Goal: Task Accomplishment & Management: Use online tool/utility

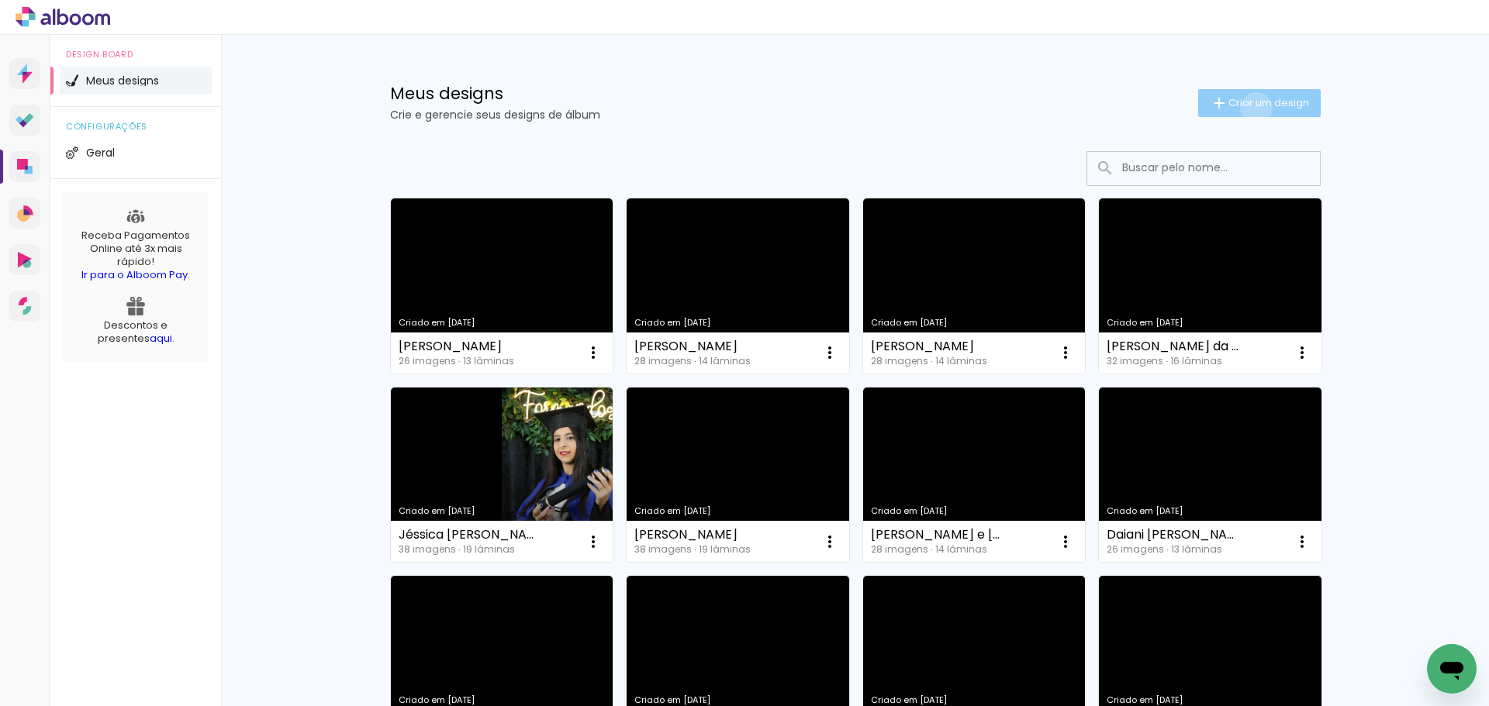
click at [1247, 108] on span "Criar um design" at bounding box center [1268, 103] width 81 height 10
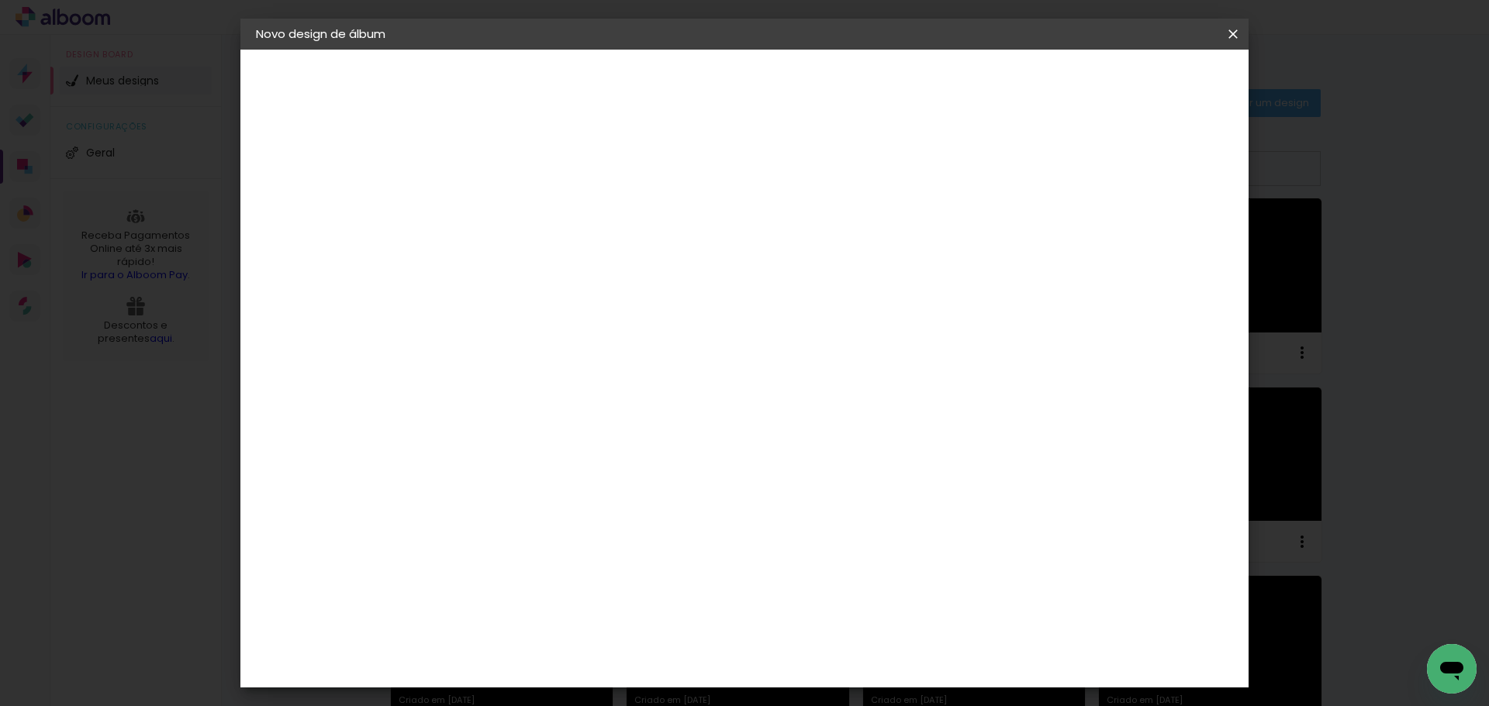
drag, startPoint x: 891, startPoint y: 229, endPoint x: 911, endPoint y: 209, distance: 28.0
click at [554, 226] on div at bounding box center [509, 208] width 88 height 117
click at [509, 209] on input at bounding box center [509, 208] width 0 height 24
type input "[PERSON_NAME]"
type paper-input "[PERSON_NAME]"
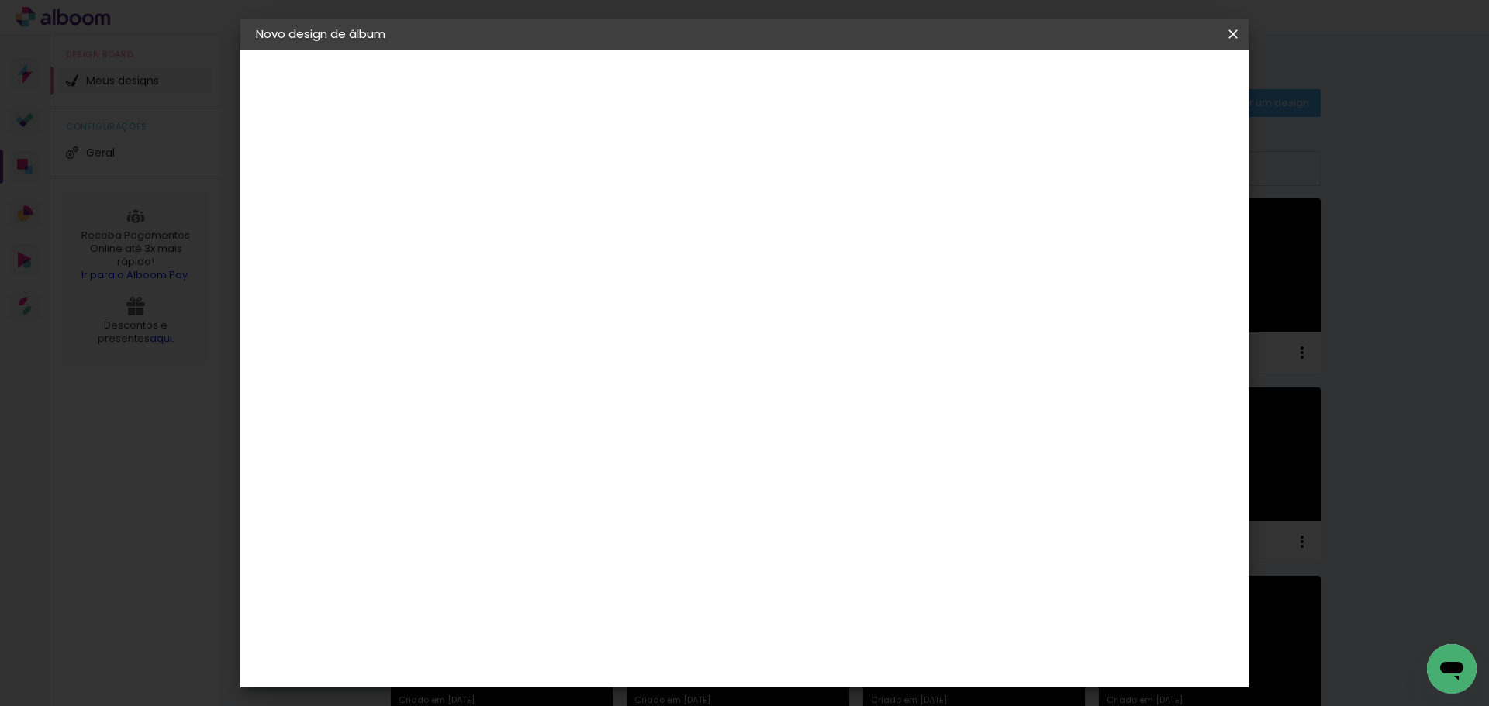
click at [0, 0] on slot "Avançar" at bounding box center [0, 0] width 0 height 0
click at [800, 234] on paper-item "Tamanho Livre" at bounding box center [725, 236] width 149 height 34
click at [799, 93] on paper-button "Avançar" at bounding box center [761, 82] width 76 height 26
drag, startPoint x: 851, startPoint y: 651, endPoint x: 801, endPoint y: 641, distance: 51.4
click at [801, 641] on div "cm" at bounding box center [839, 647] width 609 height 54
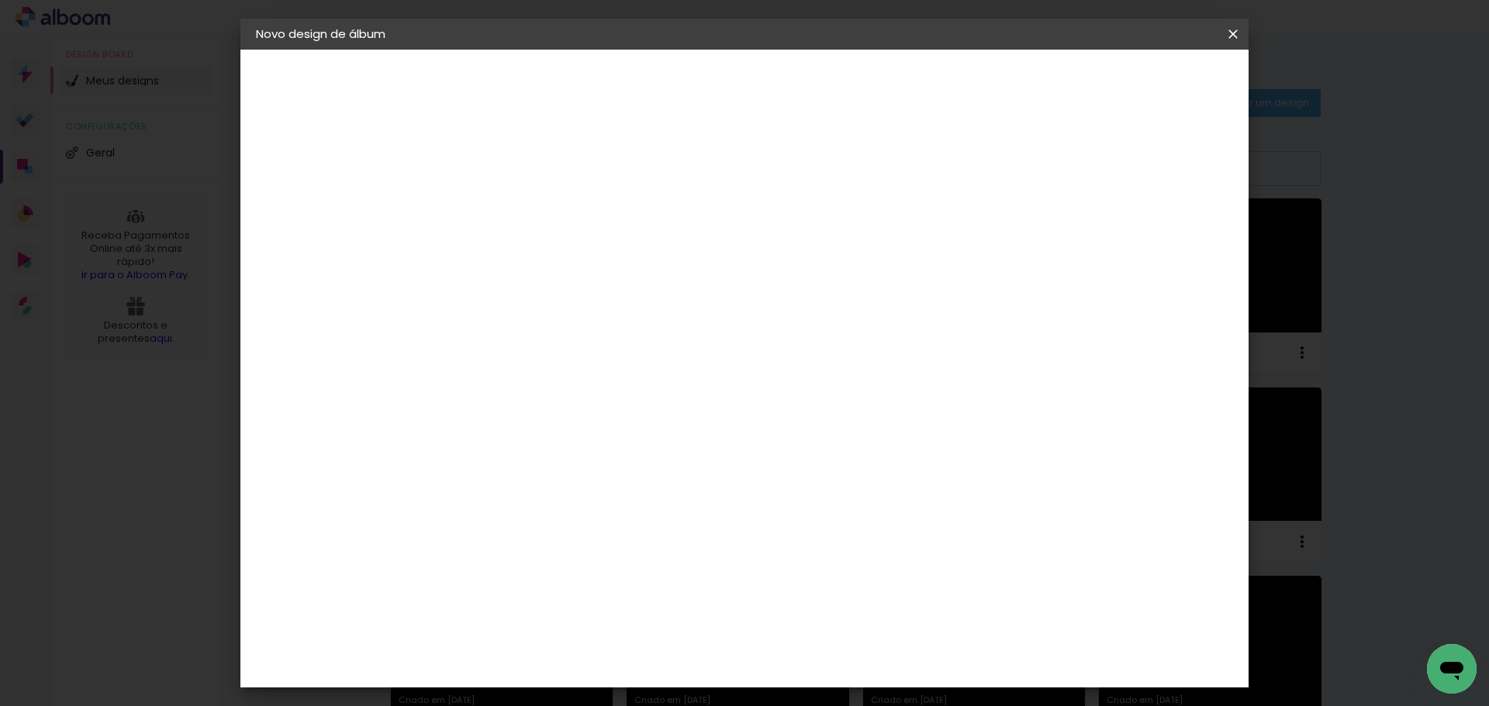
drag, startPoint x: 847, startPoint y: 647, endPoint x: 823, endPoint y: 636, distance: 27.1
click at [823, 636] on div "60" at bounding box center [839, 646] width 59 height 23
type paper-input "60"
drag, startPoint x: 849, startPoint y: 651, endPoint x: 828, endPoint y: 642, distance: 22.9
click at [828, 642] on input "60" at bounding box center [830, 646] width 40 height 23
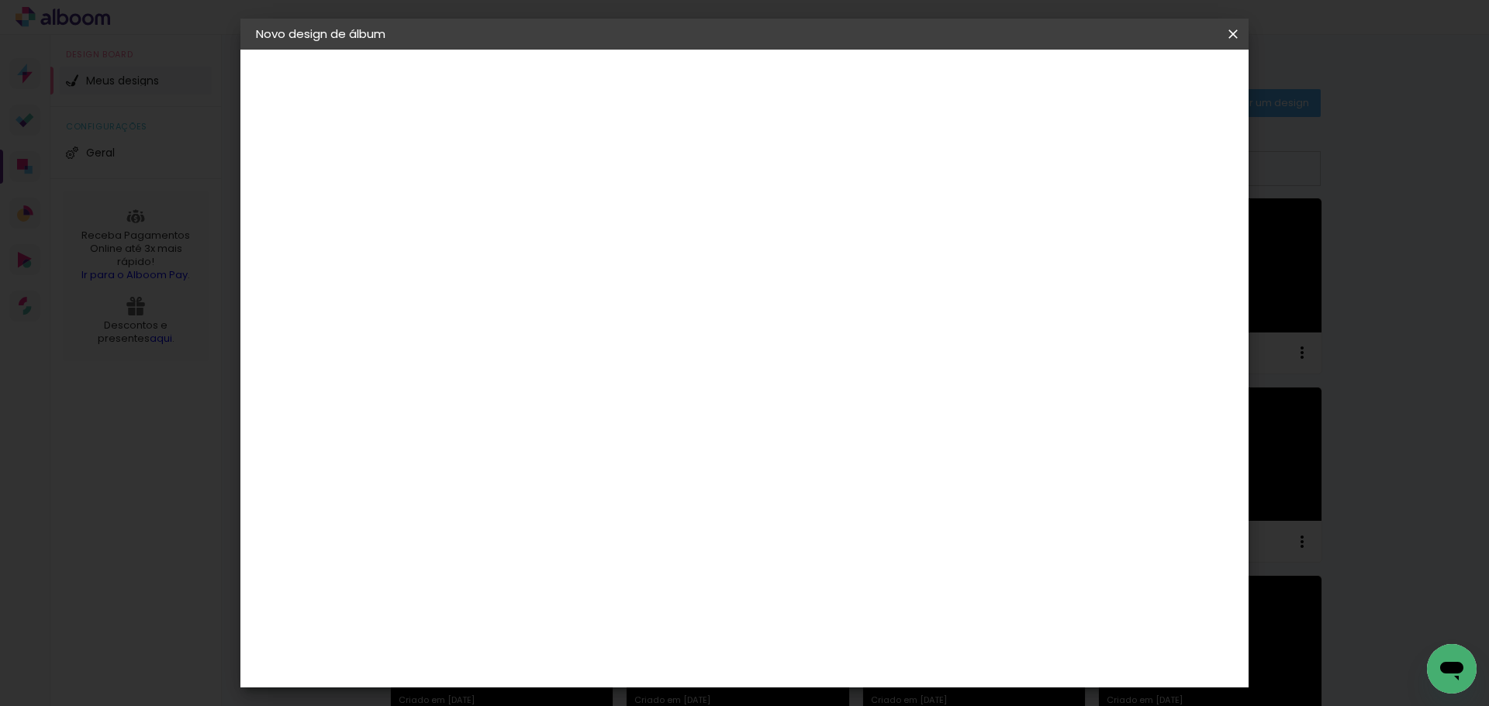
scroll to position [181, 0]
type input "48"
type paper-input "48"
click at [1136, 81] on span "Iniciar design" at bounding box center [1100, 82] width 71 height 11
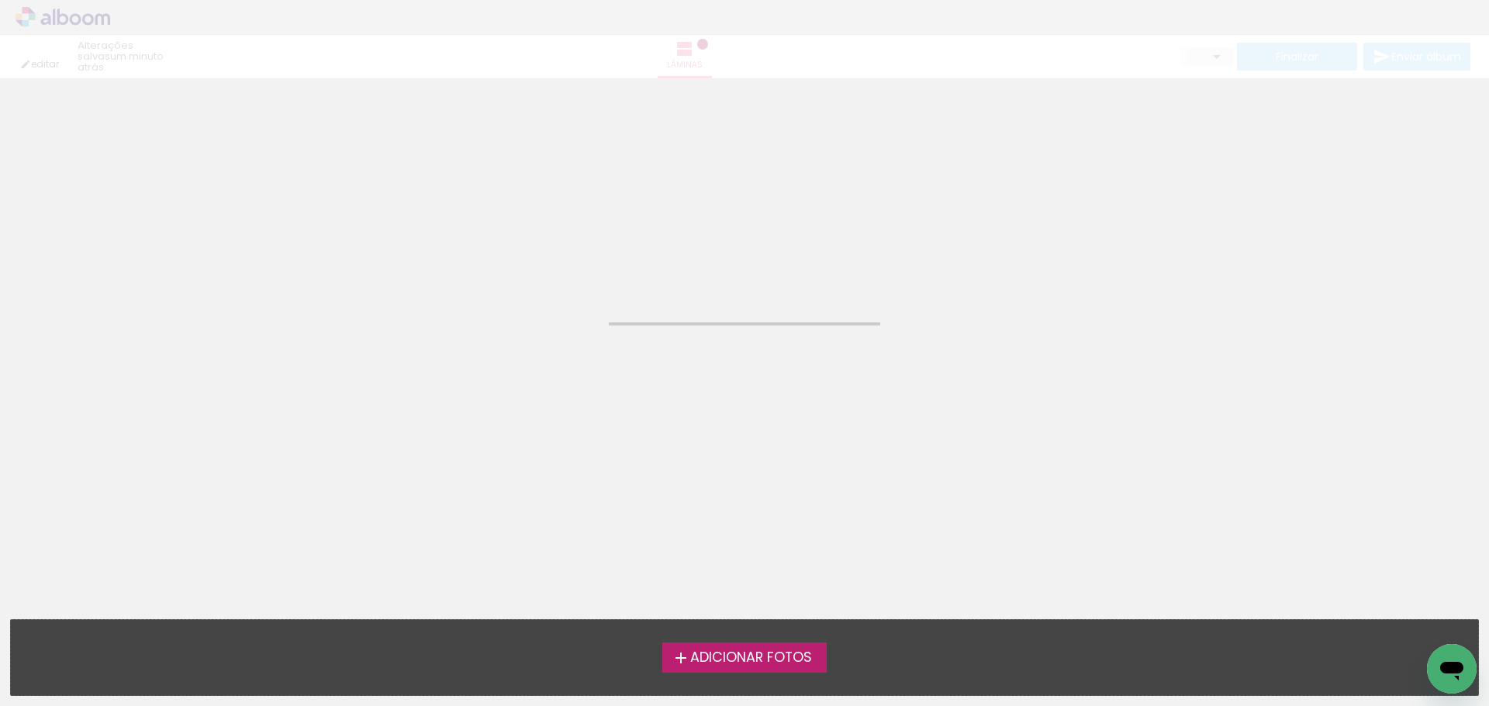
click at [756, 654] on span "Adicionar Fotos" at bounding box center [751, 658] width 122 height 14
click at [0, 0] on input "file" at bounding box center [0, 0] width 0 height 0
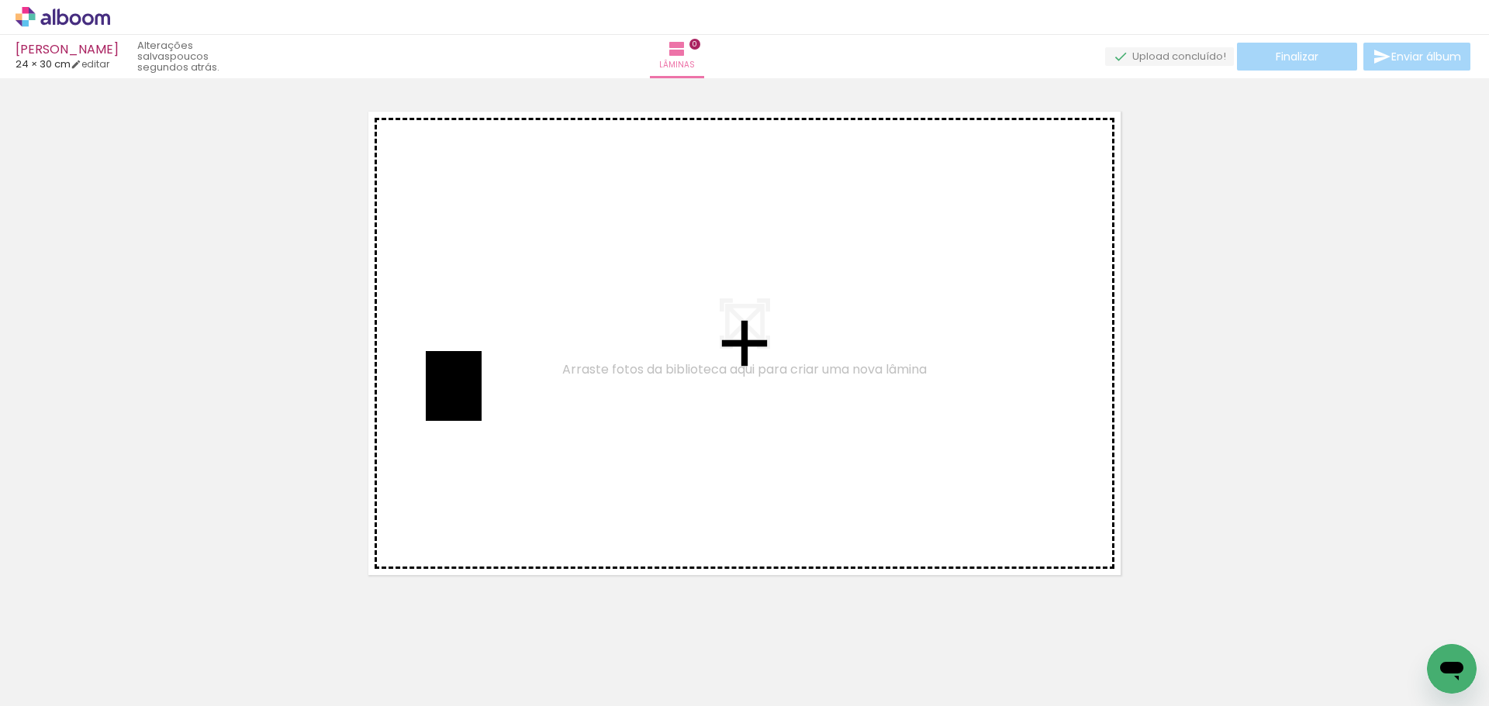
drag, startPoint x: 164, startPoint y: 678, endPoint x: 472, endPoint y: 398, distance: 416.5
click at [472, 398] on quentale-workspace at bounding box center [744, 353] width 1489 height 706
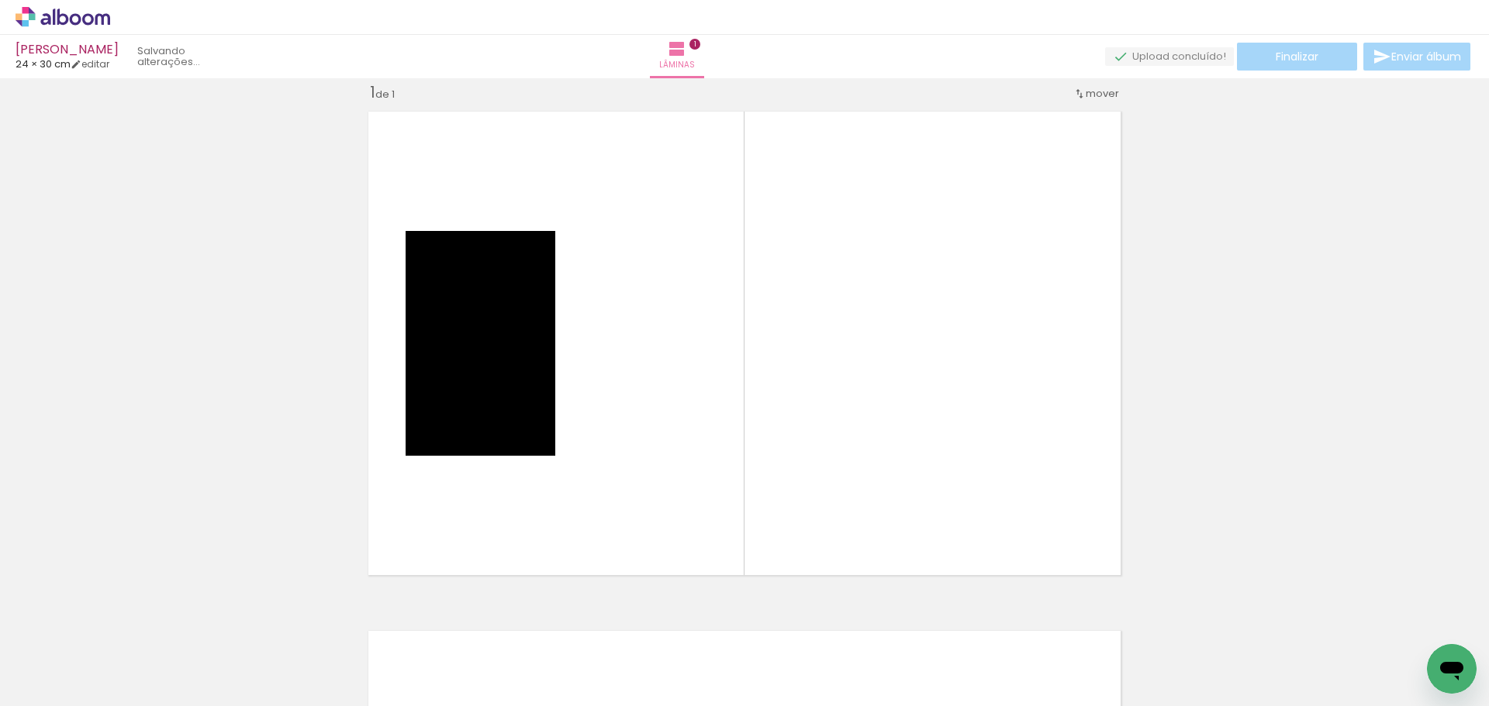
scroll to position [20, 0]
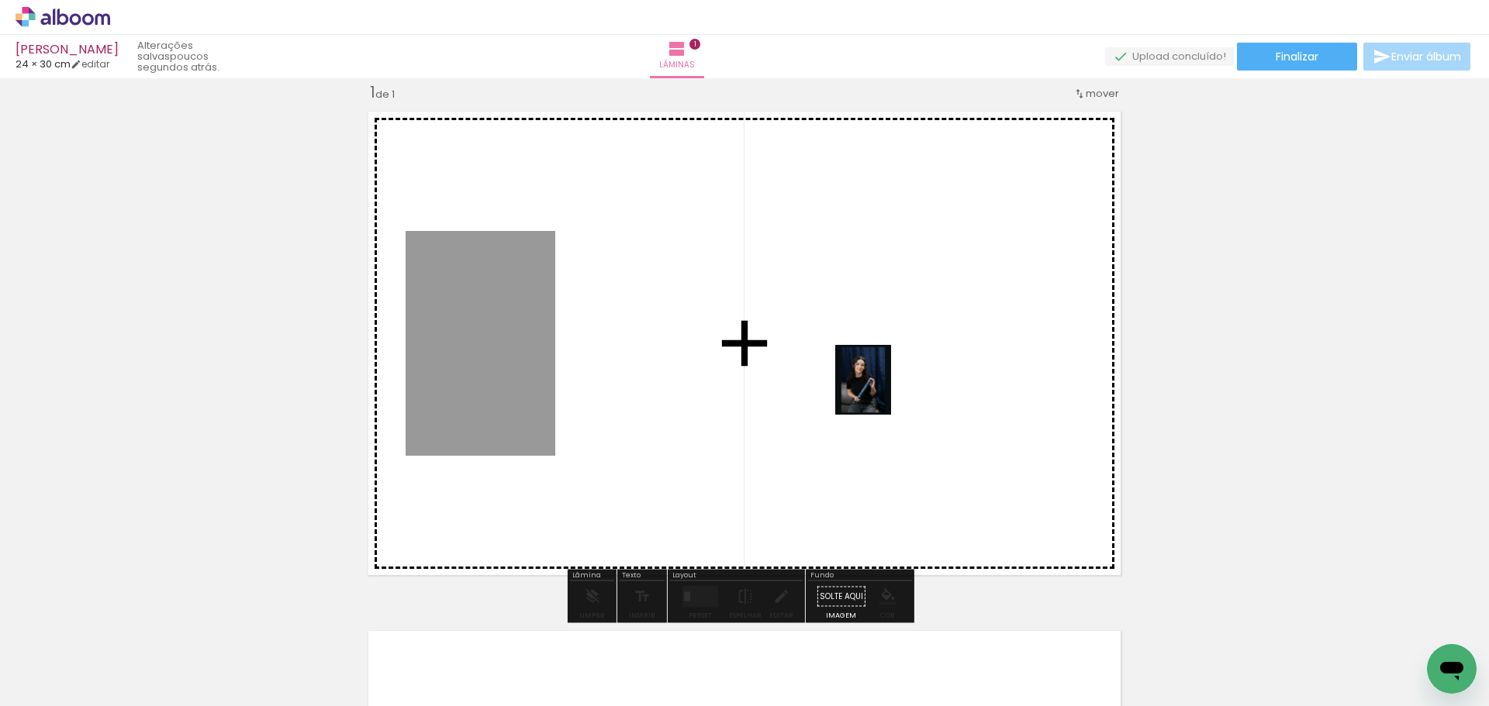
drag, startPoint x: 272, startPoint y: 664, endPoint x: 881, endPoint y: 392, distance: 667.4
click at [881, 392] on quentale-workspace at bounding box center [744, 353] width 1489 height 706
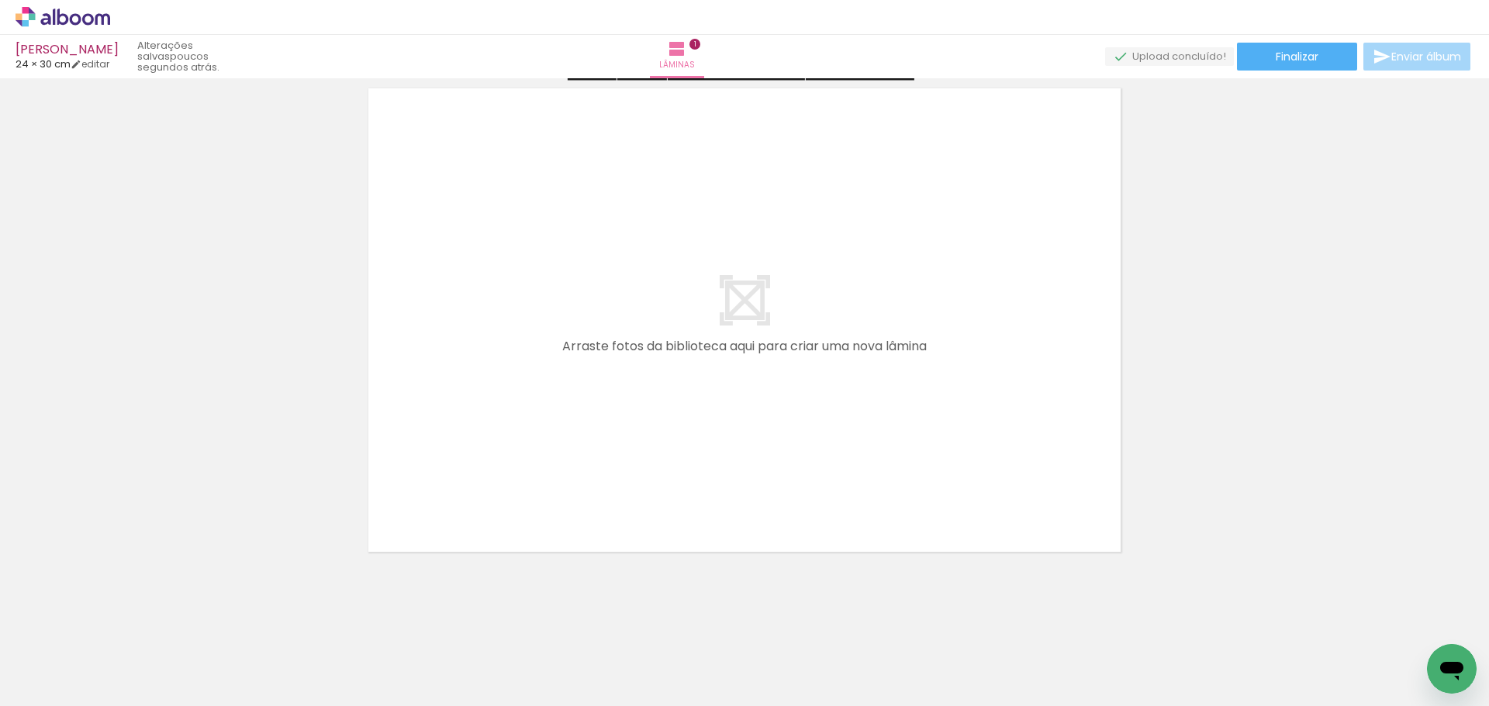
scroll to position [568, 0]
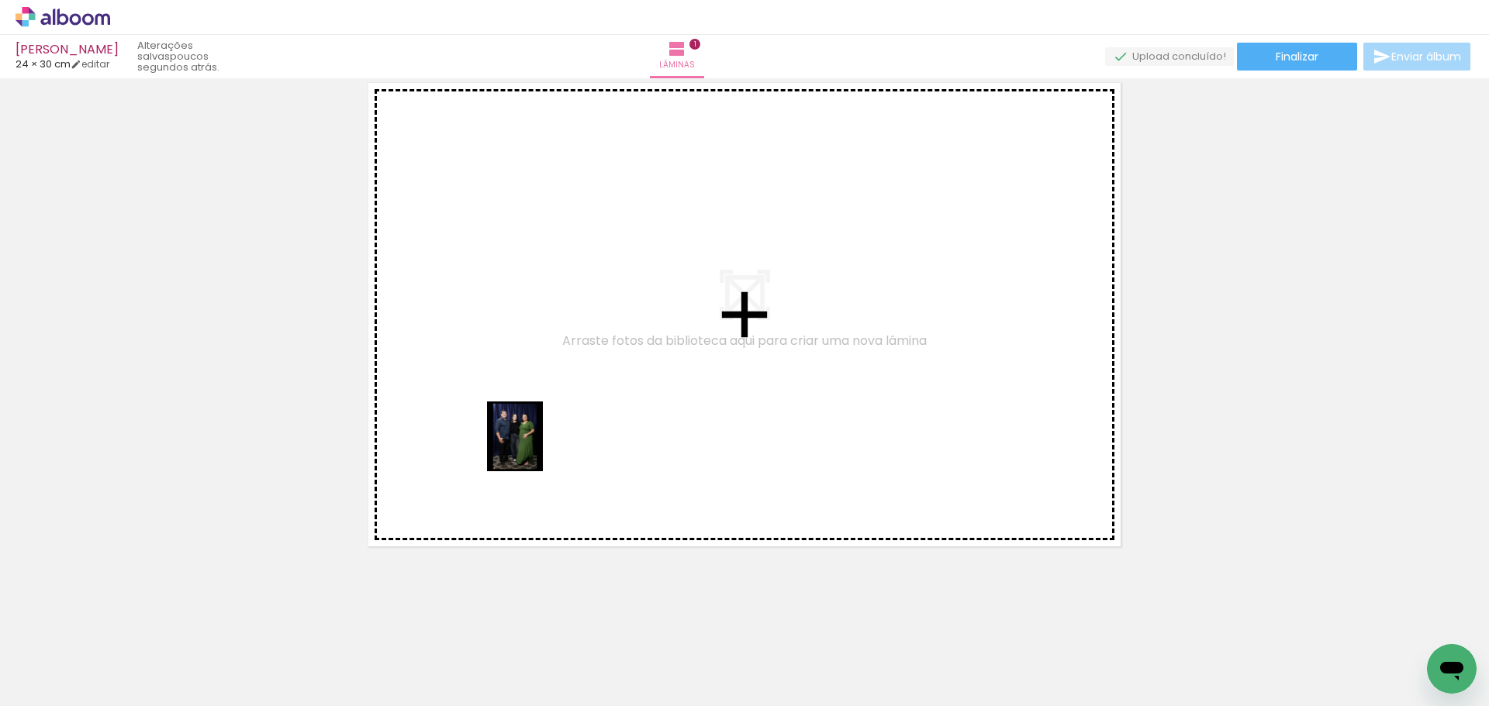
drag, startPoint x: 333, startPoint y: 664, endPoint x: 533, endPoint y: 448, distance: 295.1
click at [533, 448] on quentale-workspace at bounding box center [744, 353] width 1489 height 706
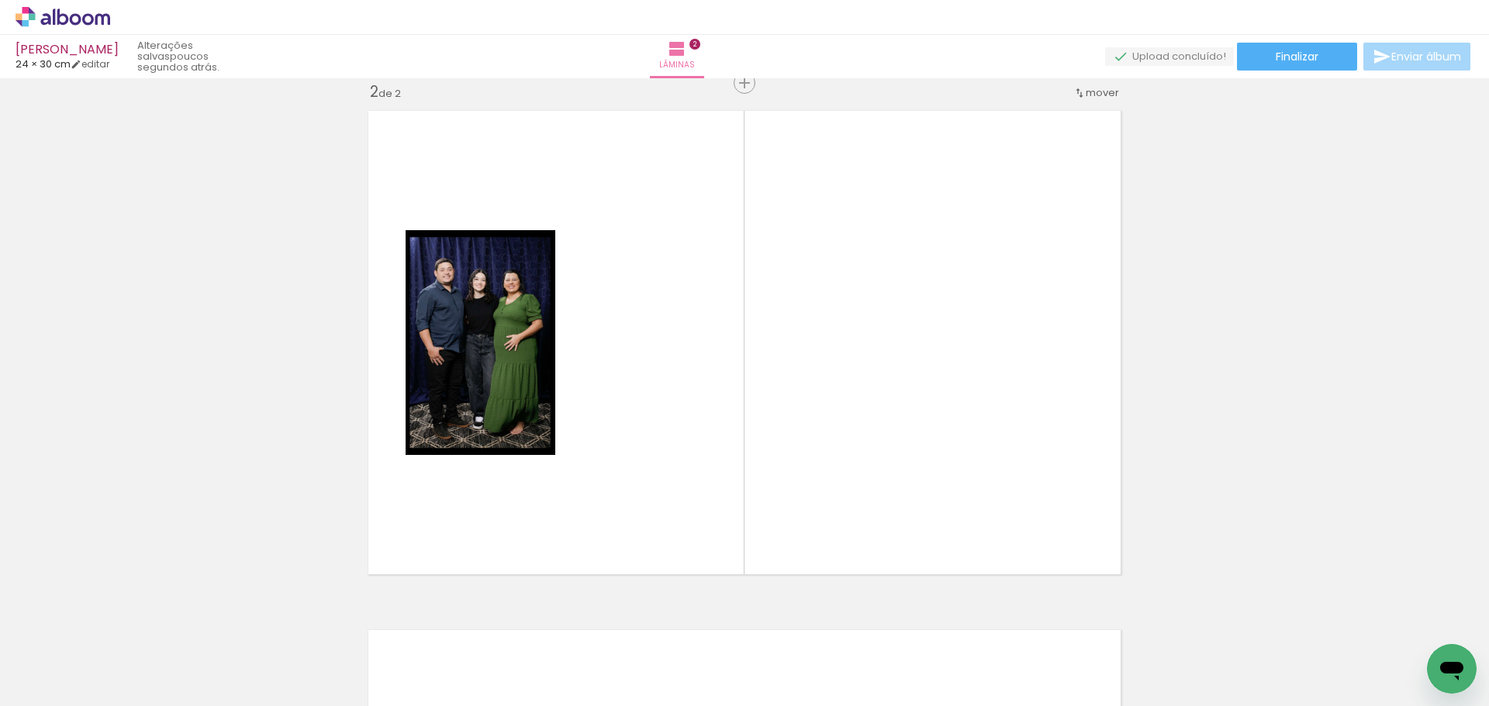
scroll to position [540, 0]
drag, startPoint x: 442, startPoint y: 657, endPoint x: 812, endPoint y: 455, distance: 421.2
click at [1013, 416] on quentale-workspace at bounding box center [744, 353] width 1489 height 706
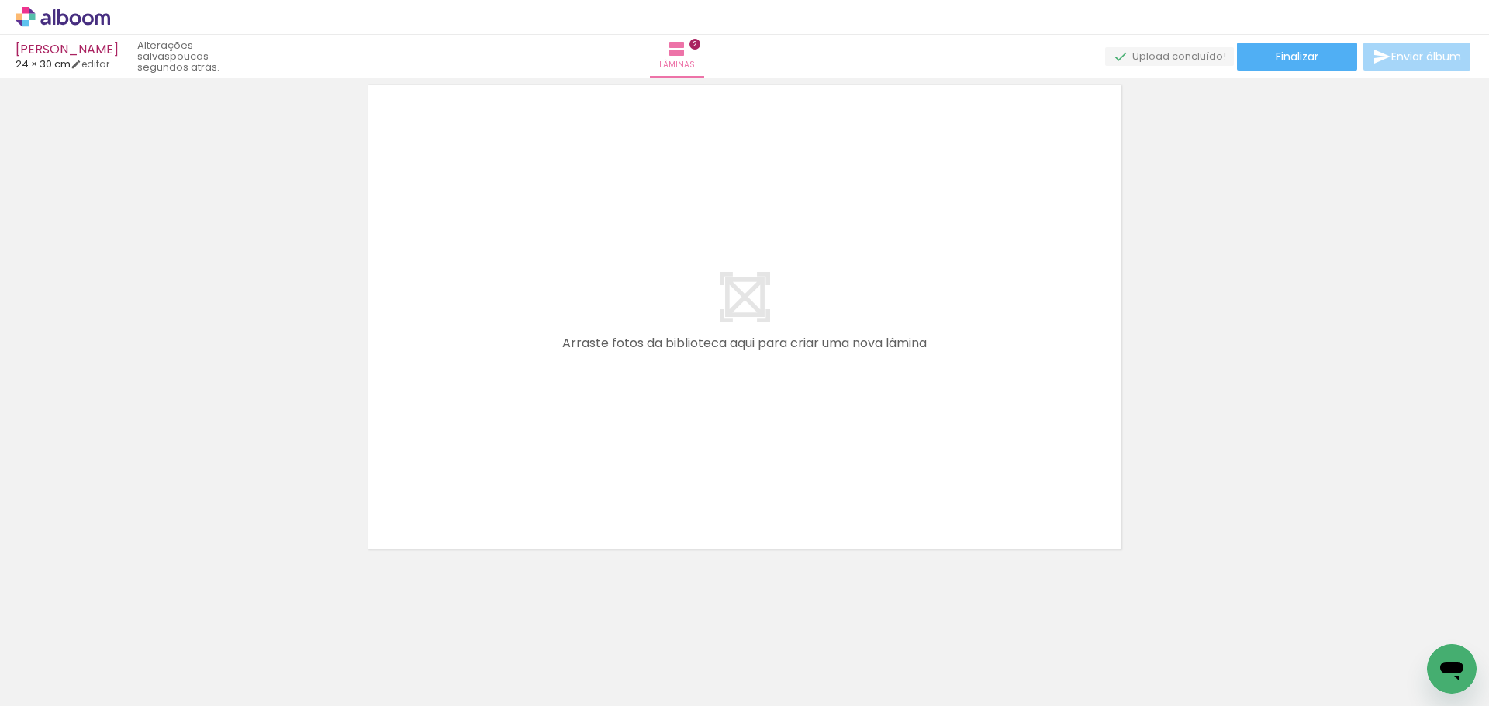
scroll to position [1088, 0]
drag, startPoint x: 509, startPoint y: 675, endPoint x: 498, endPoint y: 483, distance: 192.6
click at [448, 432] on quentale-workspace at bounding box center [744, 353] width 1489 height 706
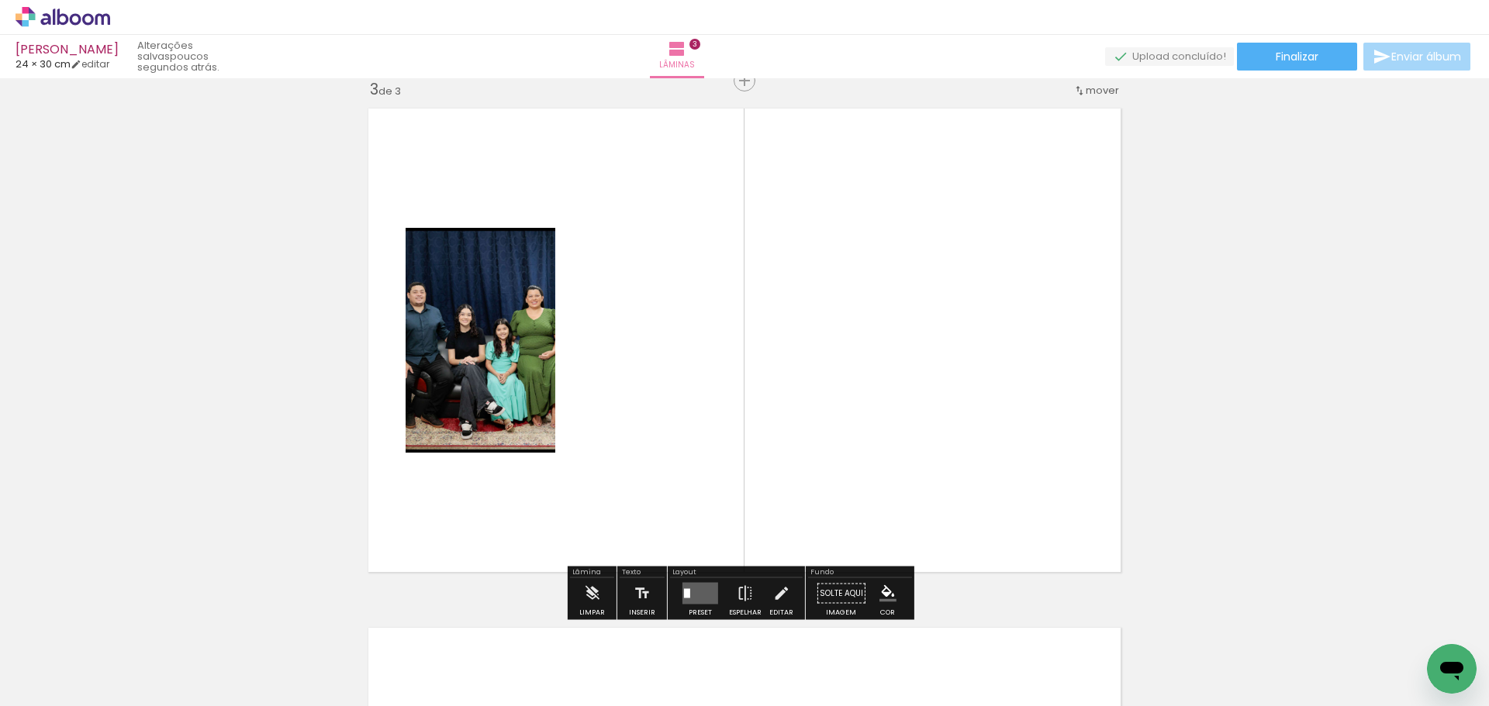
scroll to position [1059, 0]
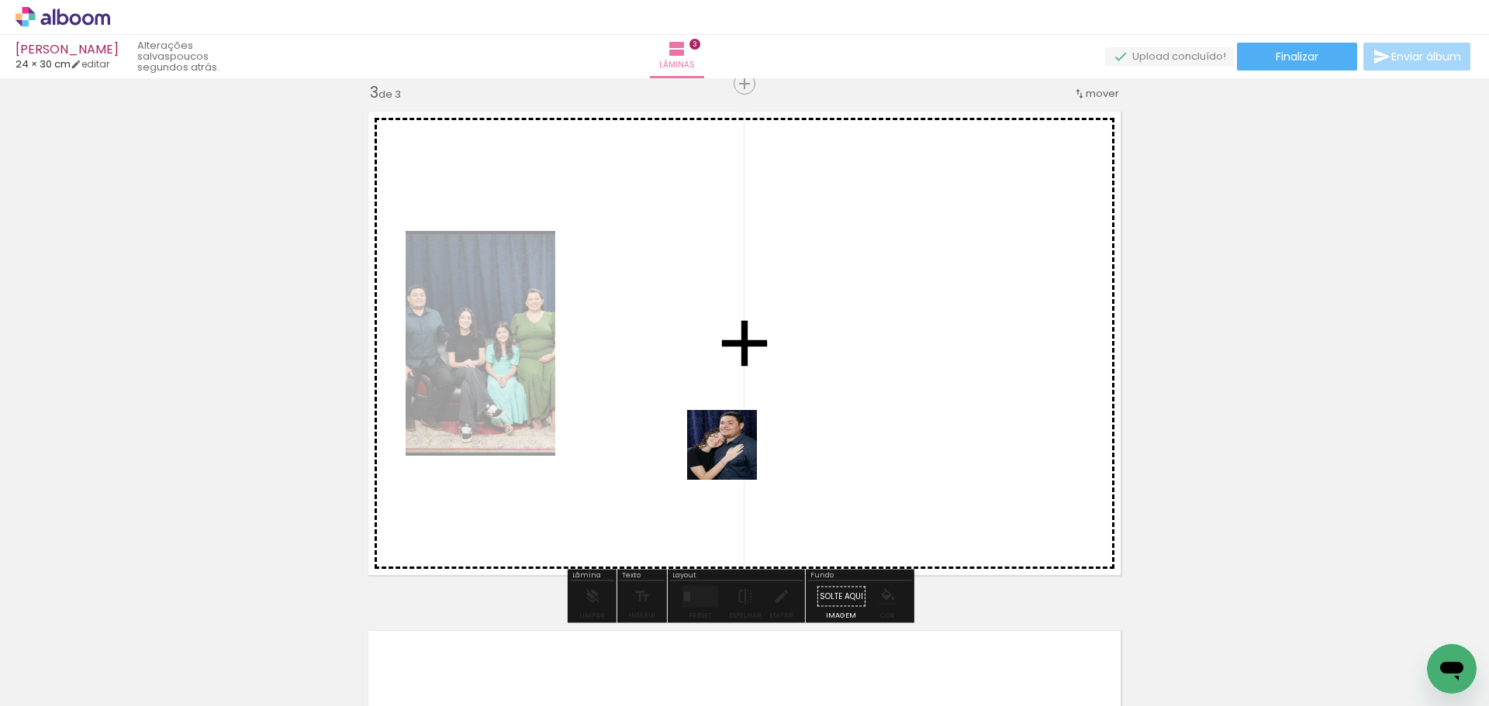
drag, startPoint x: 578, startPoint y: 640, endPoint x: 754, endPoint y: 441, distance: 265.8
click at [754, 441] on quentale-workspace at bounding box center [744, 353] width 1489 height 706
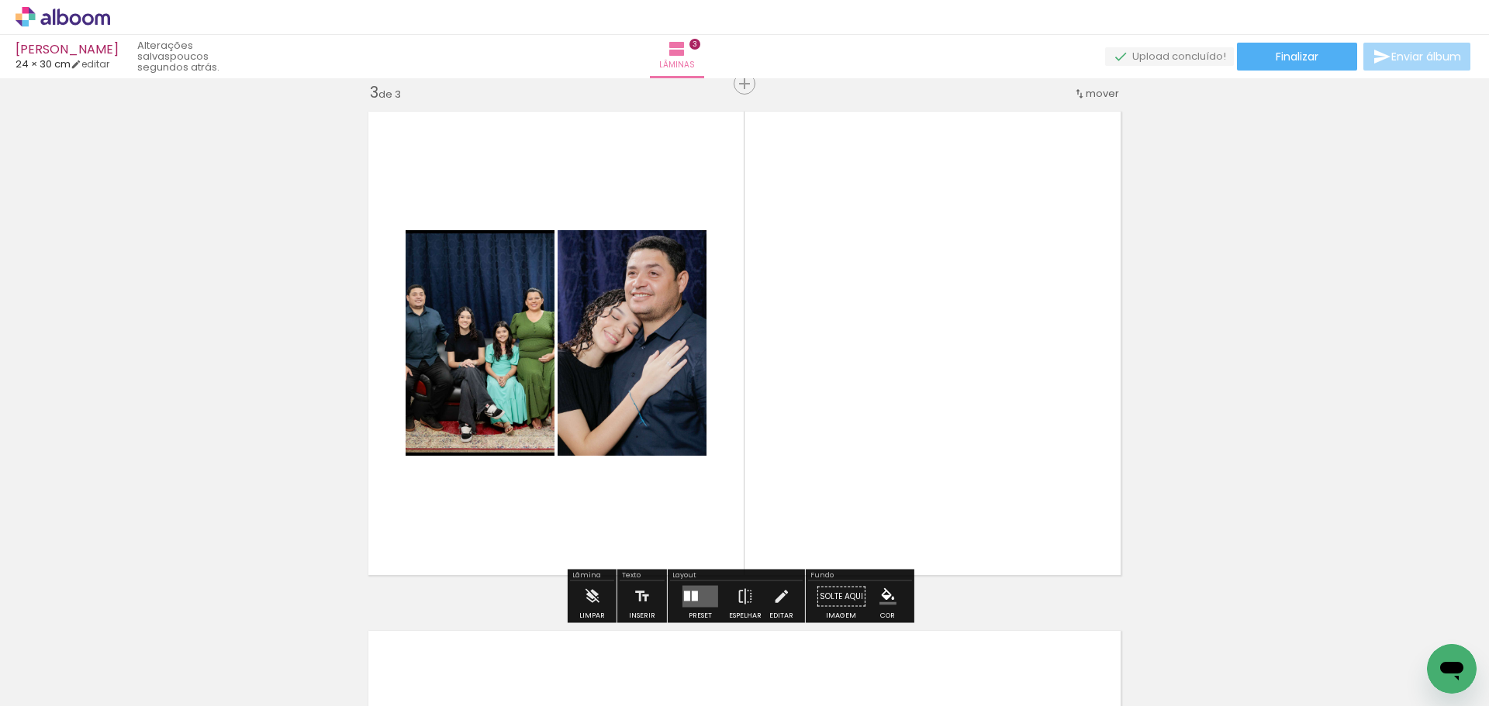
scroll to position [1524, 0]
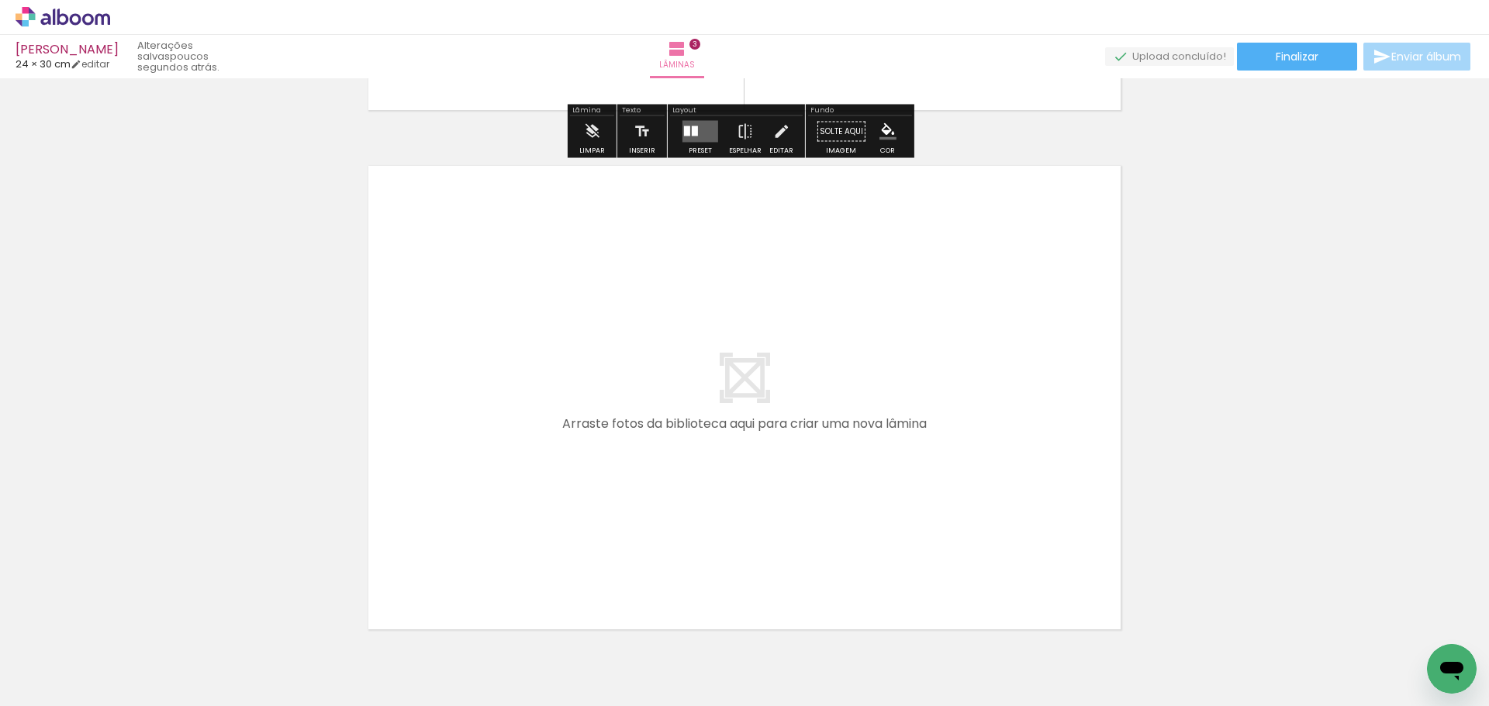
drag, startPoint x: 564, startPoint y: 491, endPoint x: 554, endPoint y: 470, distance: 23.6
click at [554, 470] on quentale-workspace at bounding box center [744, 353] width 1489 height 706
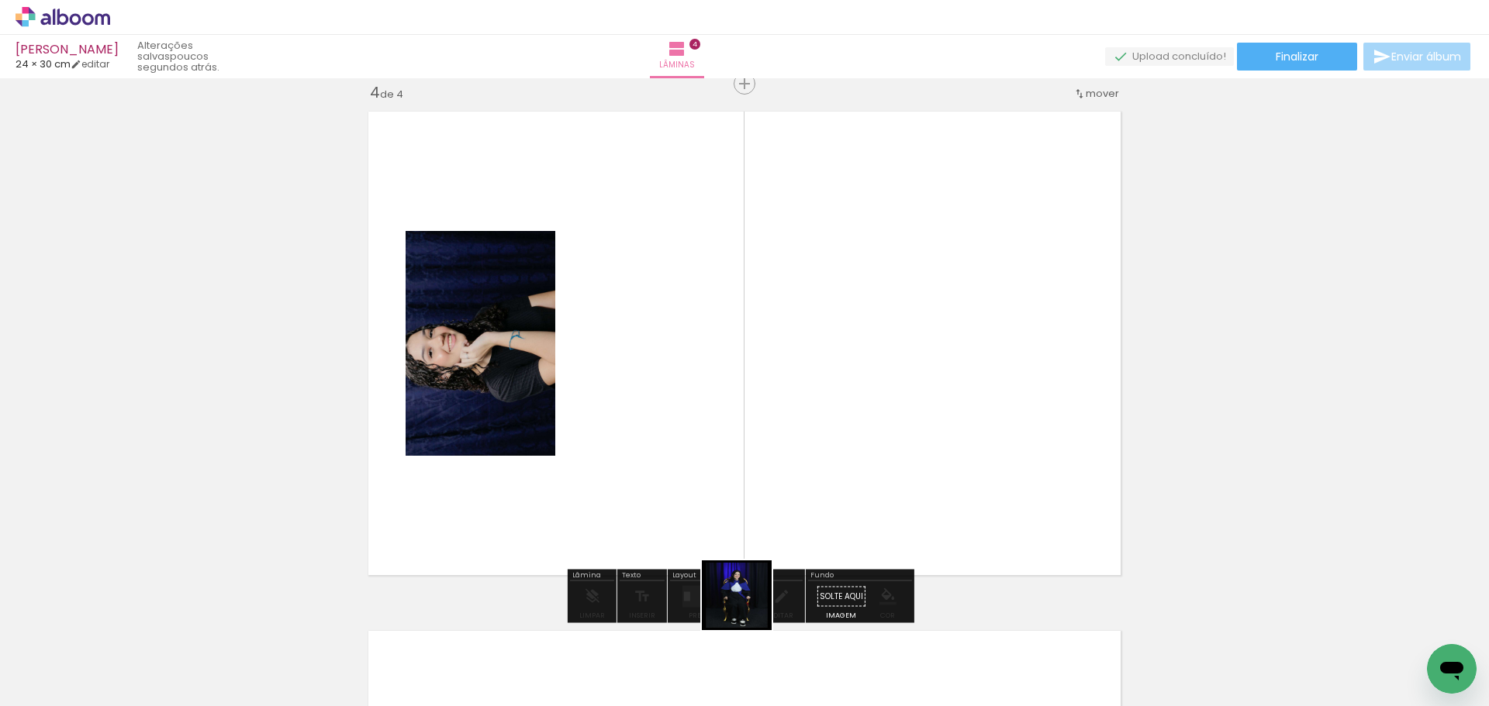
drag, startPoint x: 748, startPoint y: 607, endPoint x: 869, endPoint y: 382, distance: 255.3
click at [920, 318] on quentale-workspace at bounding box center [744, 353] width 1489 height 706
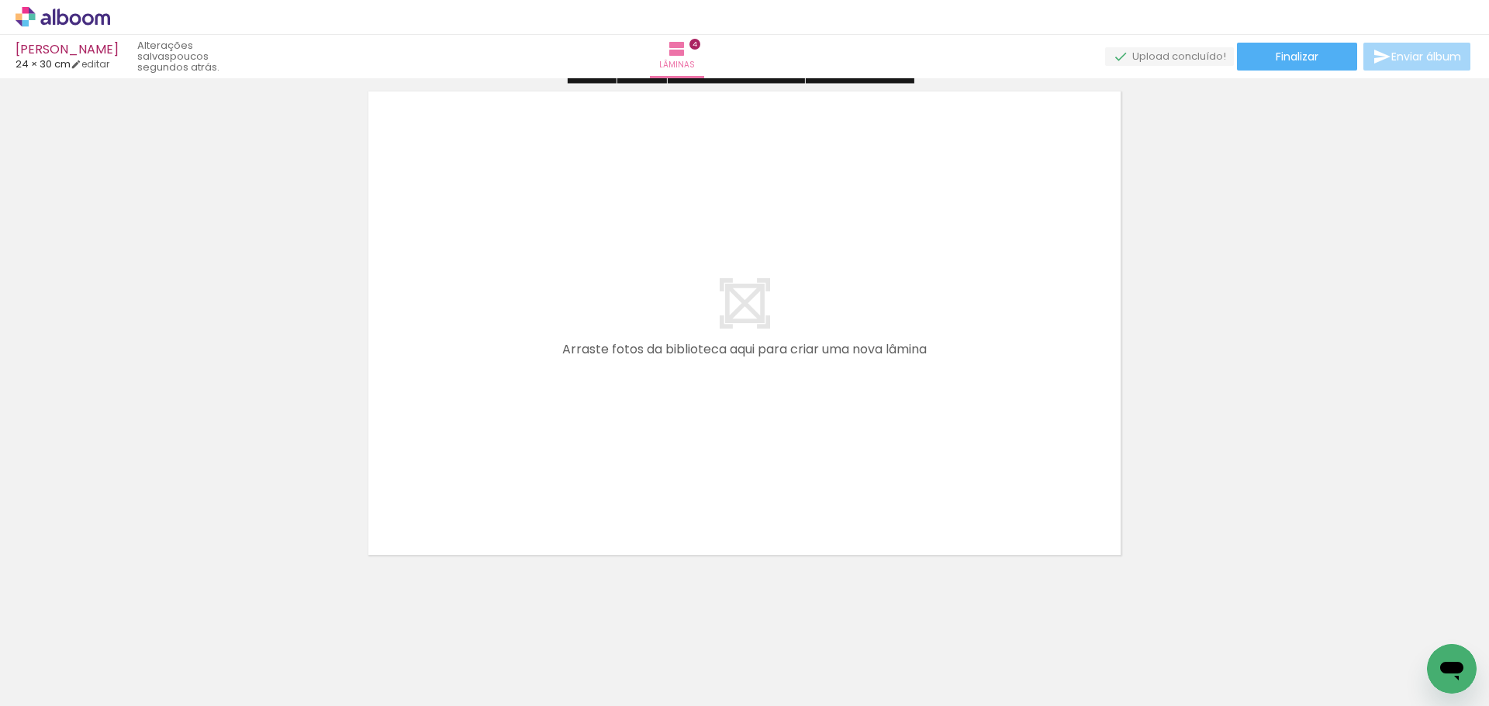
scroll to position [2121, 0]
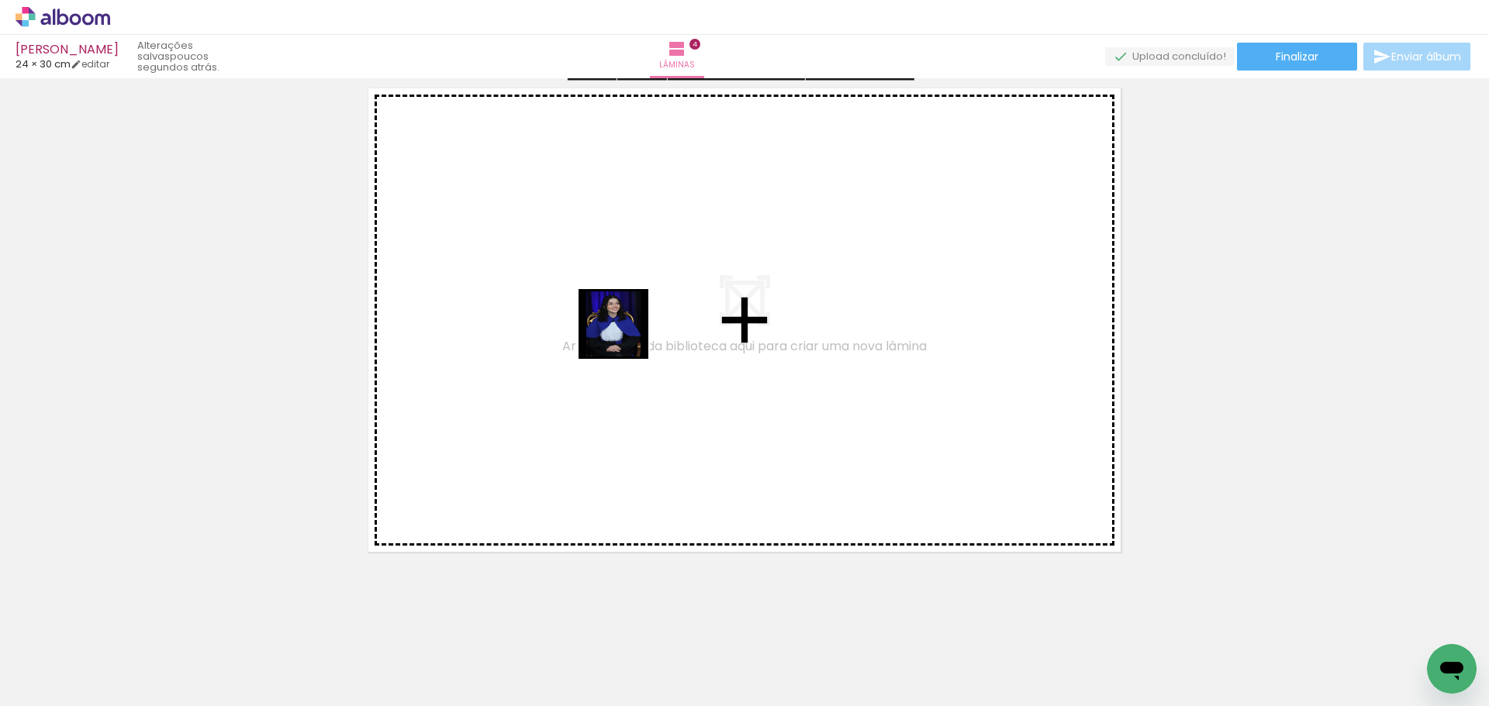
drag, startPoint x: 859, startPoint y: 660, endPoint x: 625, endPoint y: 336, distance: 399.8
click at [625, 336] on quentale-workspace at bounding box center [744, 353] width 1489 height 706
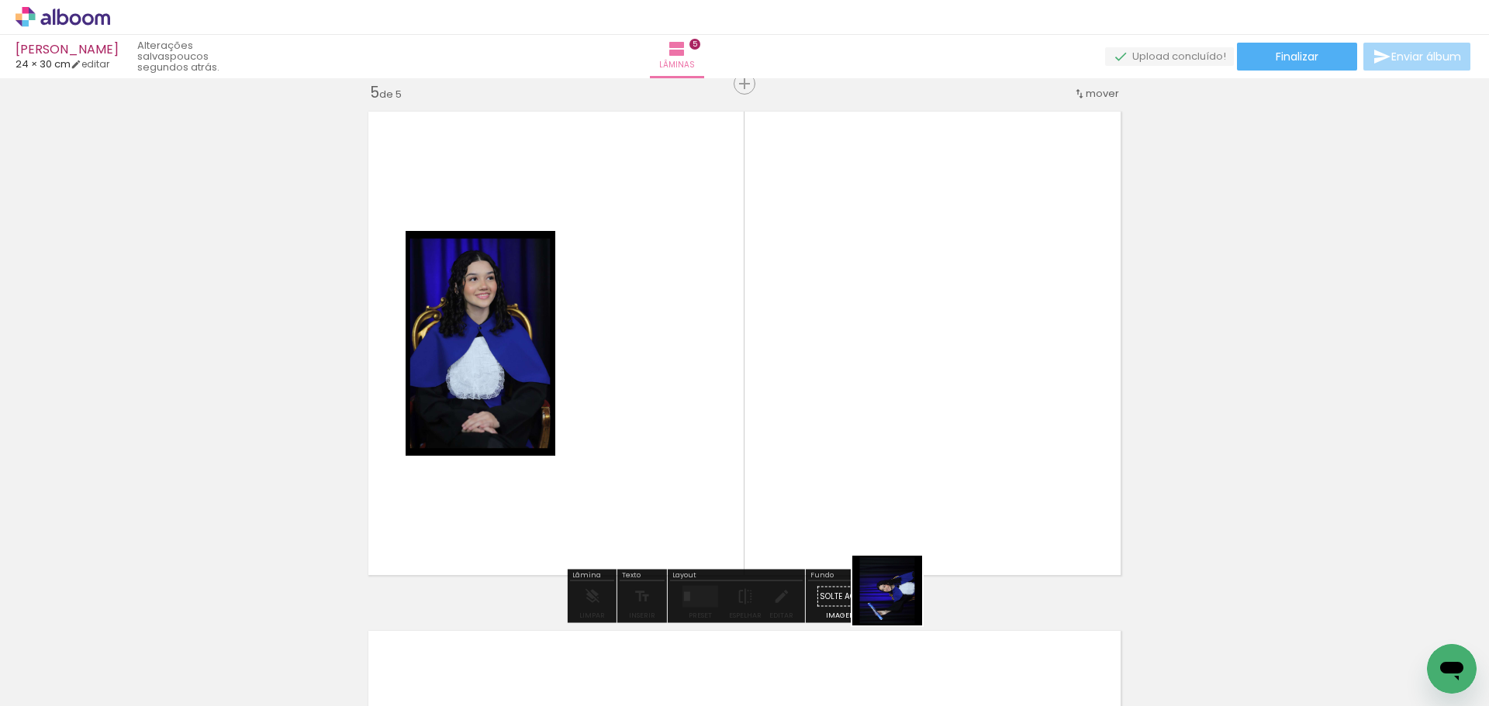
drag, startPoint x: 918, startPoint y: 647, endPoint x: 839, endPoint y: 385, distance: 274.5
click at [845, 349] on quentale-workspace at bounding box center [744, 353] width 1489 height 706
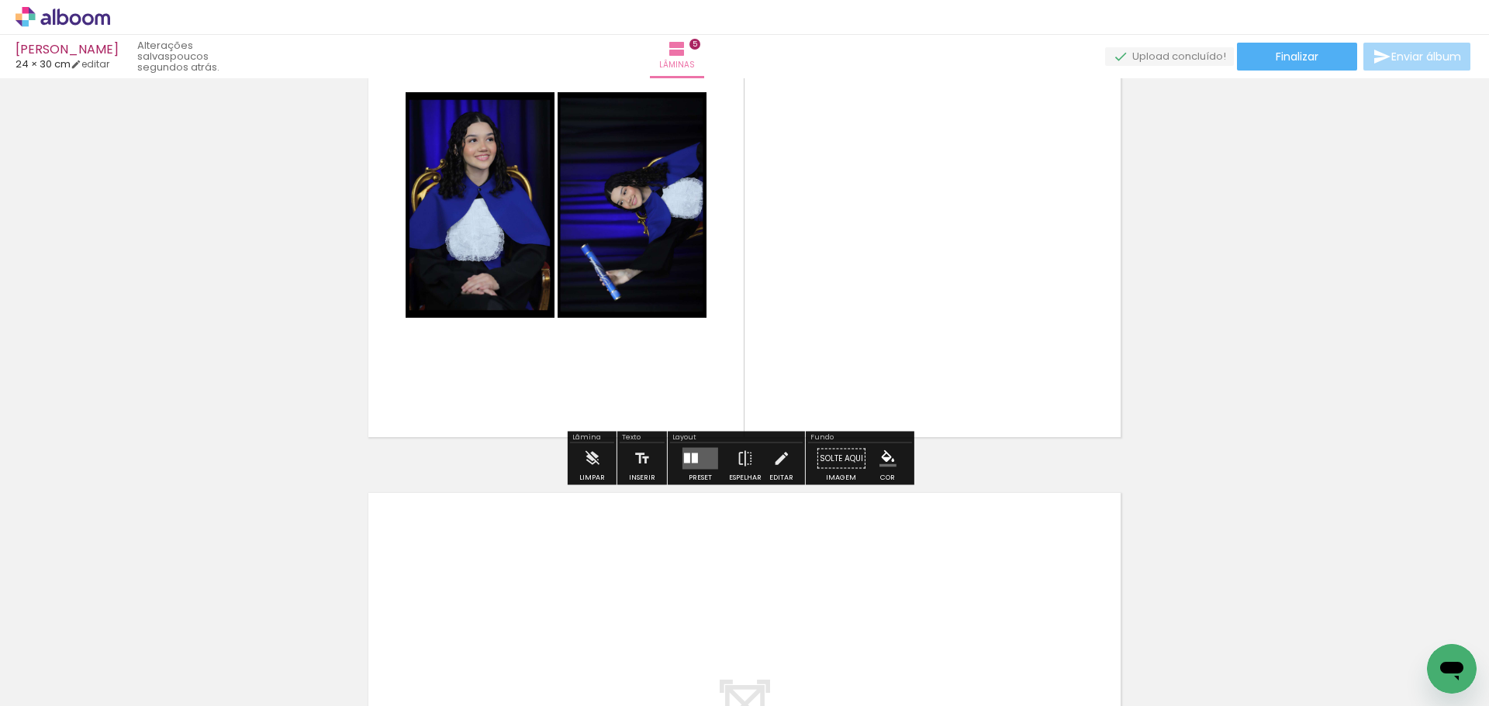
scroll to position [2641, 0]
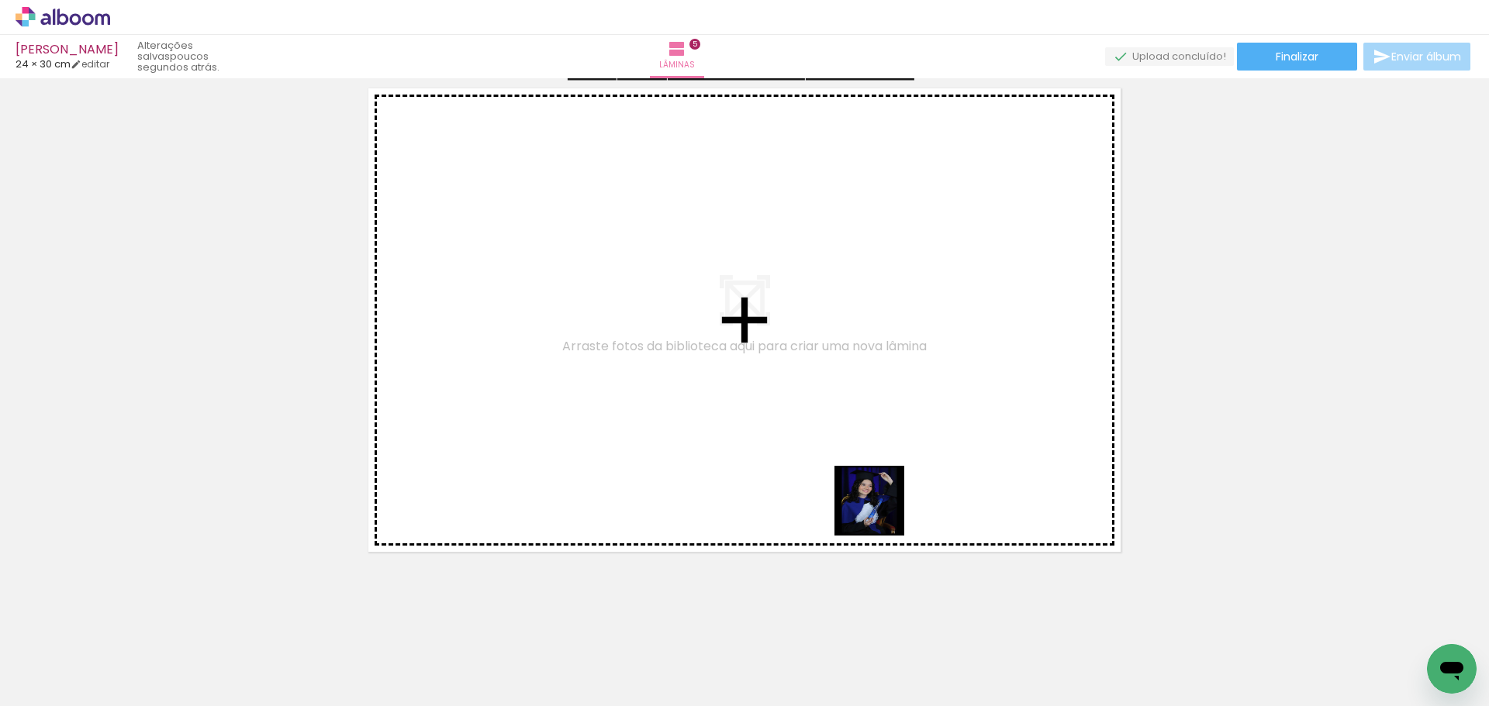
drag, startPoint x: 1019, startPoint y: 647, endPoint x: 723, endPoint y: 395, distance: 388.8
click at [723, 395] on quentale-workspace at bounding box center [744, 353] width 1489 height 706
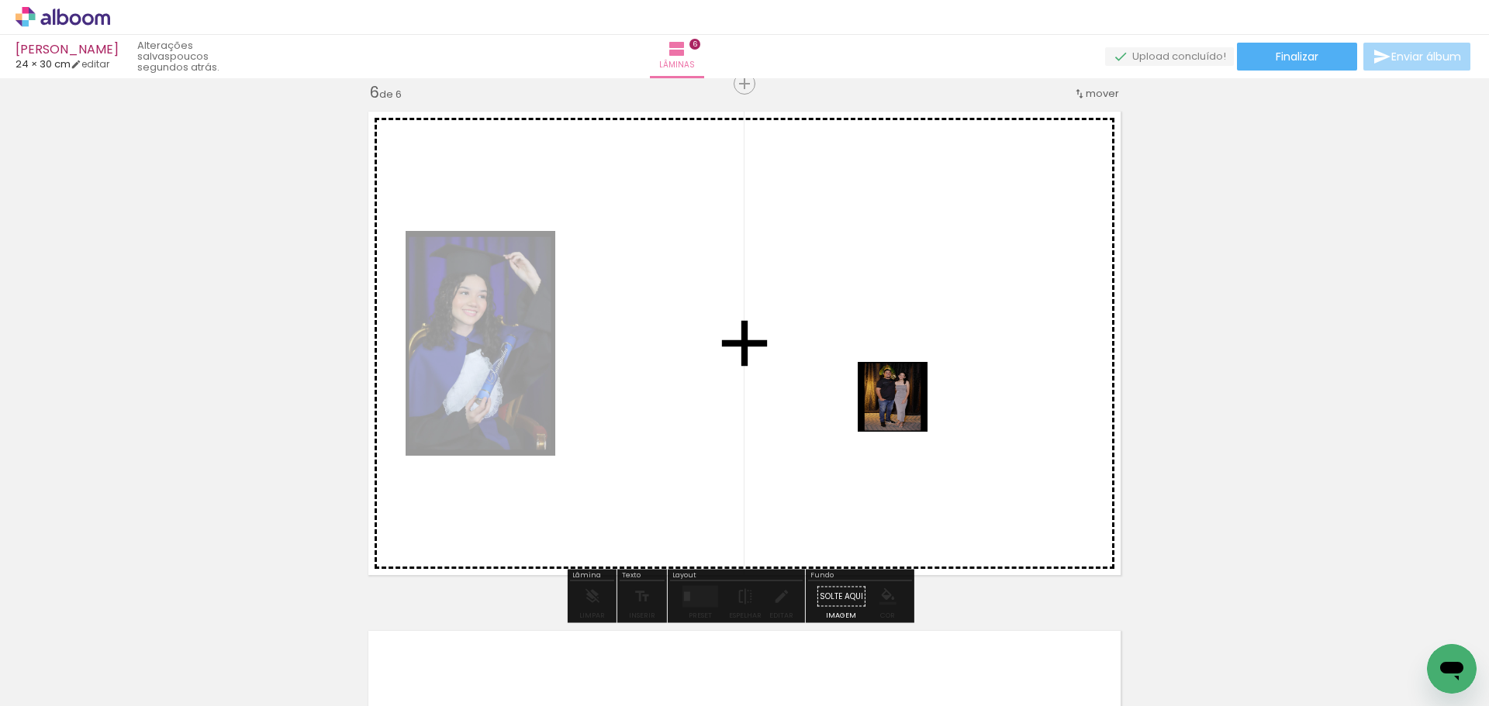
drag, startPoint x: 929, startPoint y: 450, endPoint x: 876, endPoint y: 361, distance: 103.6
click at [868, 330] on quentale-workspace at bounding box center [744, 353] width 1489 height 706
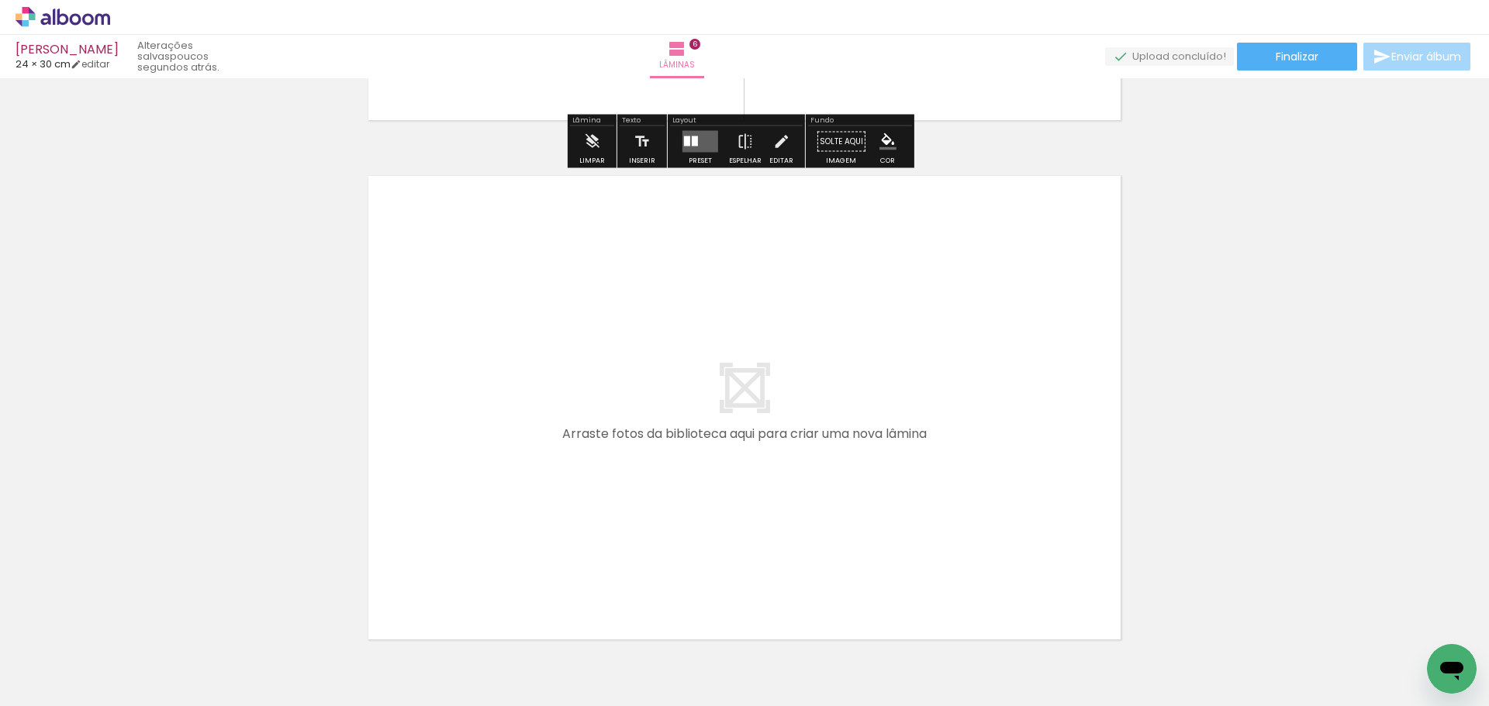
scroll to position [3165, 0]
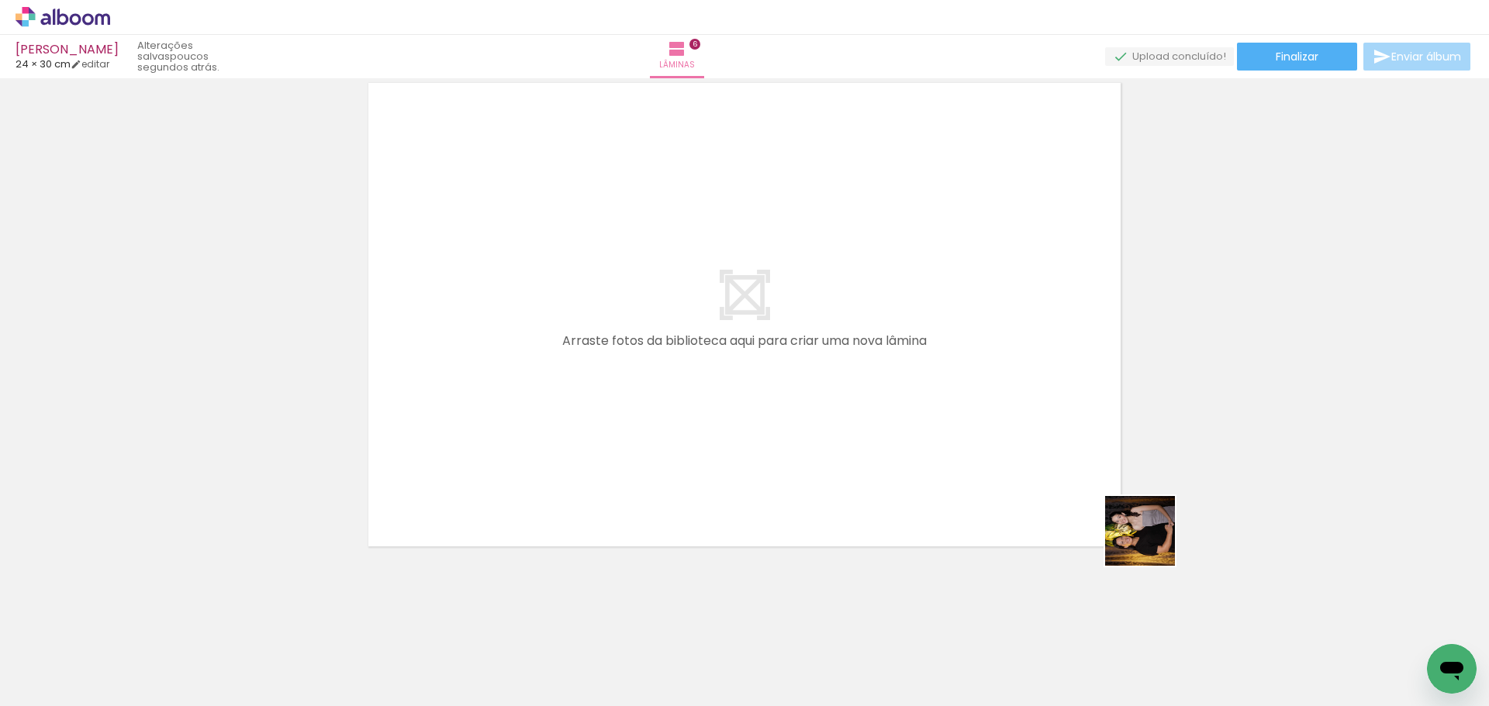
drag, startPoint x: 1151, startPoint y: 543, endPoint x: 916, endPoint y: 416, distance: 267.1
click at [711, 254] on quentale-workspace at bounding box center [744, 353] width 1489 height 706
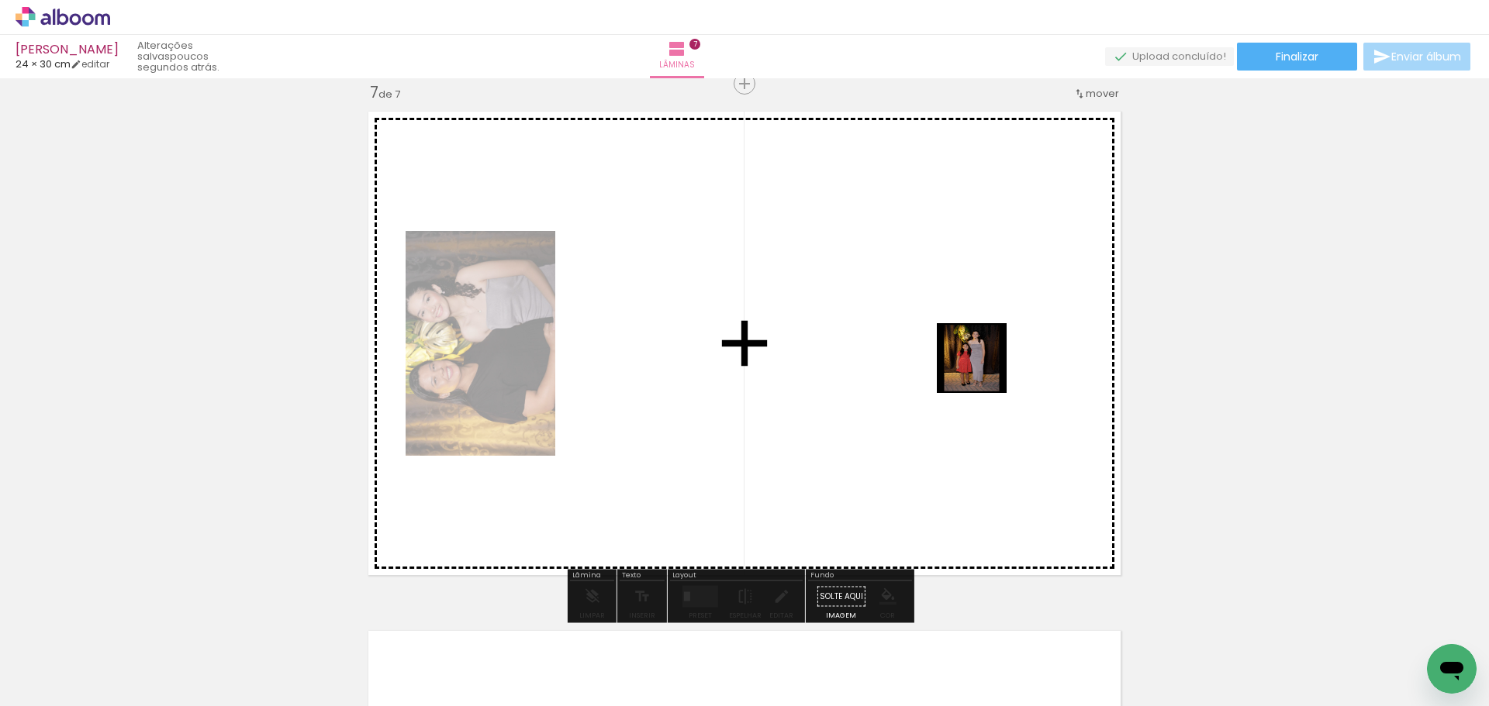
drag, startPoint x: 1274, startPoint y: 673, endPoint x: 876, endPoint y: 324, distance: 529.0
click at [864, 316] on quentale-workspace at bounding box center [744, 353] width 1489 height 706
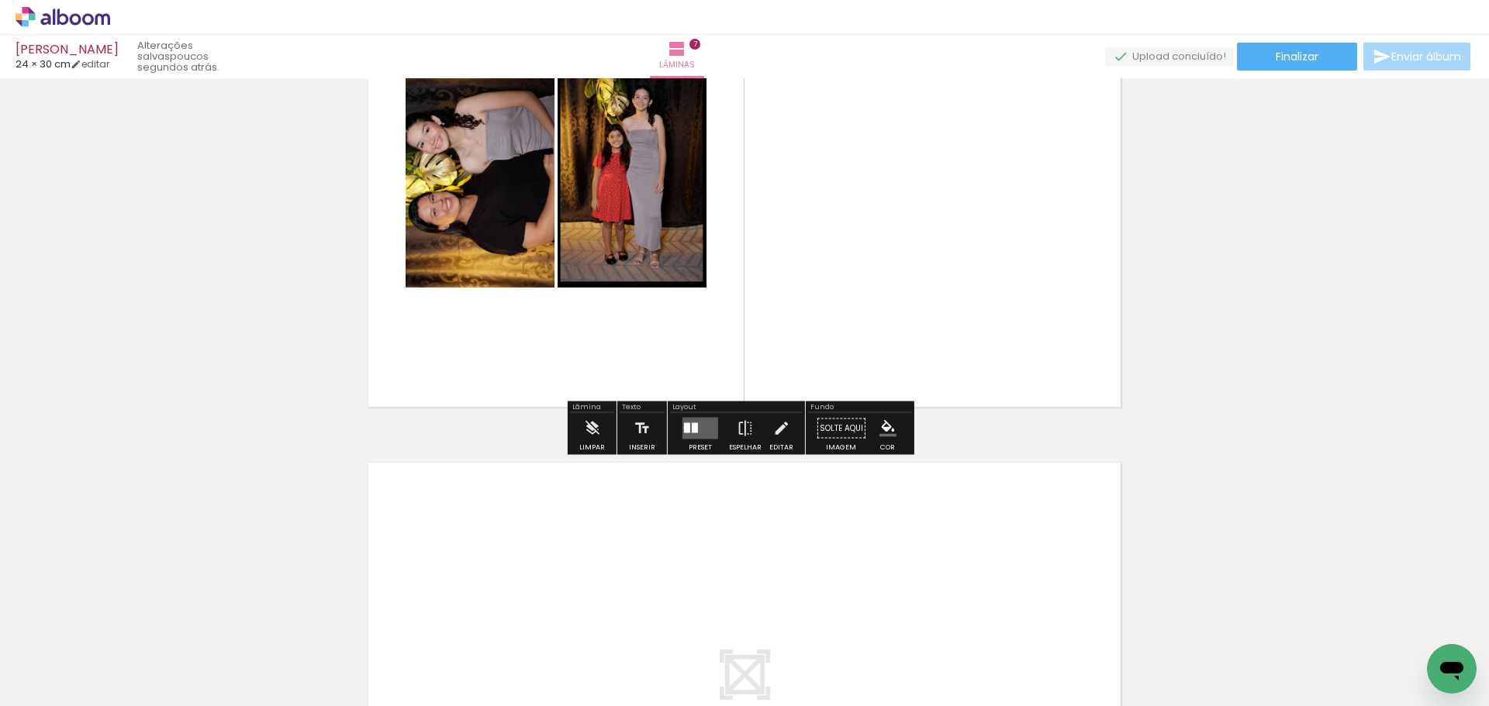
scroll to position [3679, 0]
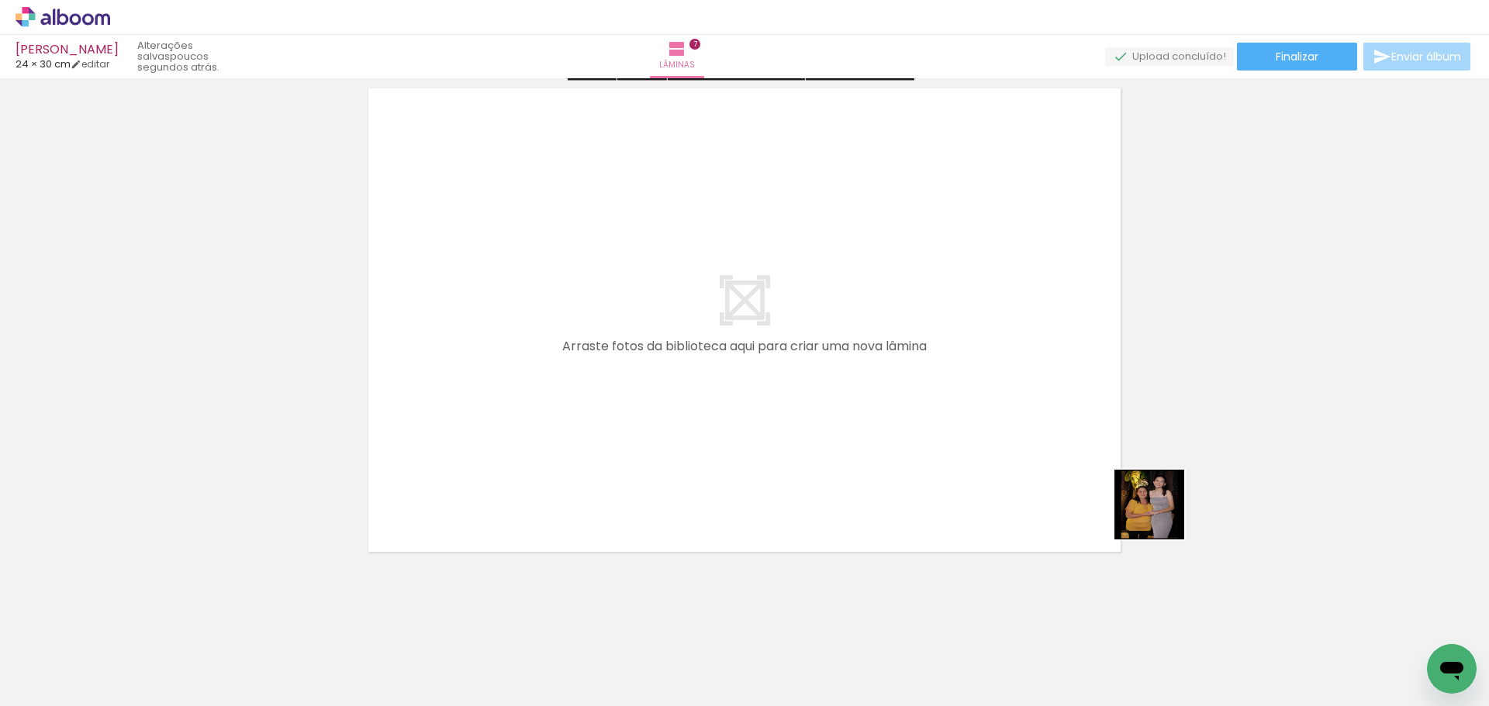
drag, startPoint x: 1161, startPoint y: 516, endPoint x: 1143, endPoint y: 524, distance: 19.4
click at [789, 347] on quentale-workspace at bounding box center [744, 353] width 1489 height 706
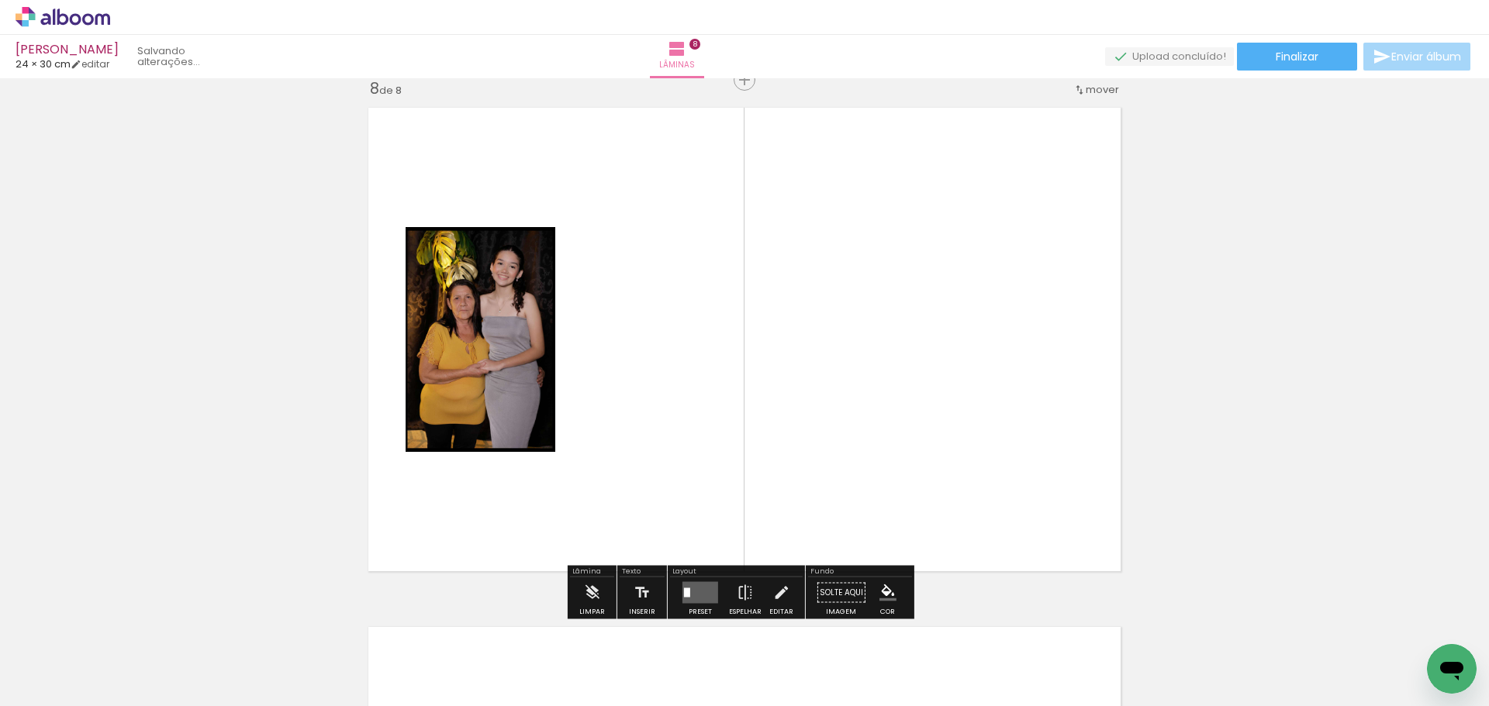
scroll to position [3656, 0]
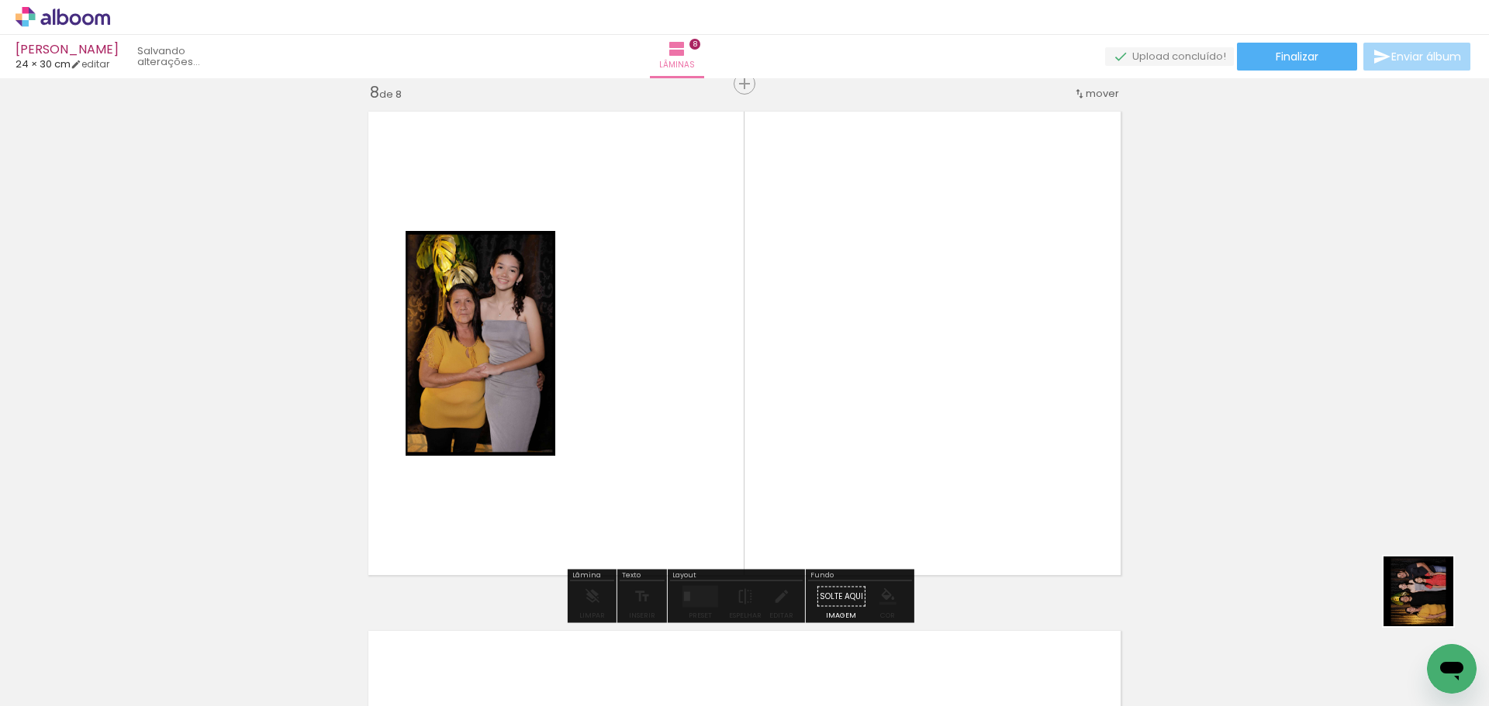
drag, startPoint x: 1466, startPoint y: 638, endPoint x: 799, endPoint y: 354, distance: 725.3
click at [794, 350] on quentale-workspace at bounding box center [744, 353] width 1489 height 706
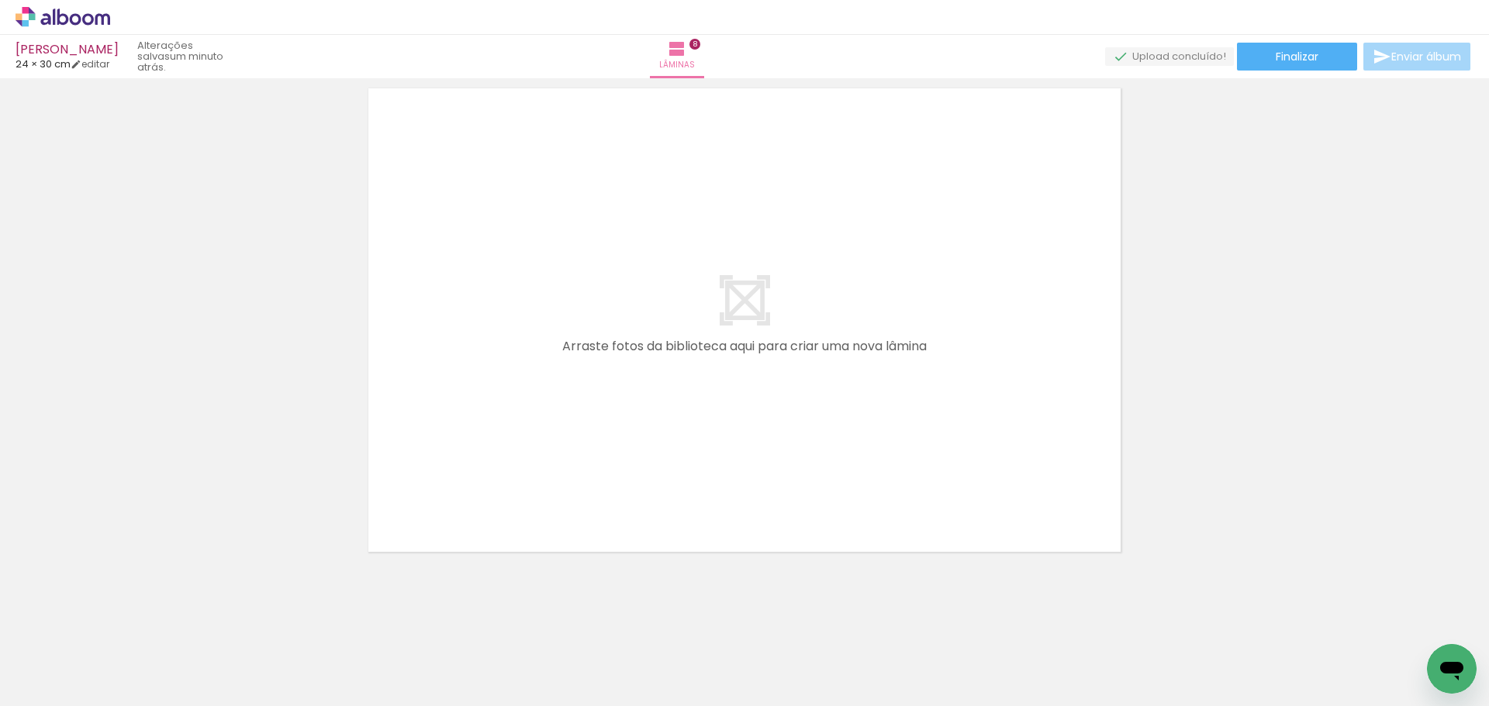
scroll to position [0, 554]
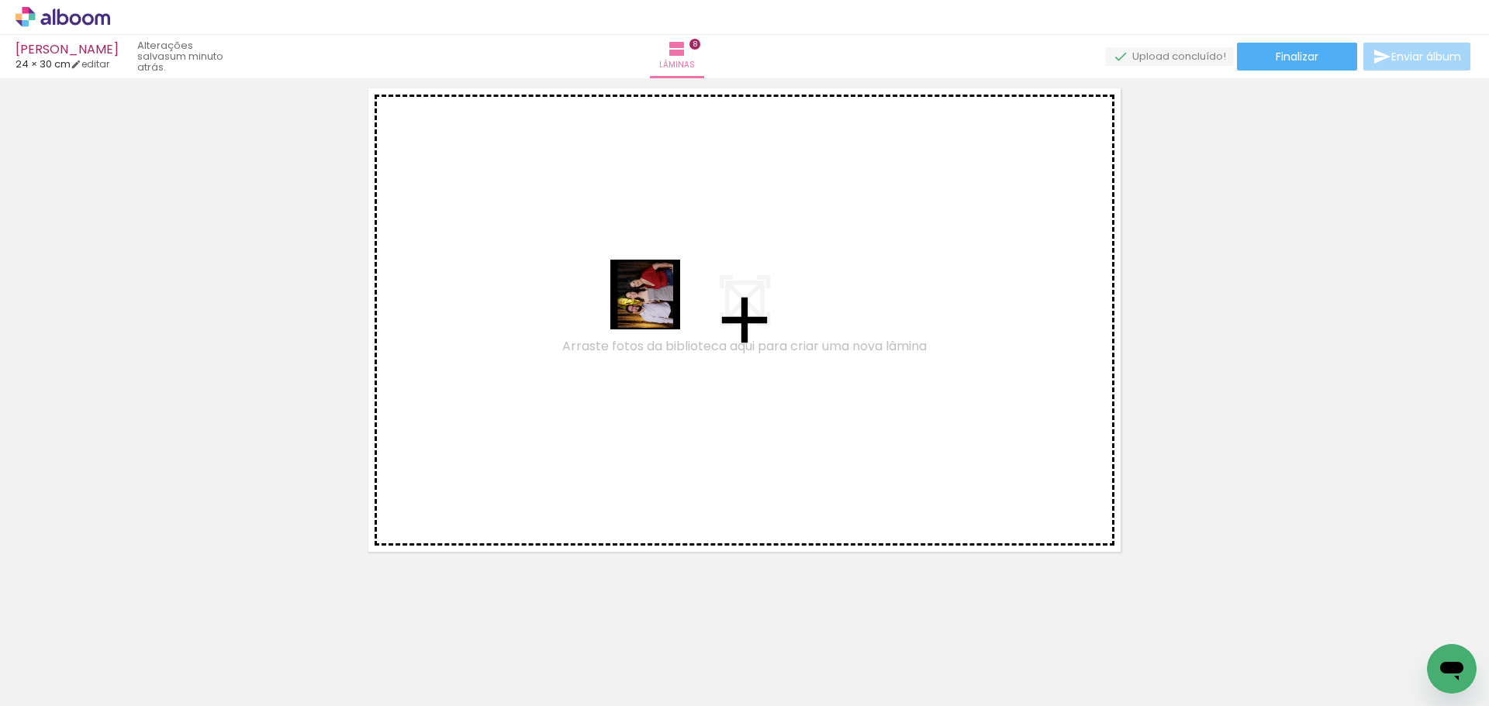
drag, startPoint x: 763, startPoint y: 387, endPoint x: 854, endPoint y: 542, distance: 179.6
click at [586, 261] on quentale-workspace at bounding box center [744, 353] width 1489 height 706
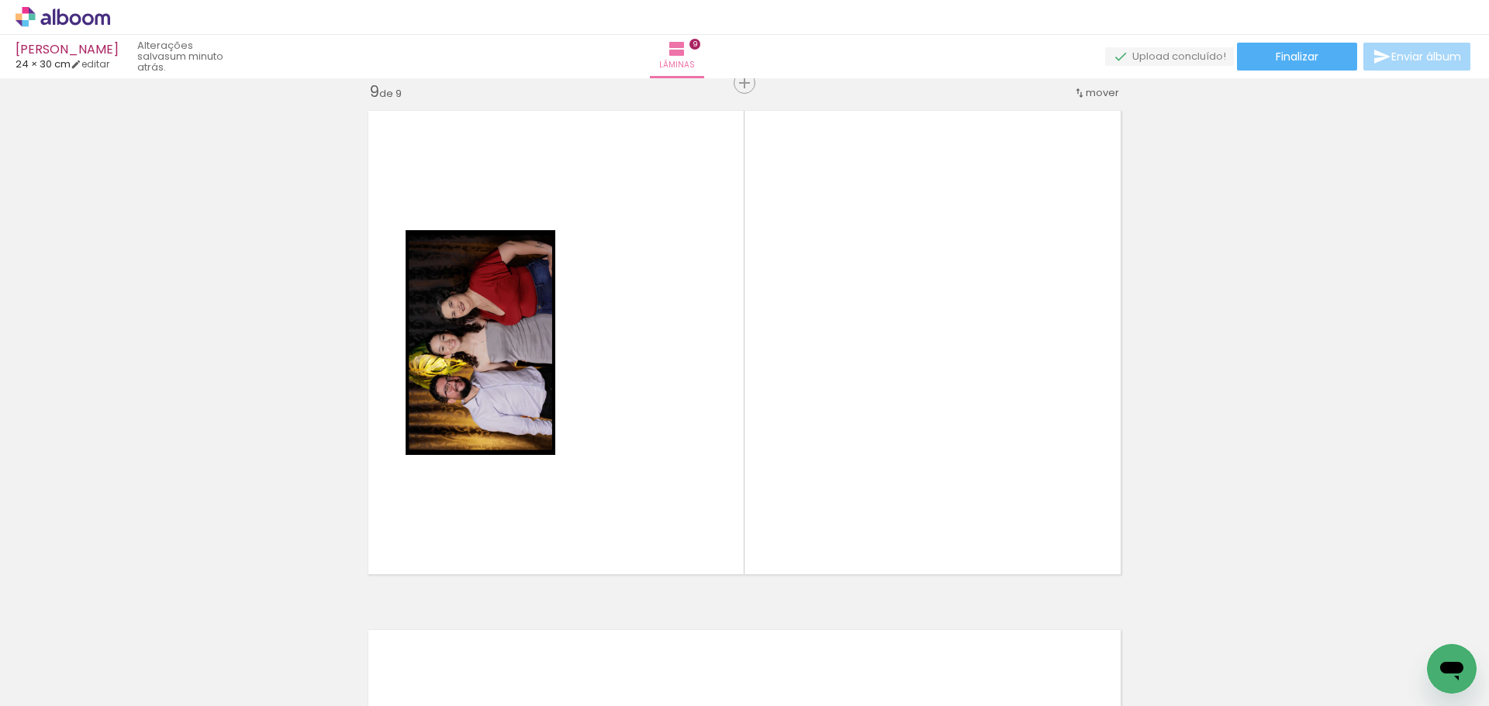
scroll to position [4176, 0]
drag, startPoint x: 1000, startPoint y: 593, endPoint x: 895, endPoint y: 494, distance: 144.2
click at [832, 433] on quentale-workspace at bounding box center [744, 353] width 1489 height 706
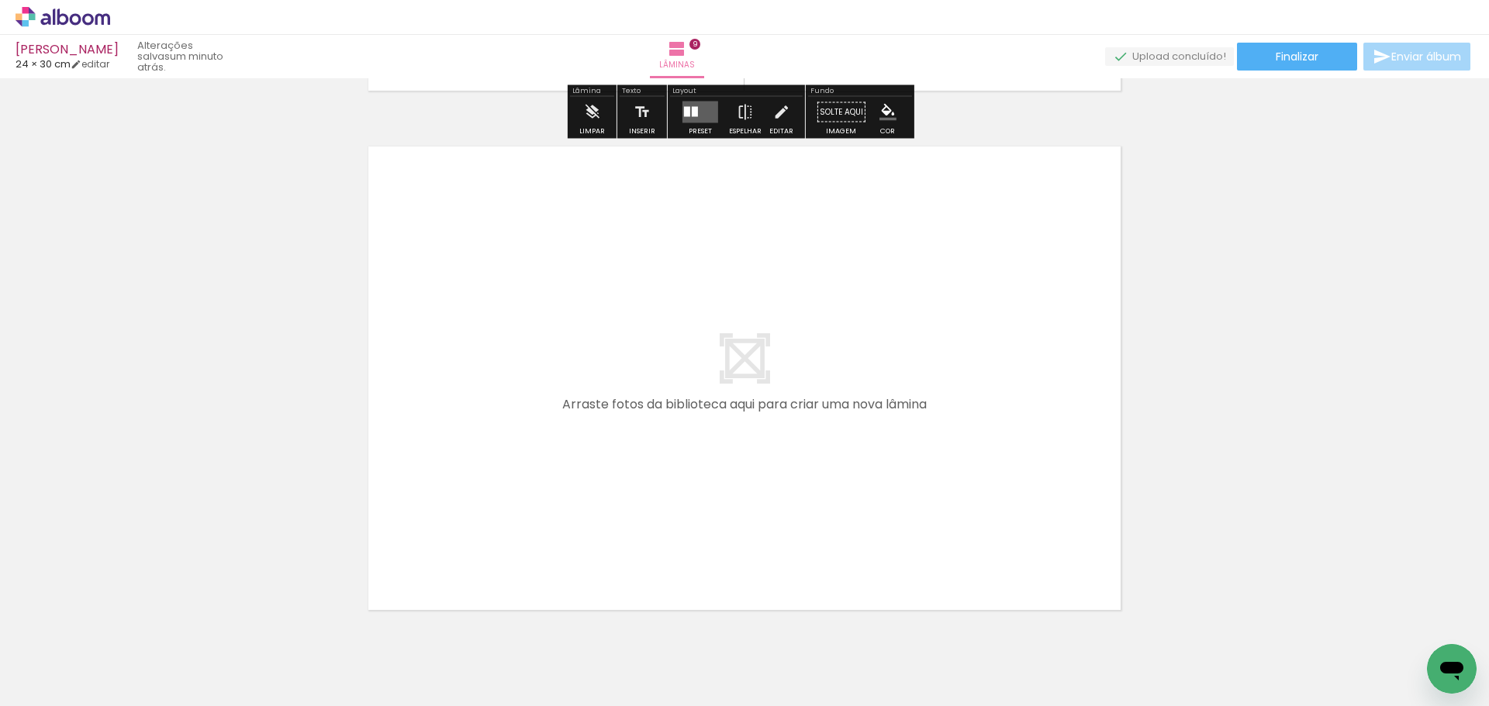
scroll to position [4718, 0]
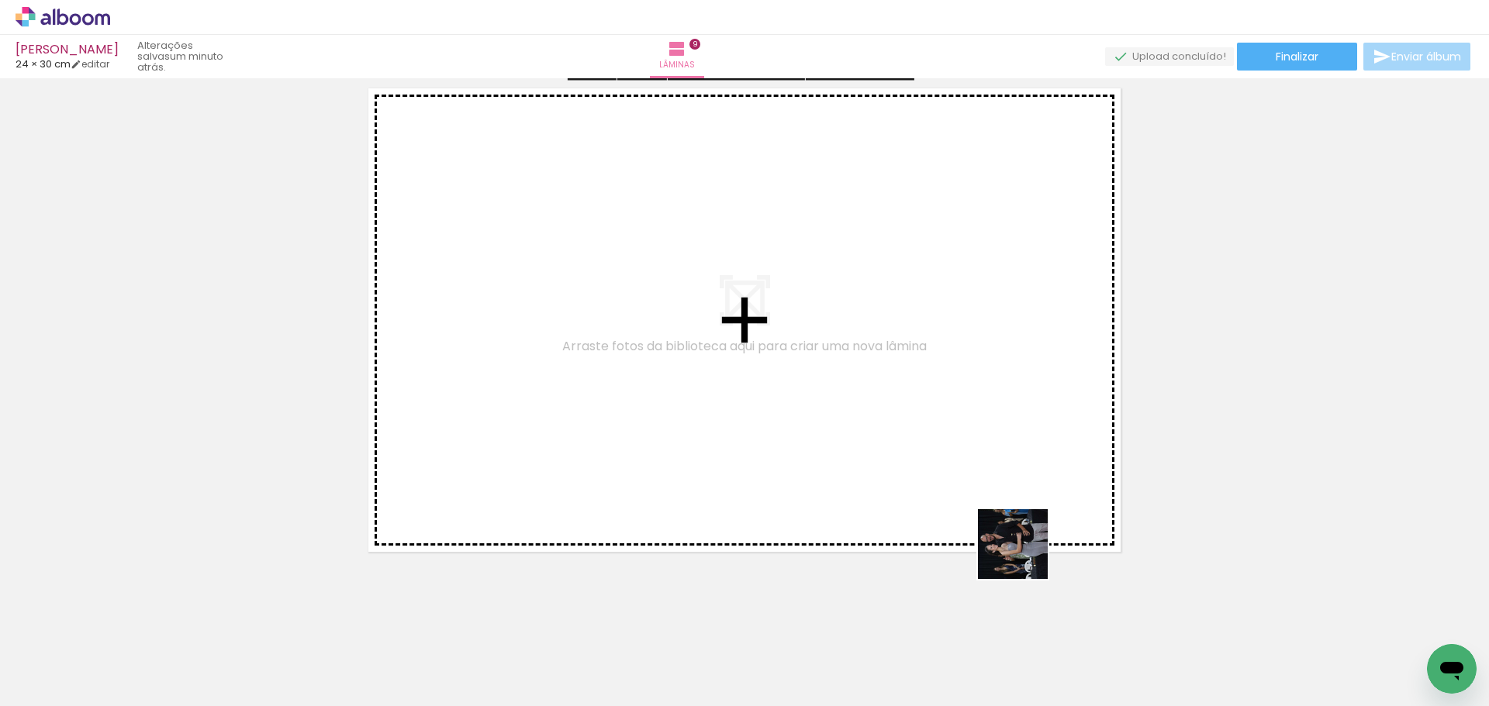
drag, startPoint x: 1057, startPoint y: 570, endPoint x: 704, endPoint y: 475, distance: 365.2
click at [704, 475] on quentale-workspace at bounding box center [744, 353] width 1489 height 706
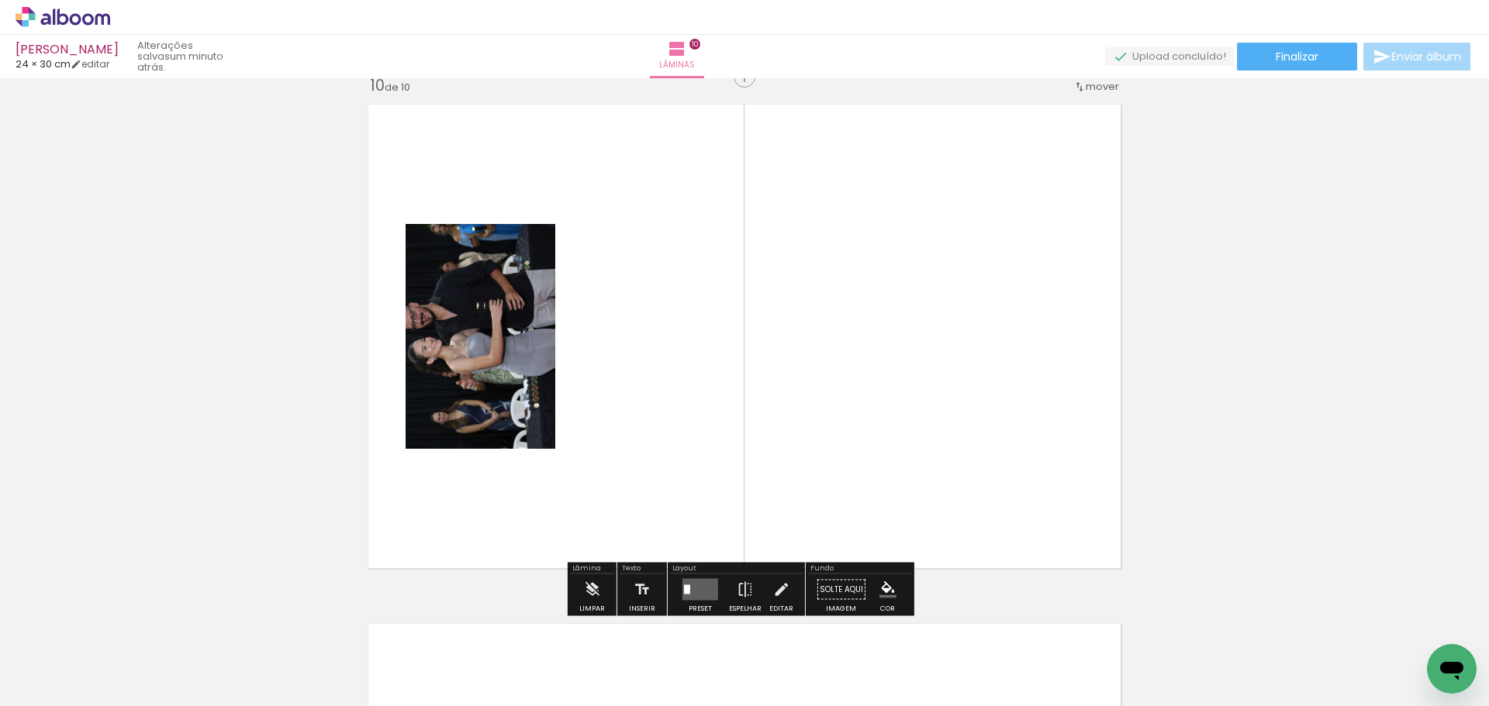
scroll to position [4695, 0]
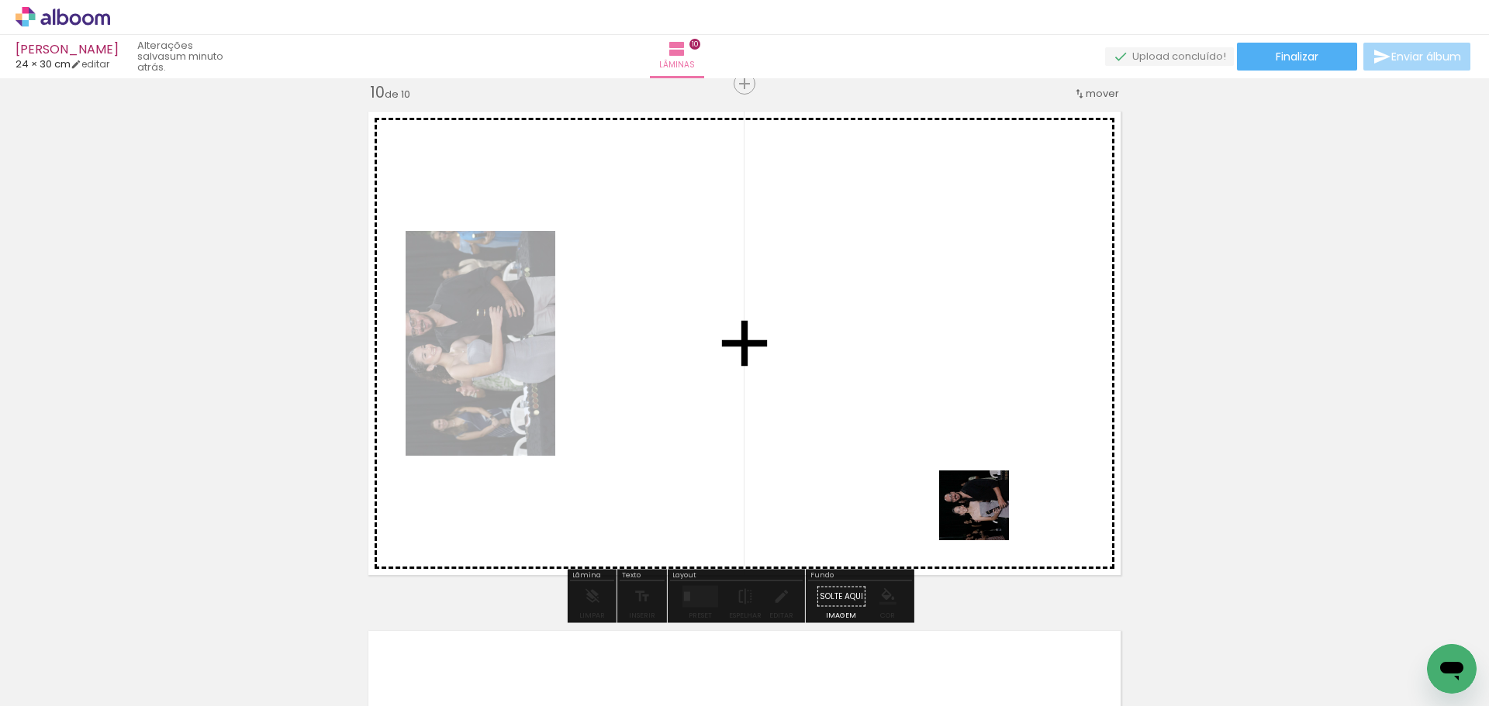
drag, startPoint x: 1251, startPoint y: 666, endPoint x: 877, endPoint y: 447, distance: 432.9
click at [871, 443] on quentale-workspace at bounding box center [744, 353] width 1489 height 706
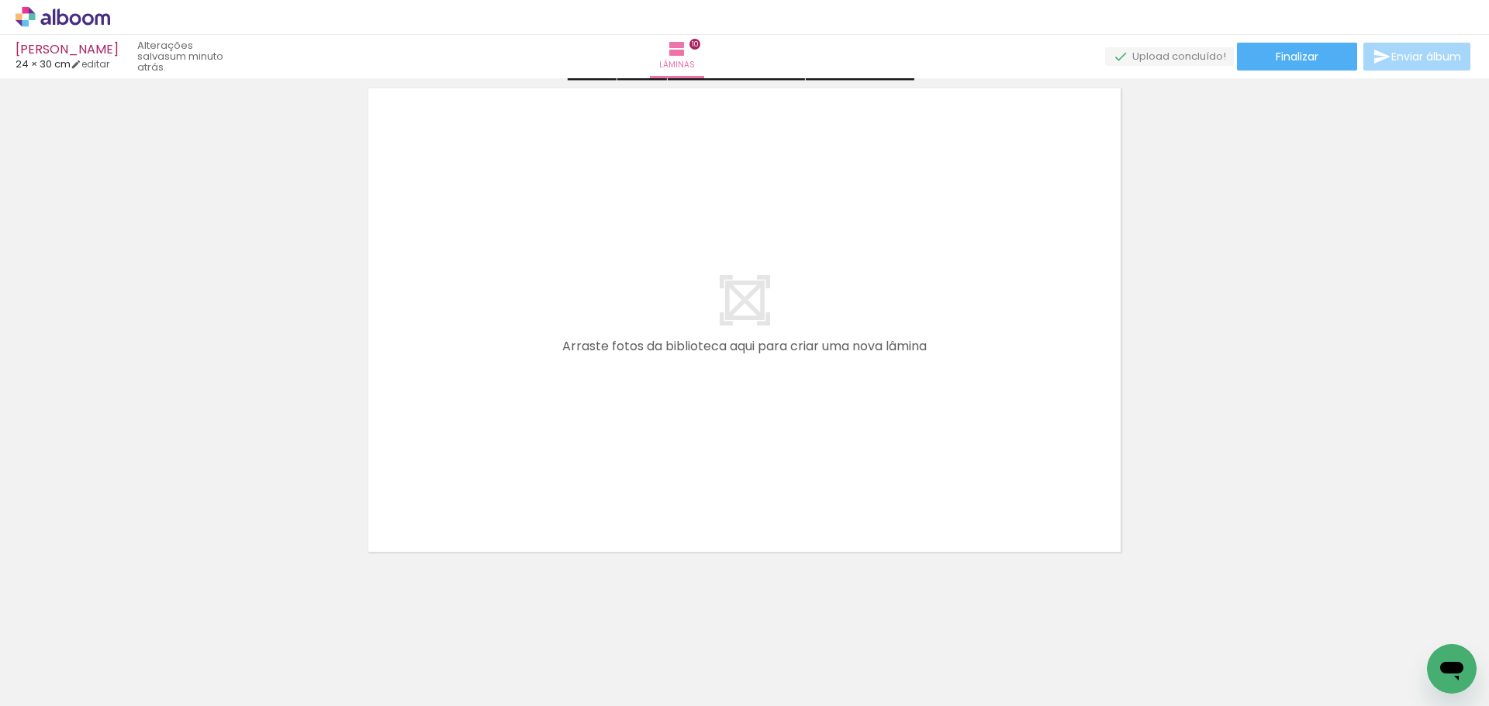
scroll to position [5243, 0]
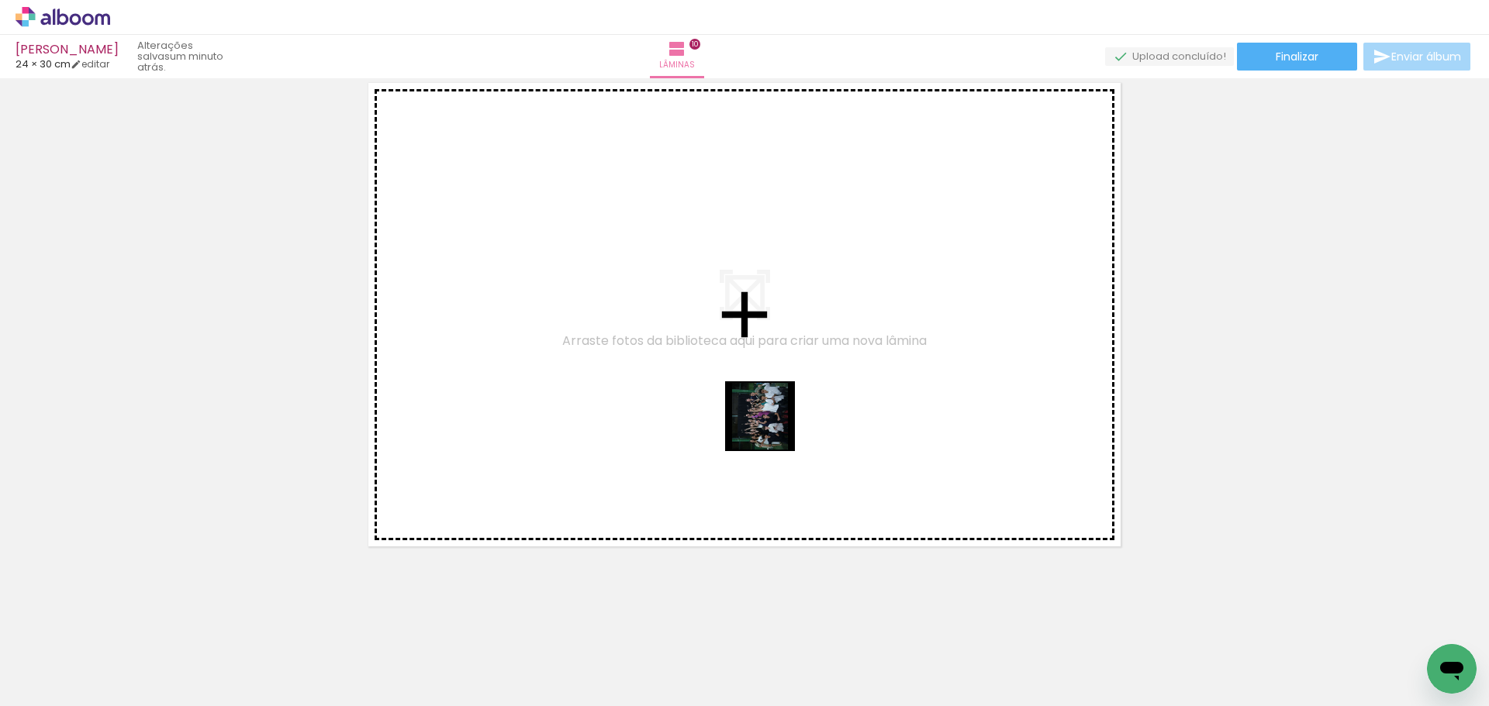
drag, startPoint x: 1285, startPoint y: 633, endPoint x: 554, endPoint y: 360, distance: 781.4
click at [554, 360] on quentale-workspace at bounding box center [744, 353] width 1489 height 706
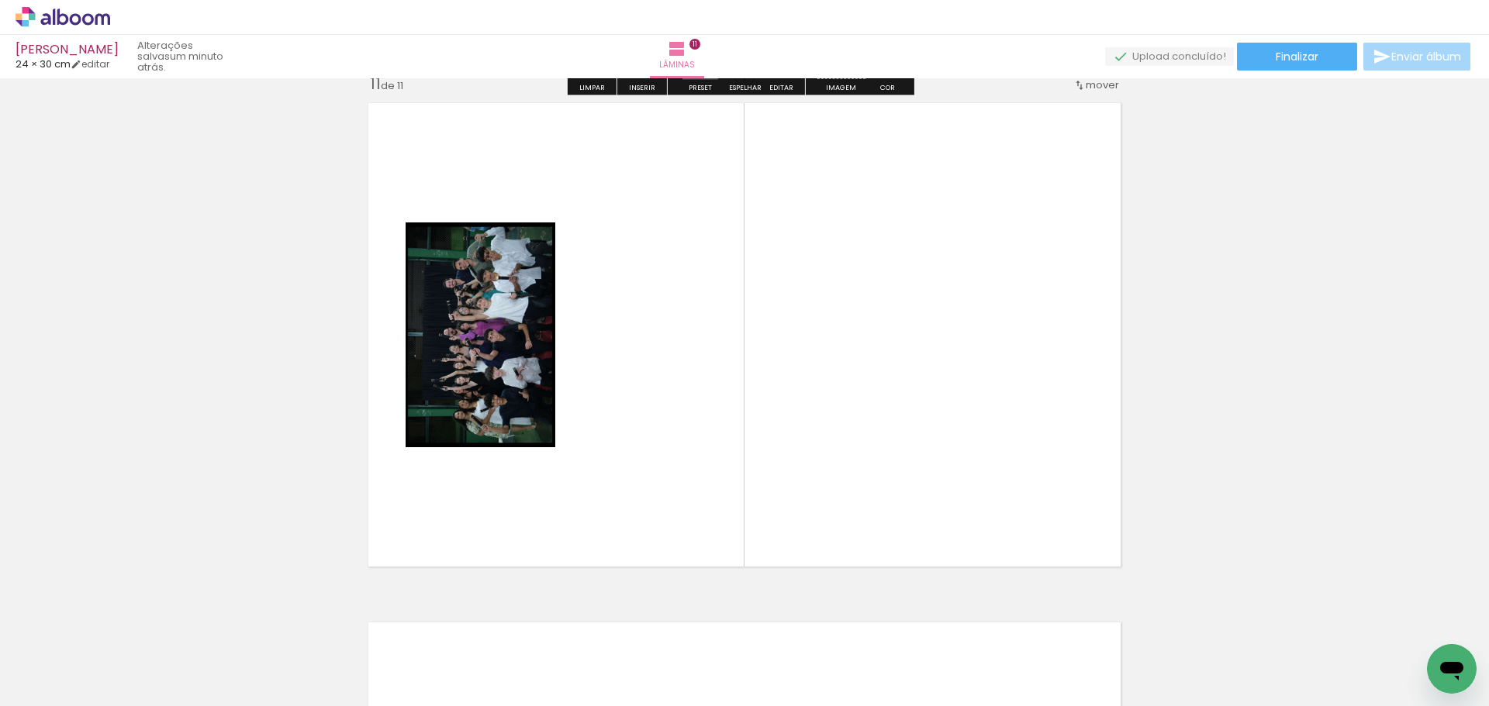
scroll to position [5214, 0]
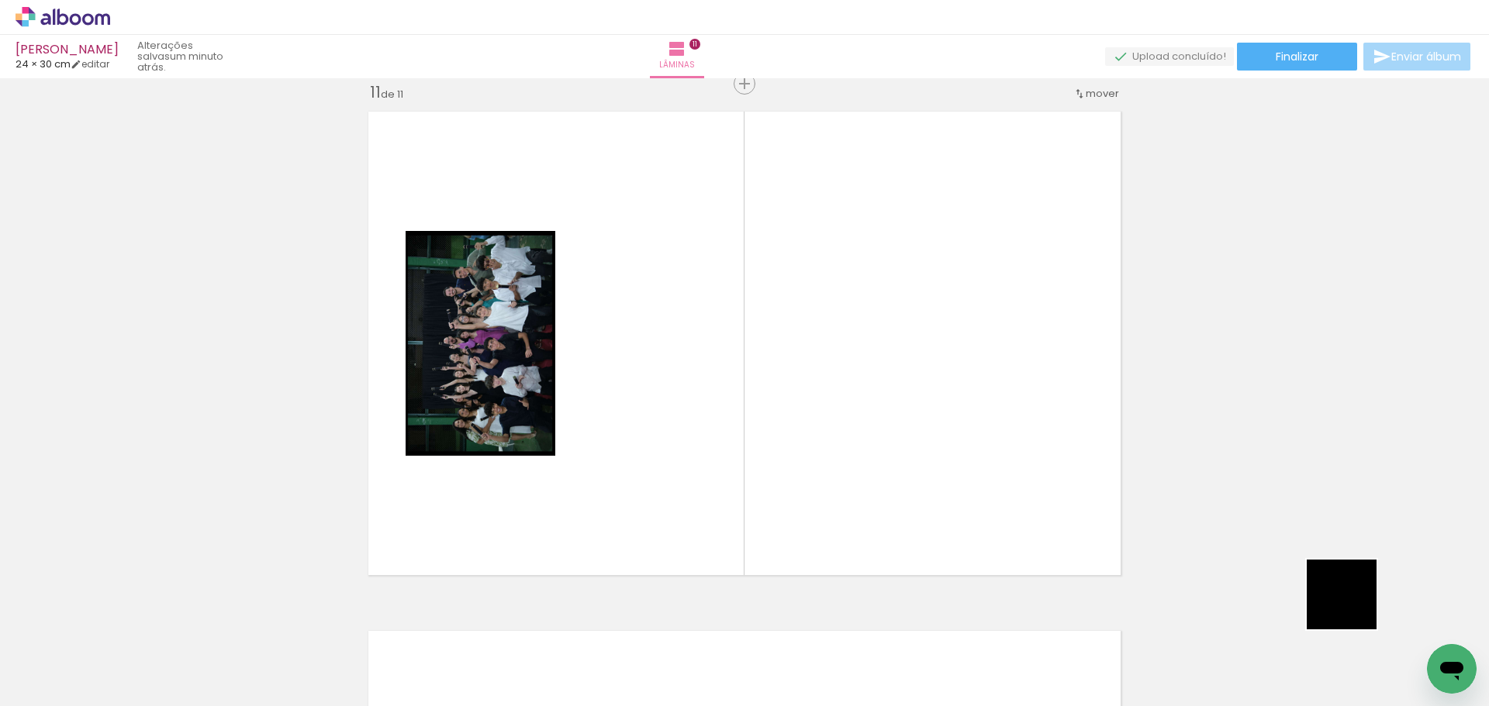
drag, startPoint x: 1353, startPoint y: 606, endPoint x: 664, endPoint y: 416, distance: 714.4
click at [664, 416] on quentale-workspace at bounding box center [744, 353] width 1489 height 706
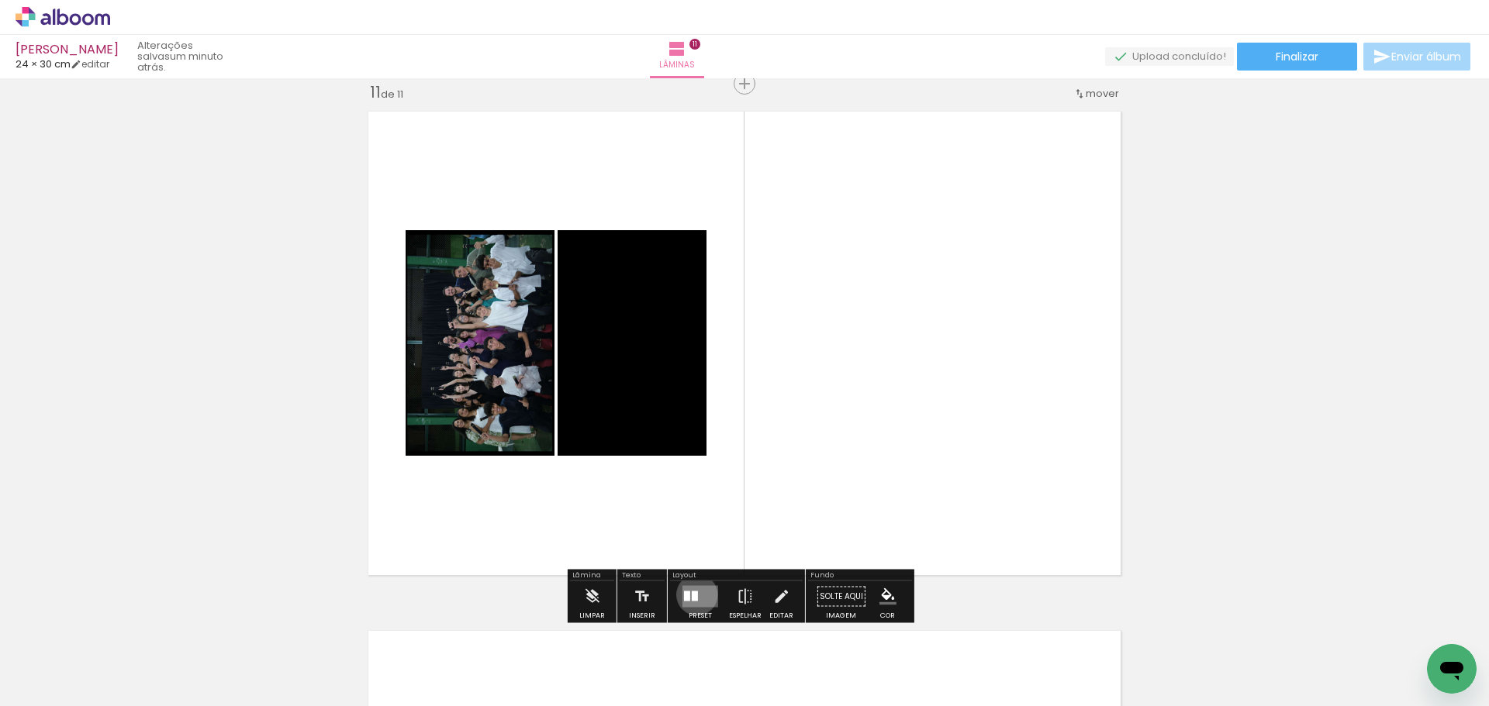
click at [693, 595] on div at bounding box center [695, 597] width 6 height 10
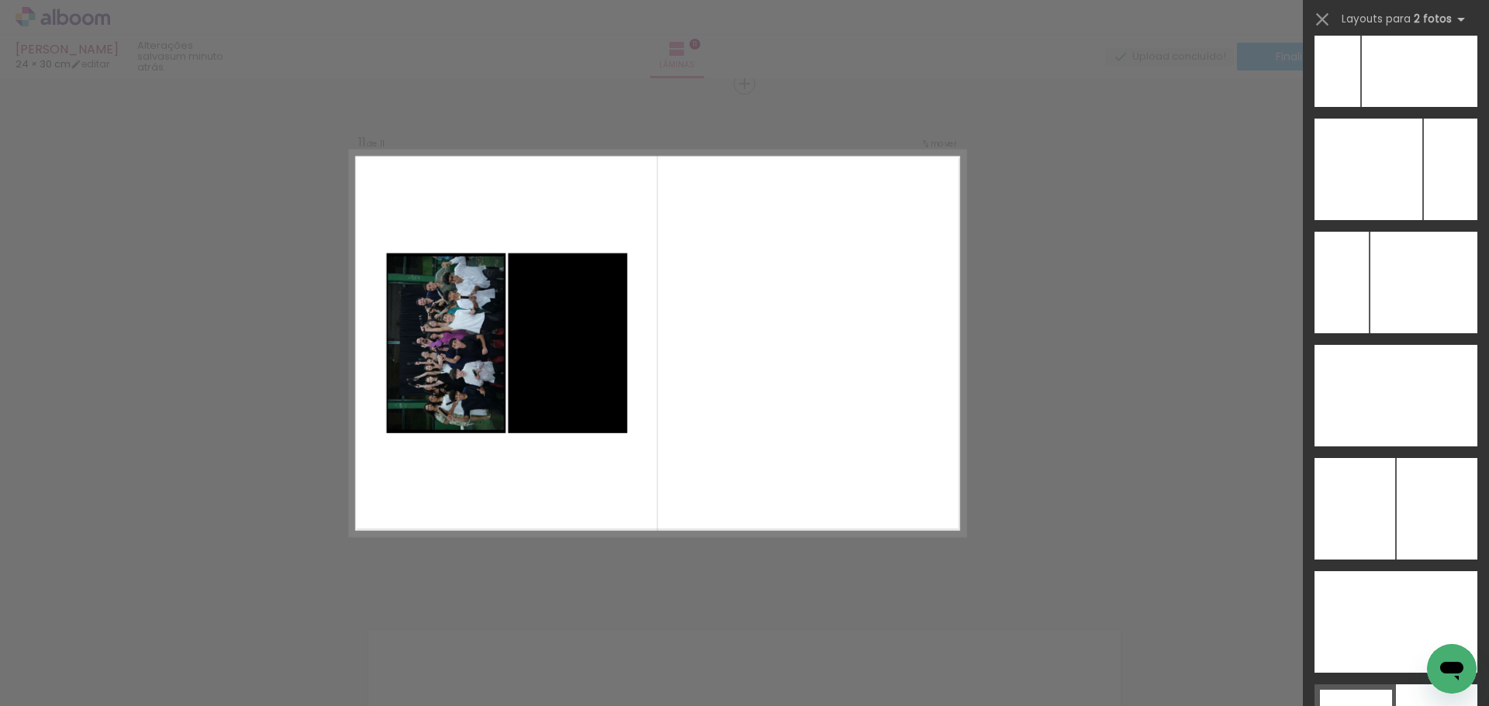
scroll to position [8382, 0]
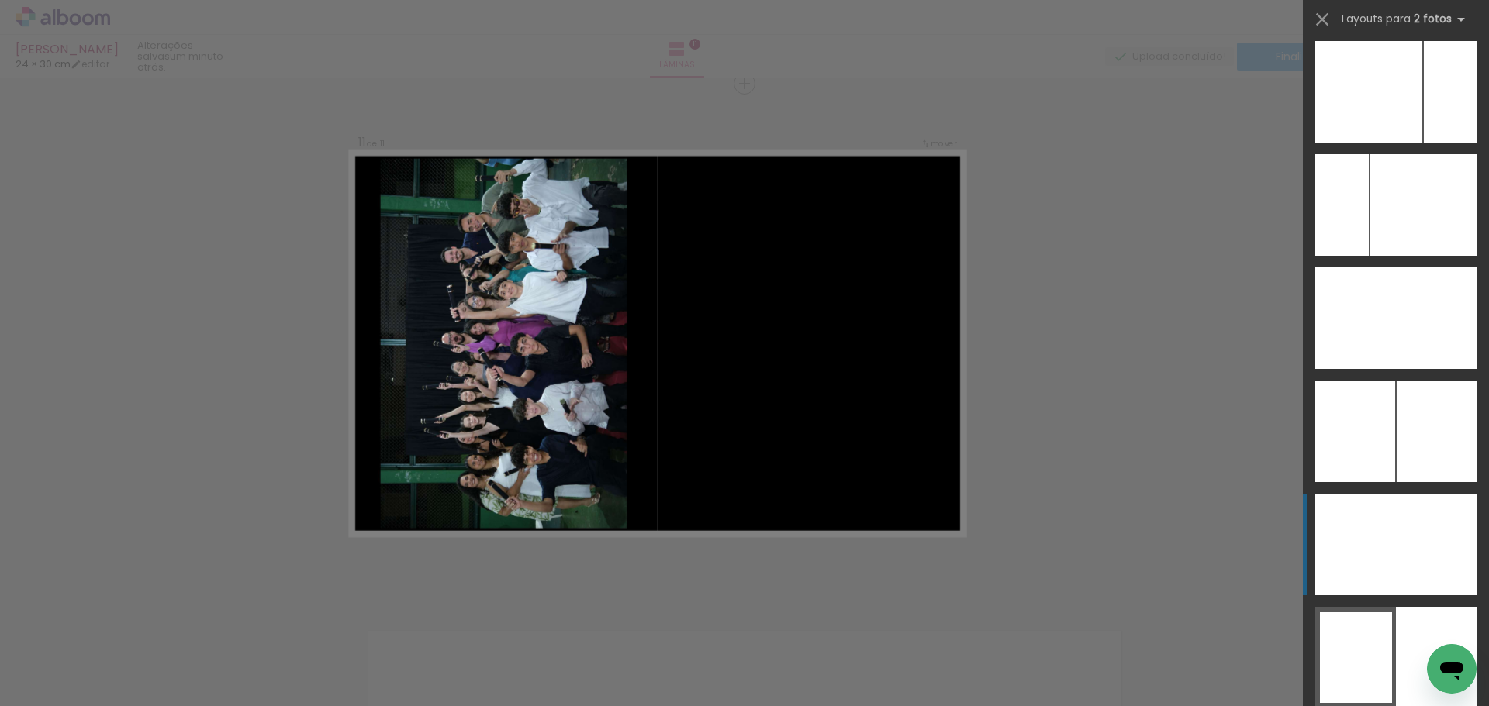
click at [1400, 547] on div at bounding box center [1435, 545] width 81 height 102
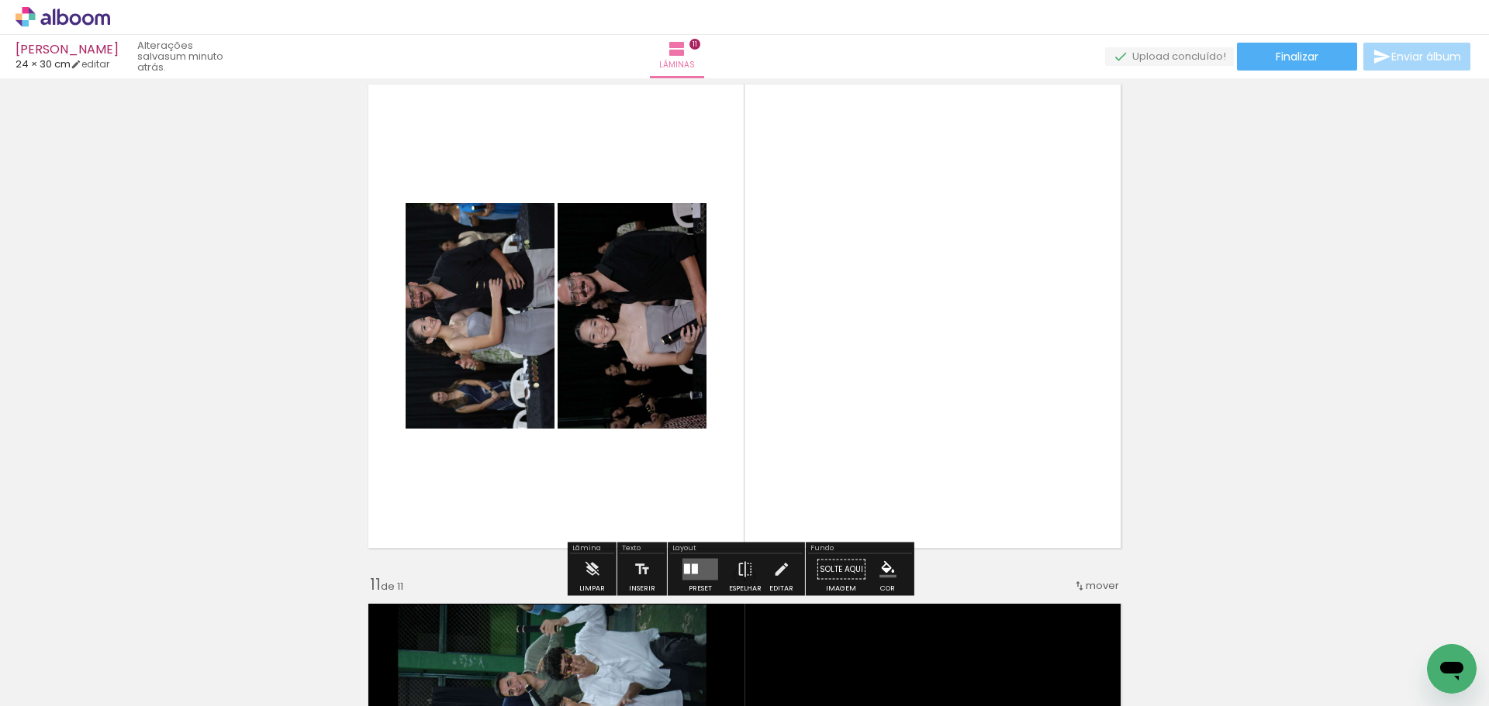
scroll to position [4749, 0]
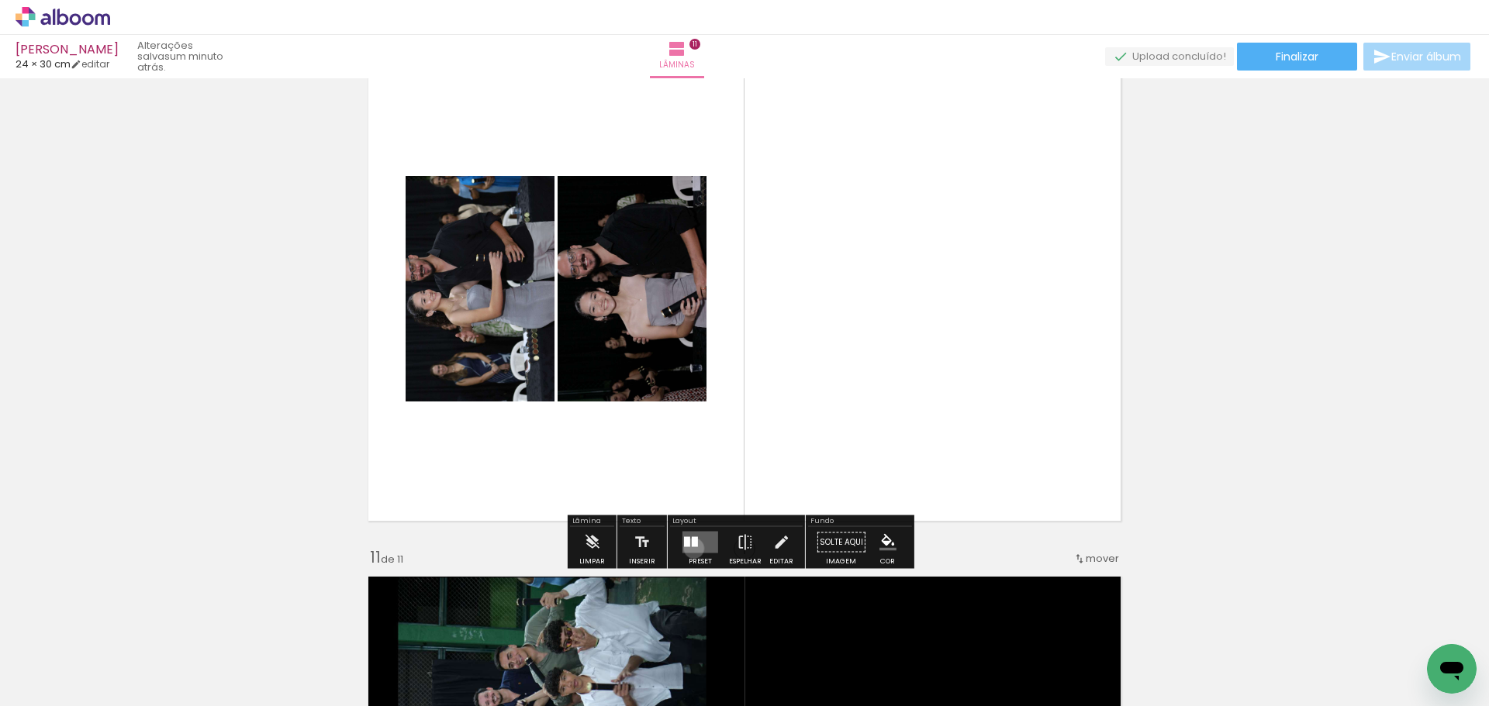
click at [690, 548] on quentale-layouter at bounding box center [700, 543] width 36 height 22
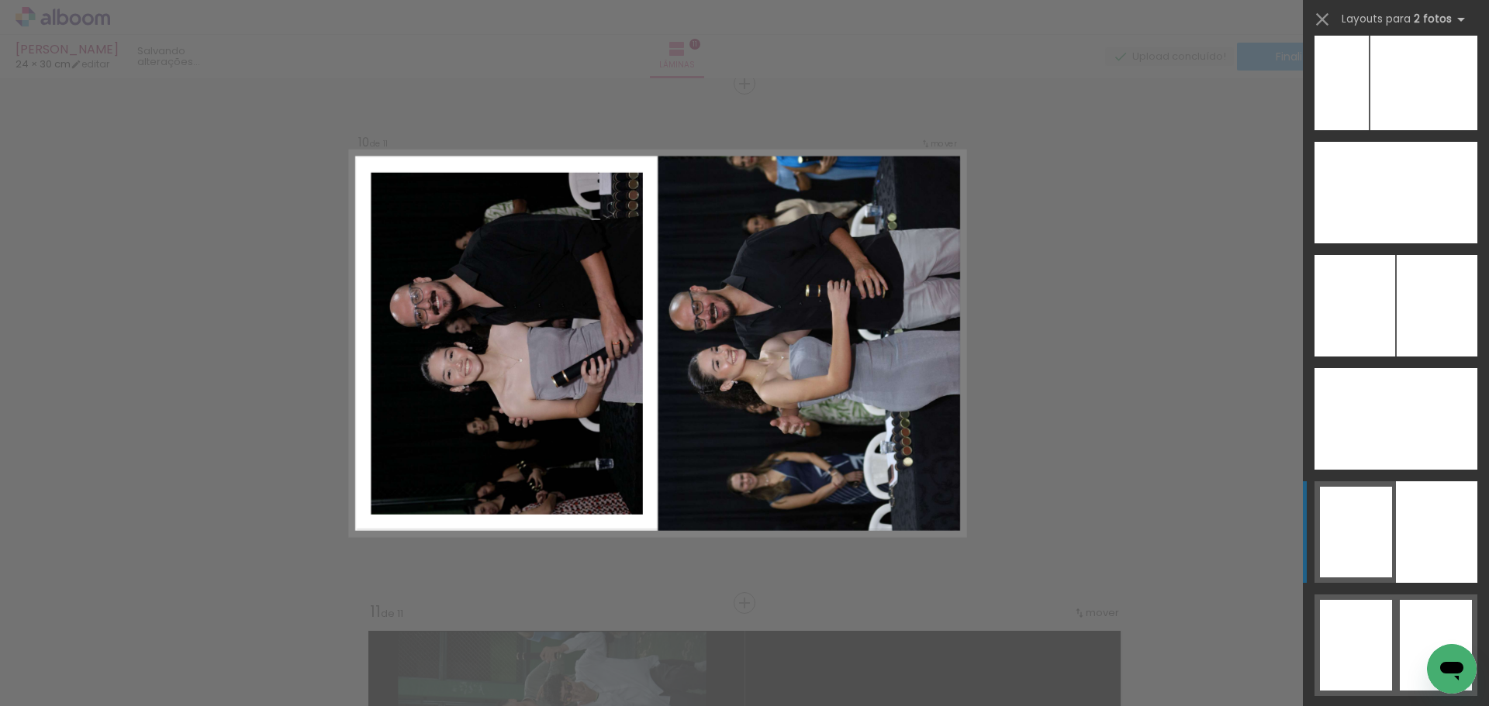
scroll to position [8512, 0]
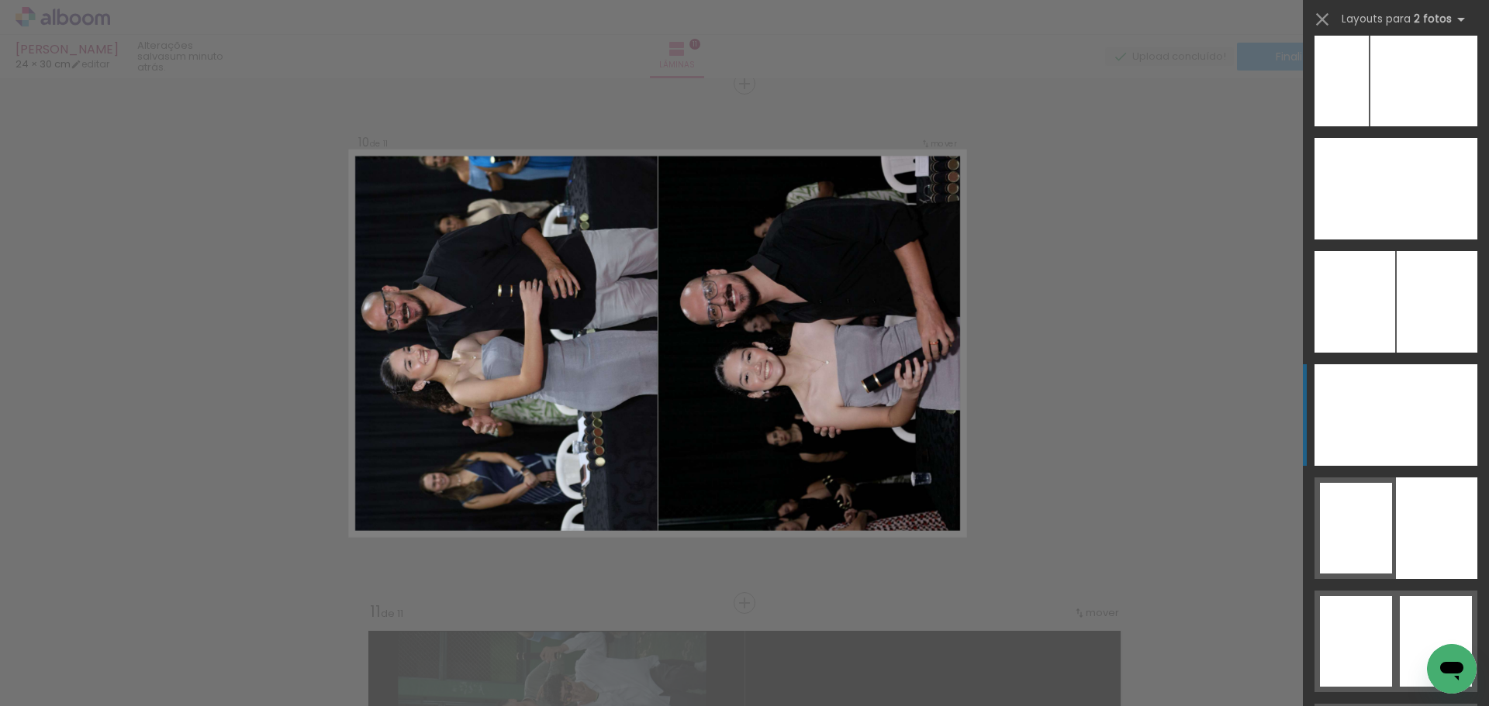
click at [1395, 431] on div at bounding box center [1435, 415] width 81 height 102
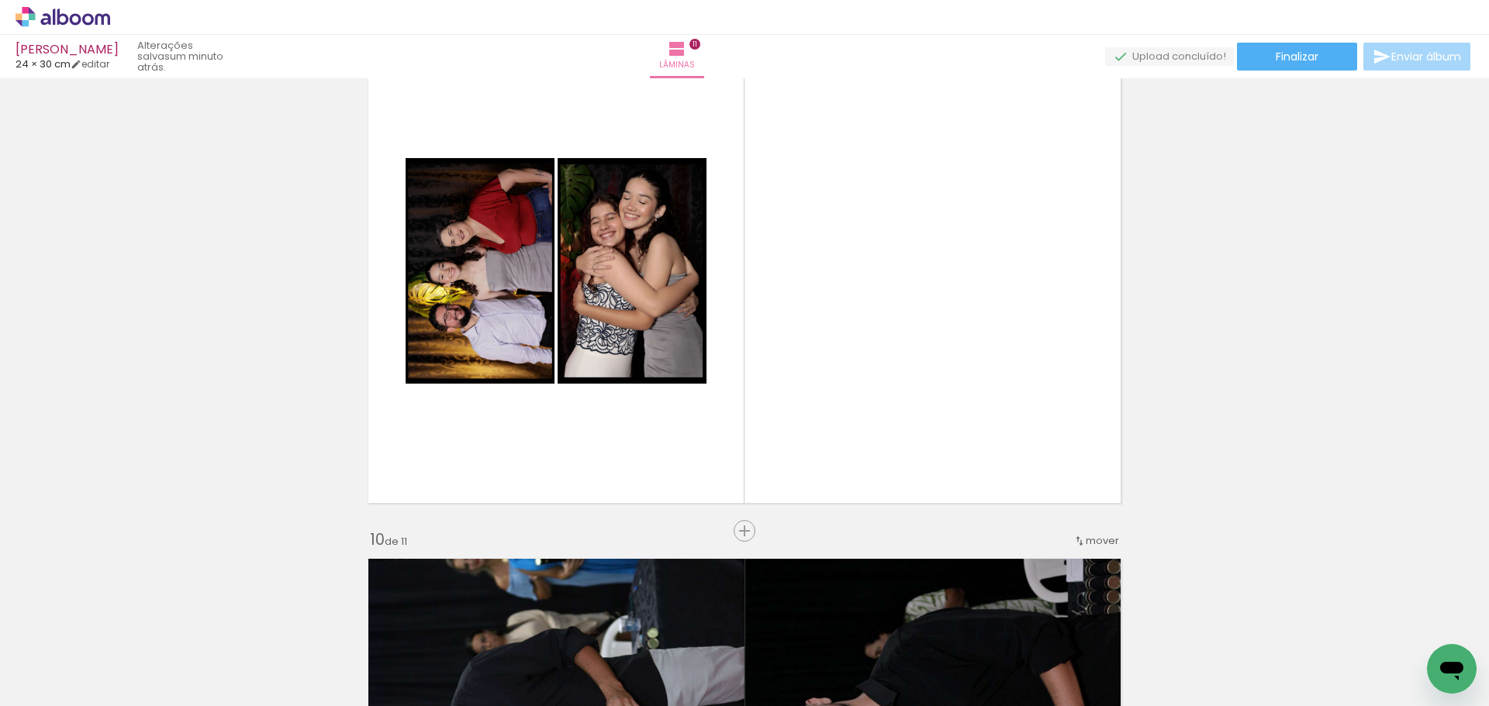
scroll to position [4230, 0]
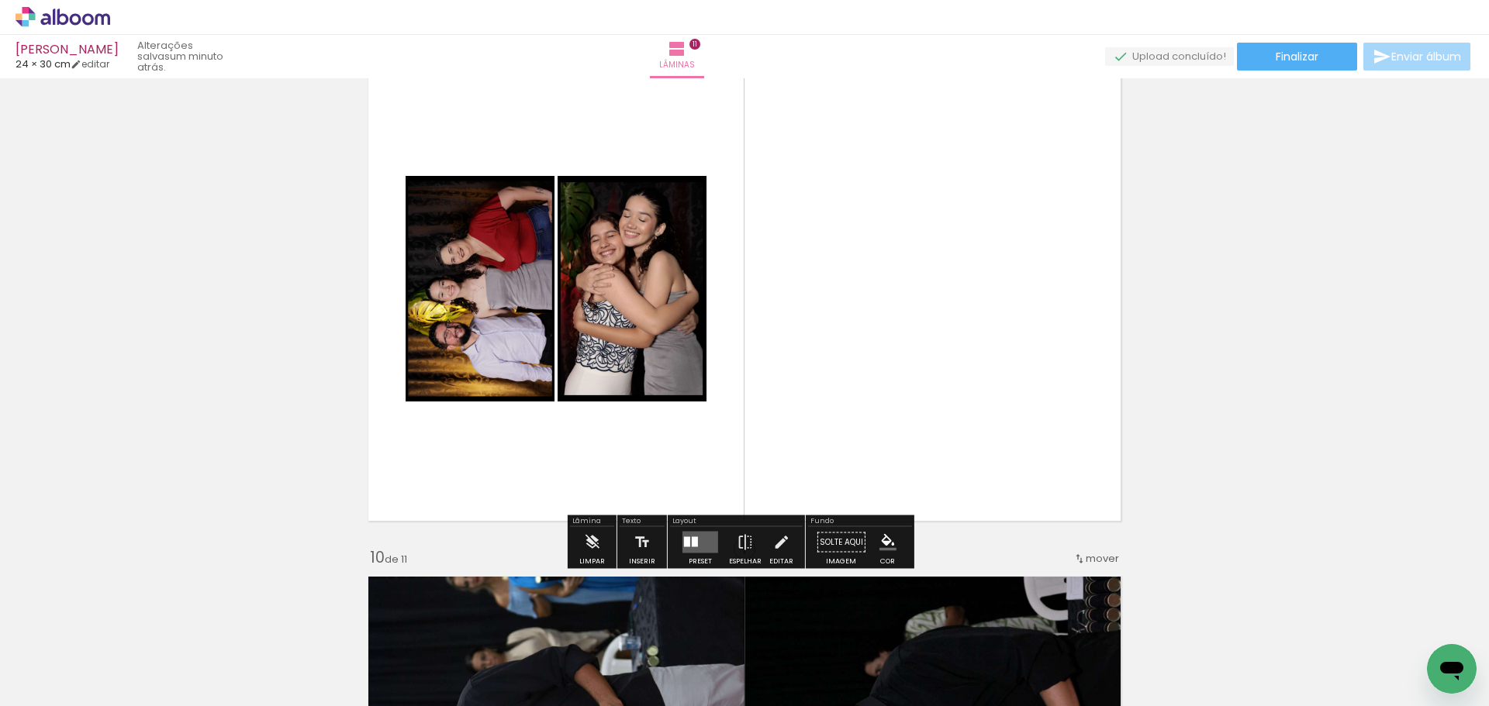
click at [701, 542] on quentale-layouter at bounding box center [700, 543] width 36 height 22
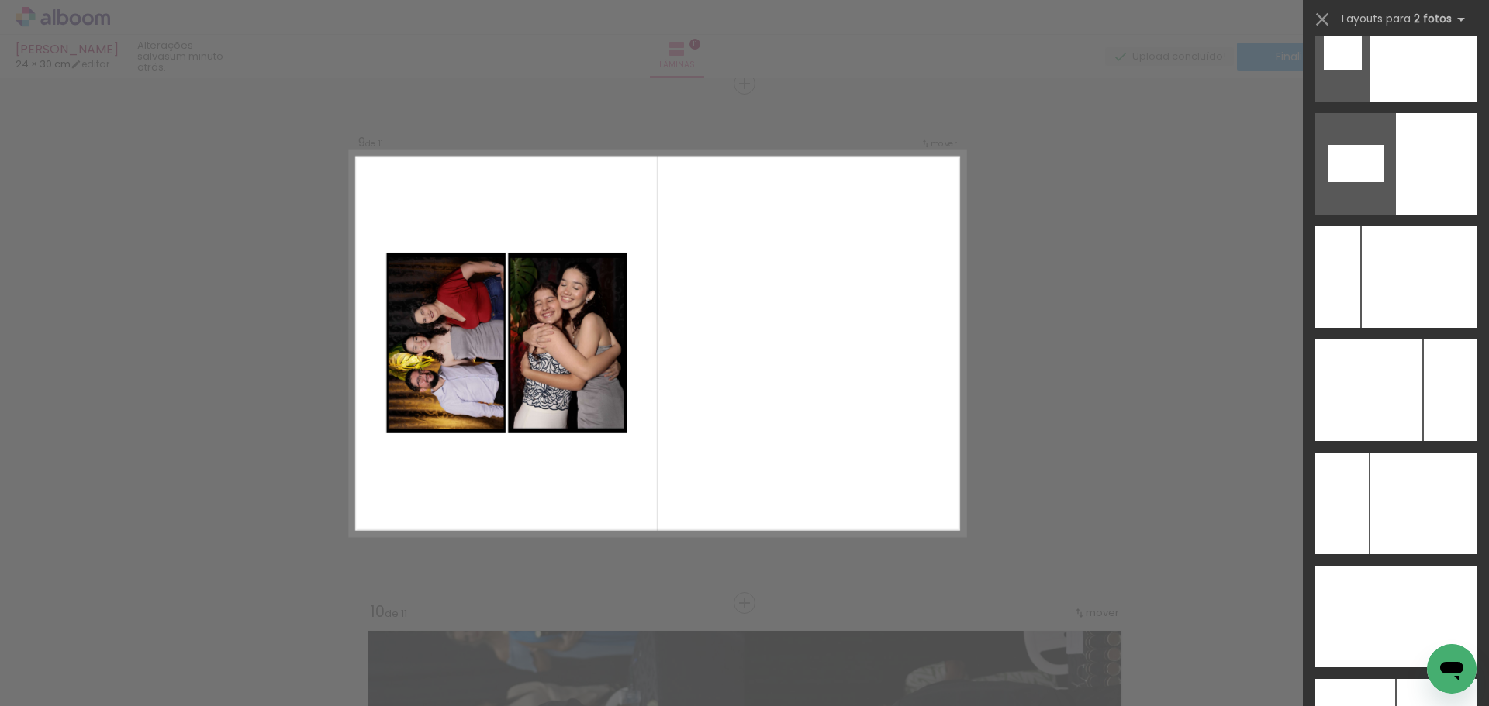
scroll to position [8409, 0]
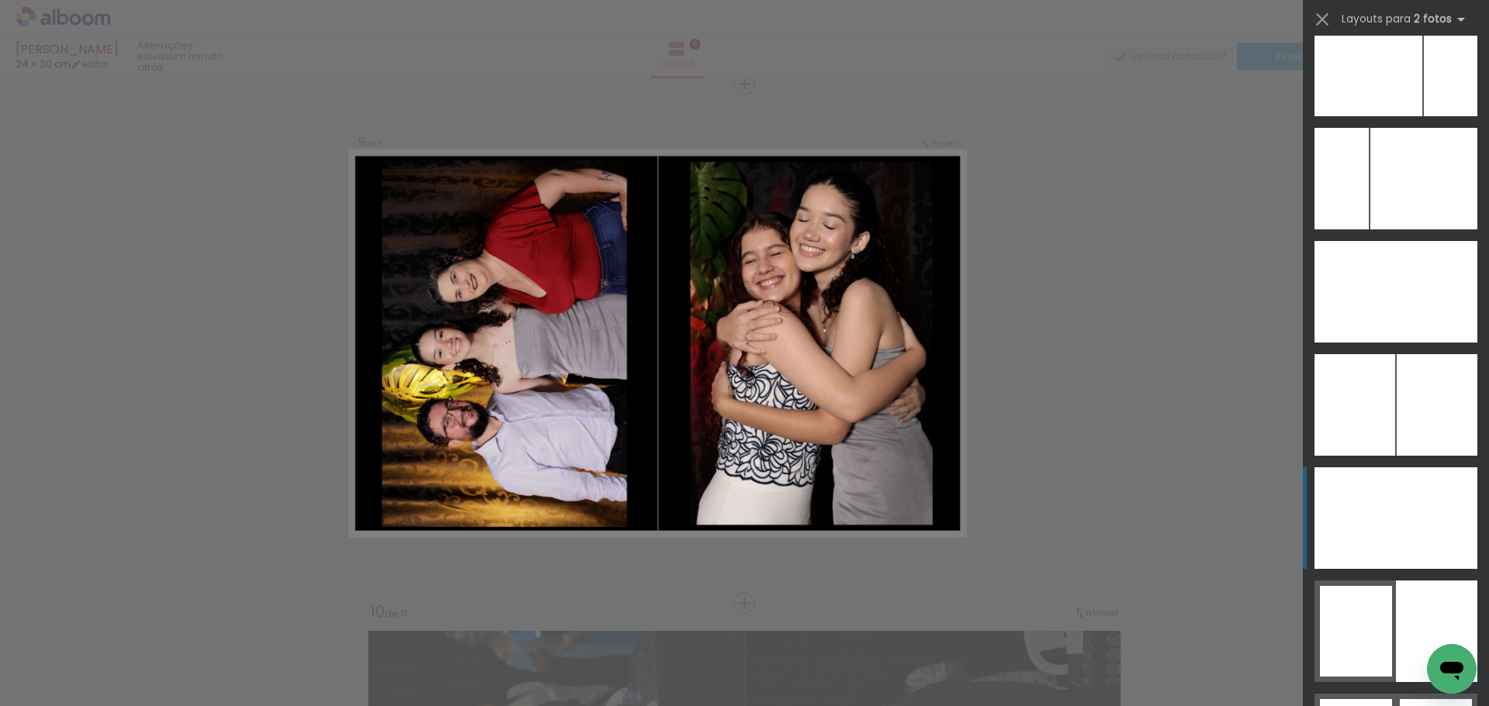
click at [1429, 532] on div at bounding box center [1435, 518] width 81 height 102
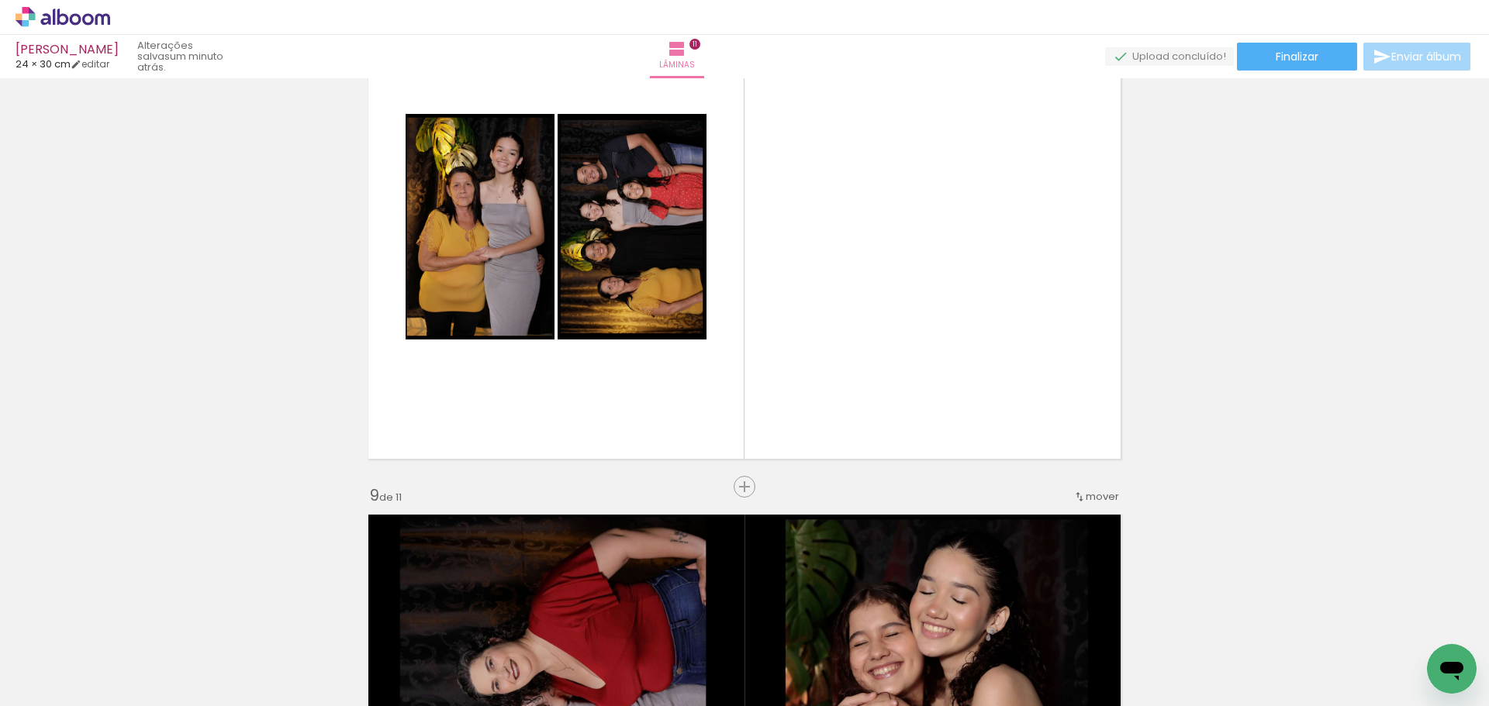
scroll to position [3710, 0]
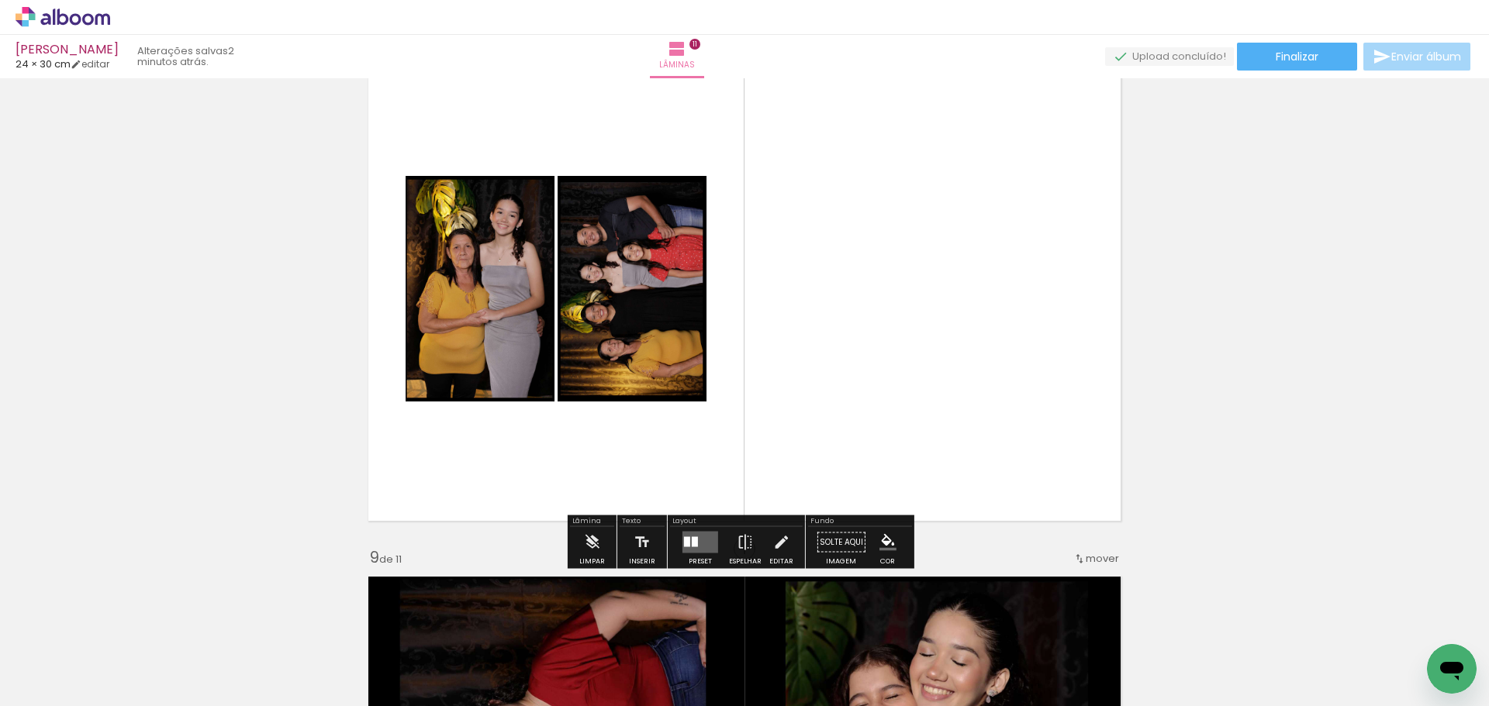
click at [693, 542] on div at bounding box center [695, 542] width 6 height 10
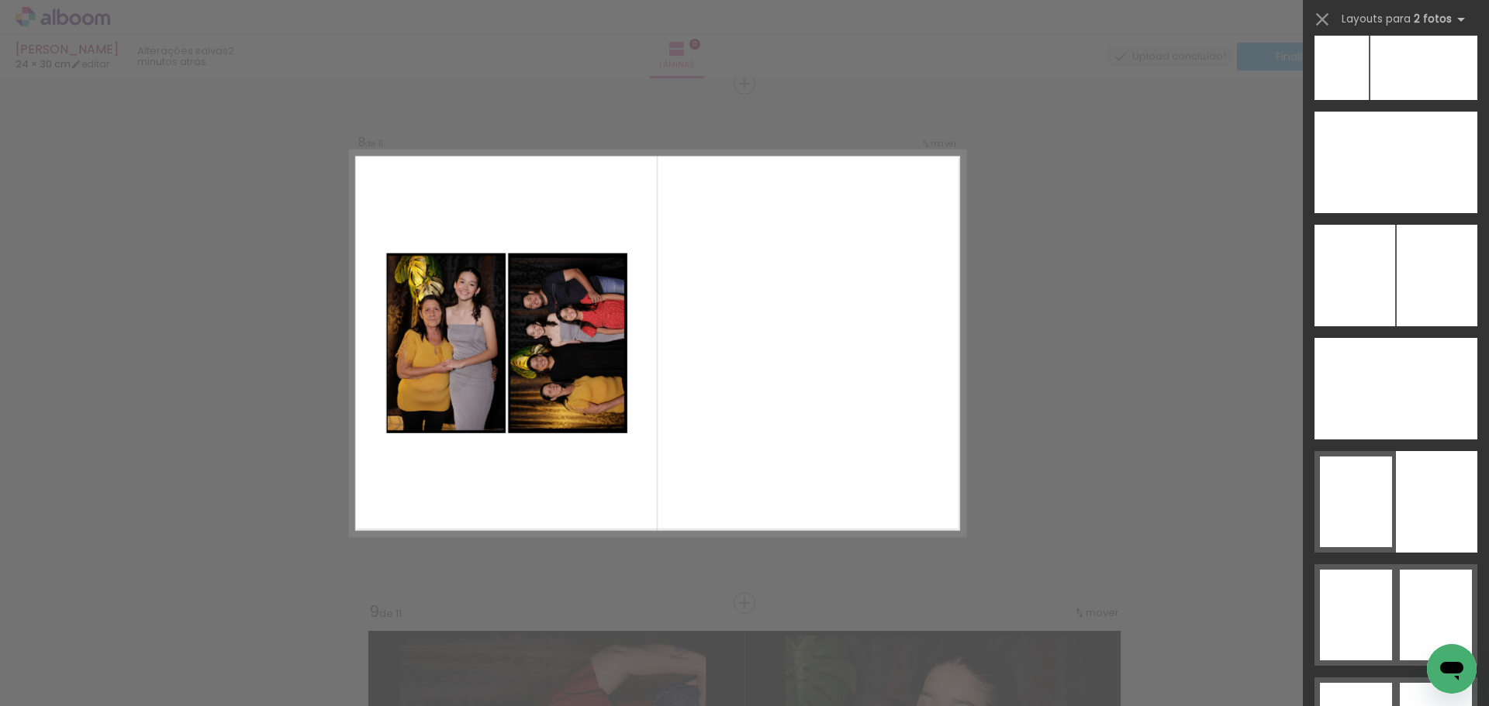
scroll to position [8564, 0]
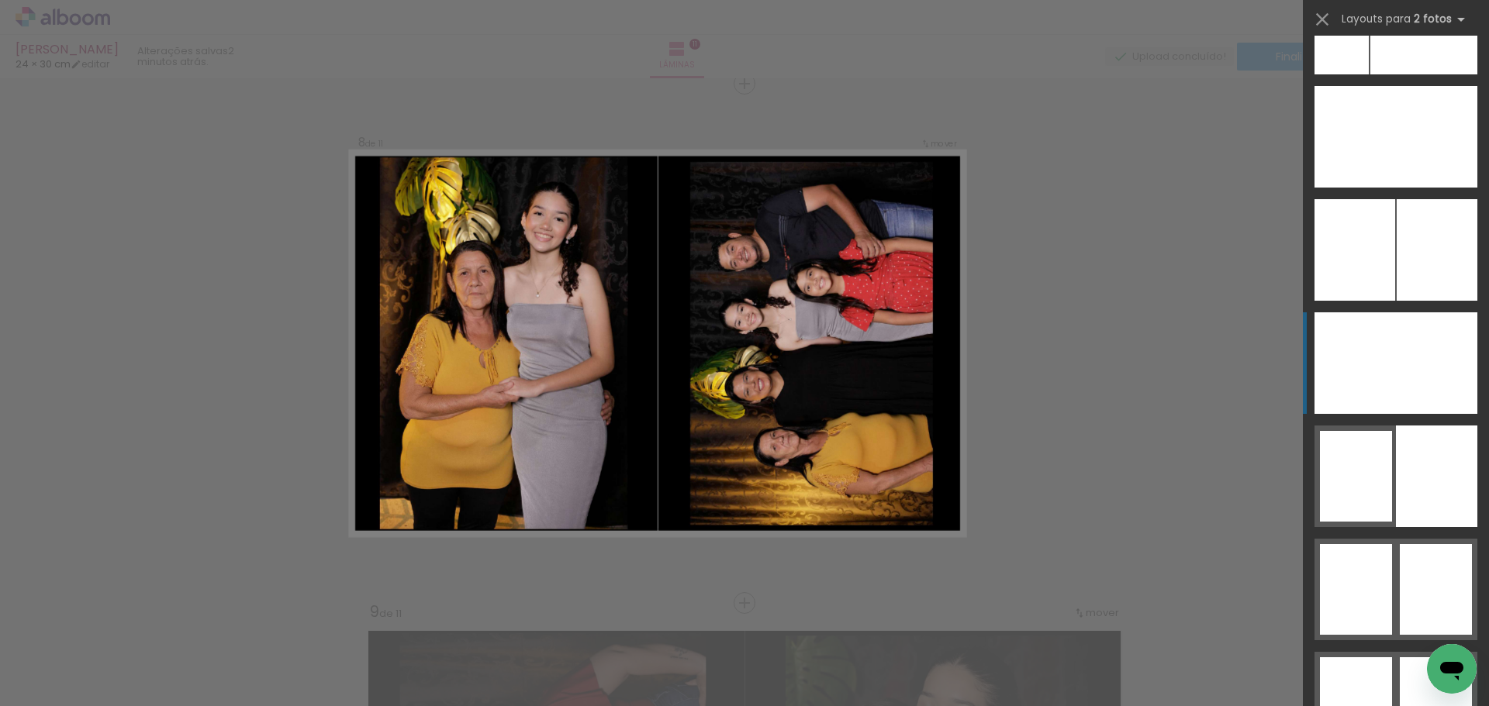
click at [1435, 378] on div at bounding box center [1435, 363] width 81 height 102
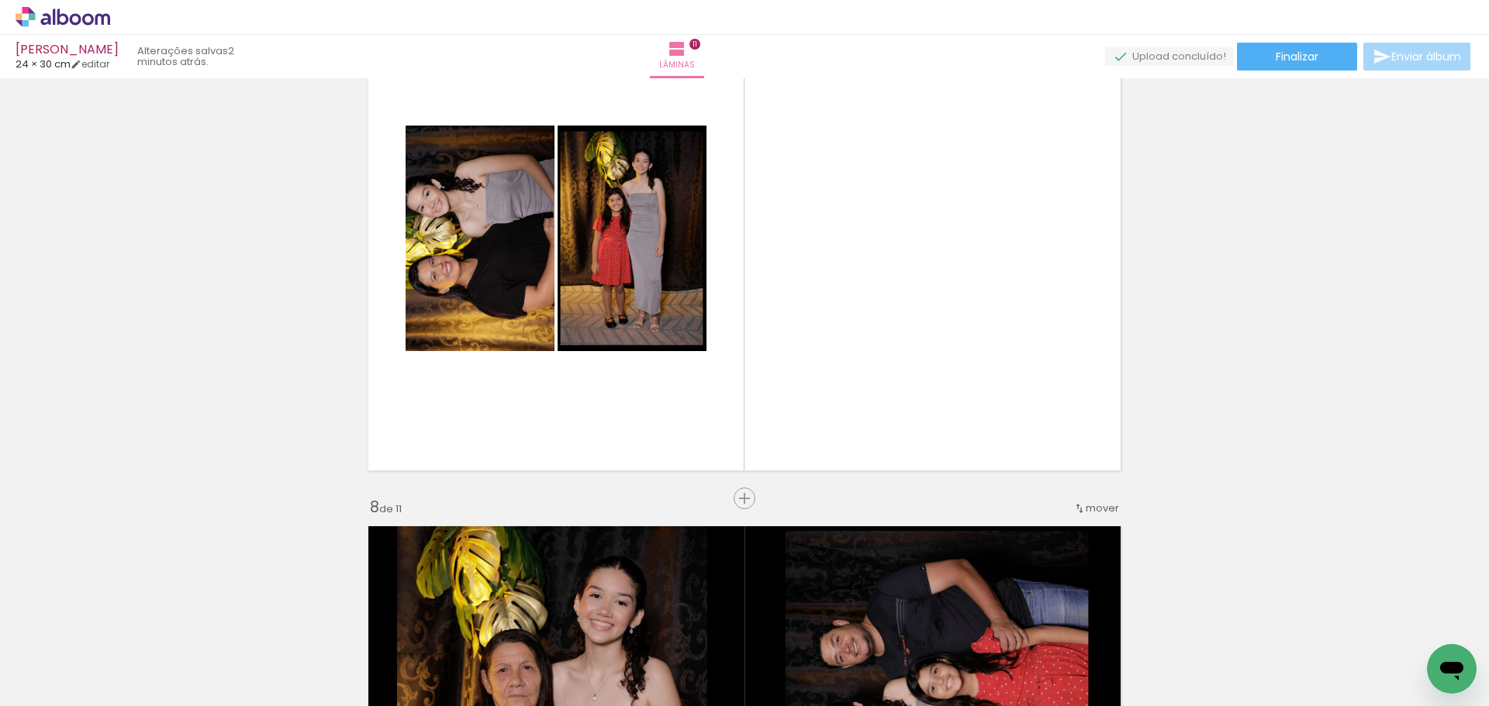
scroll to position [3191, 0]
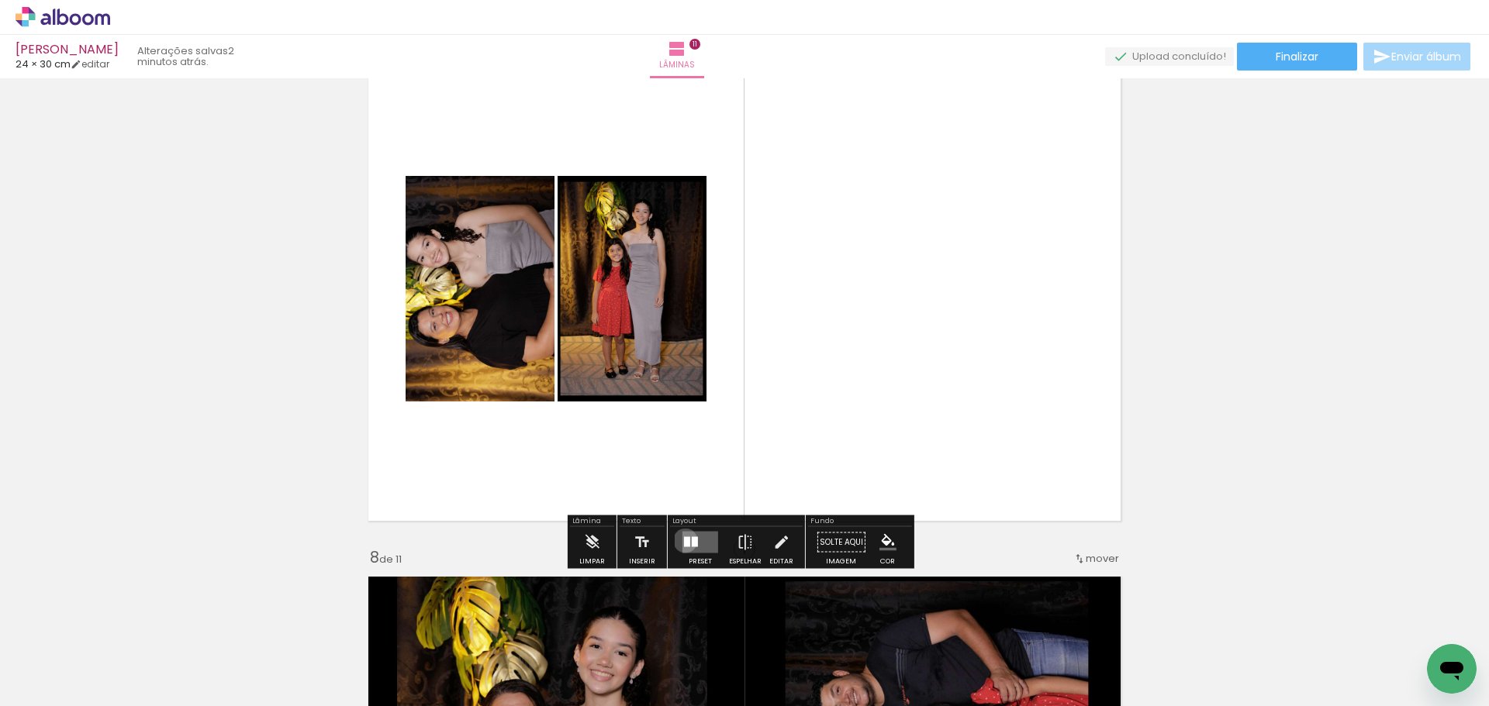
drag, startPoint x: 681, startPoint y: 540, endPoint x: 1118, endPoint y: 393, distance: 460.7
click at [685, 540] on div at bounding box center [687, 542] width 6 height 10
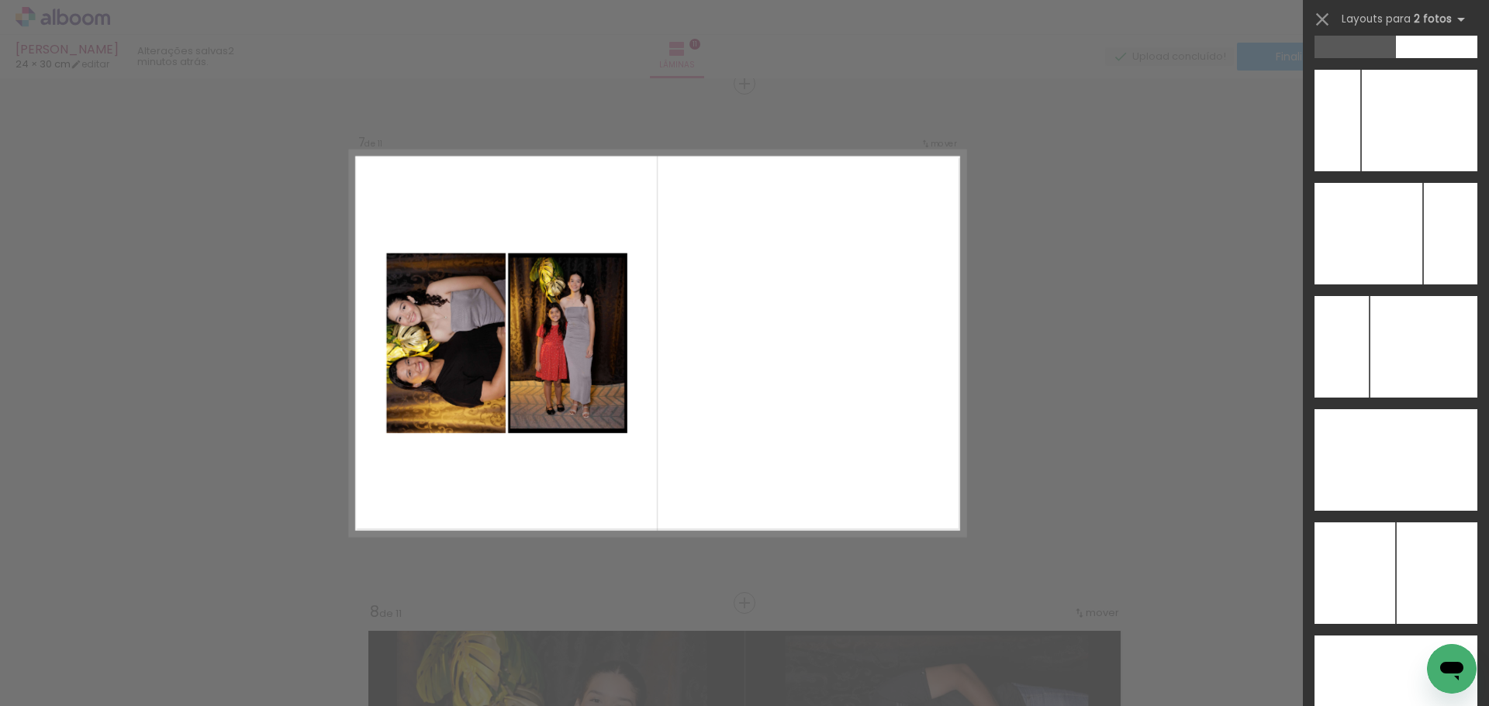
scroll to position [8344, 0]
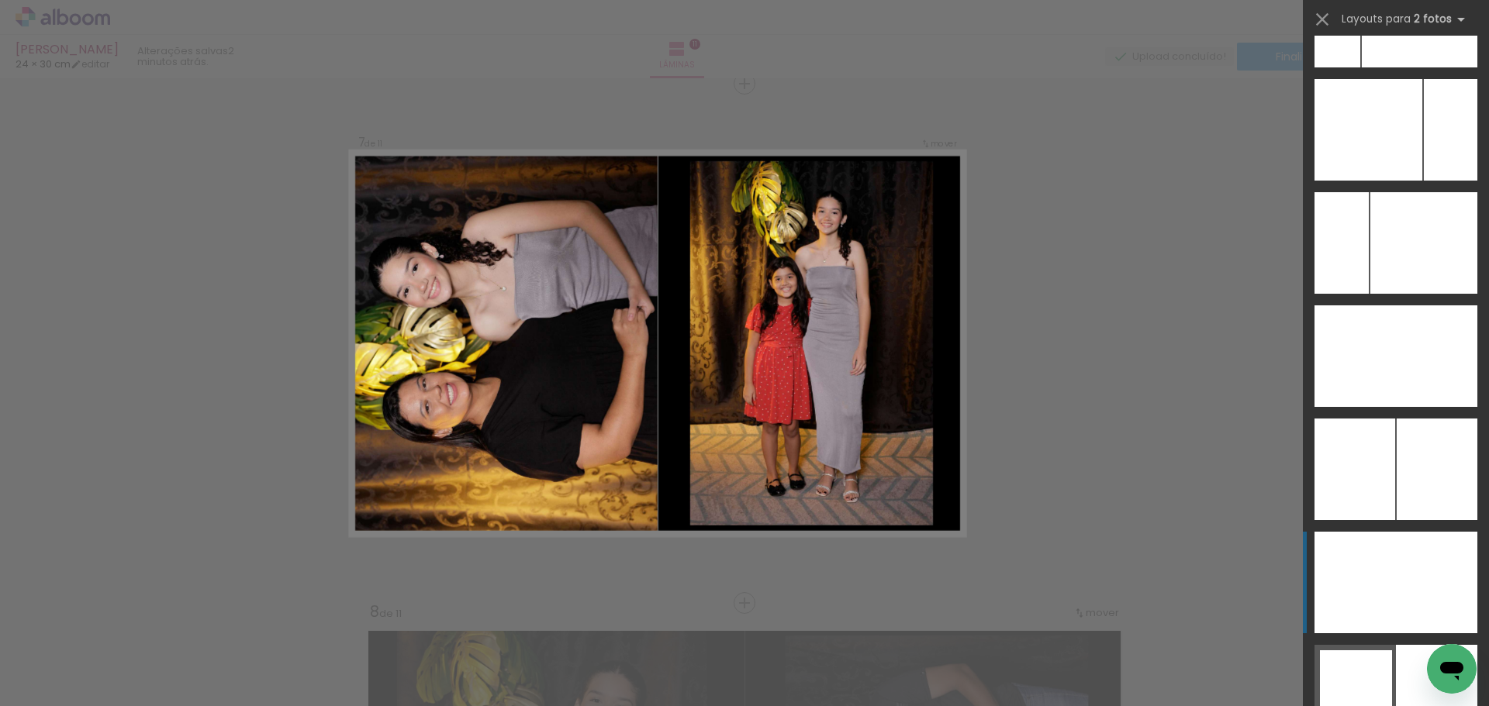
click at [1397, 584] on div at bounding box center [1435, 583] width 81 height 102
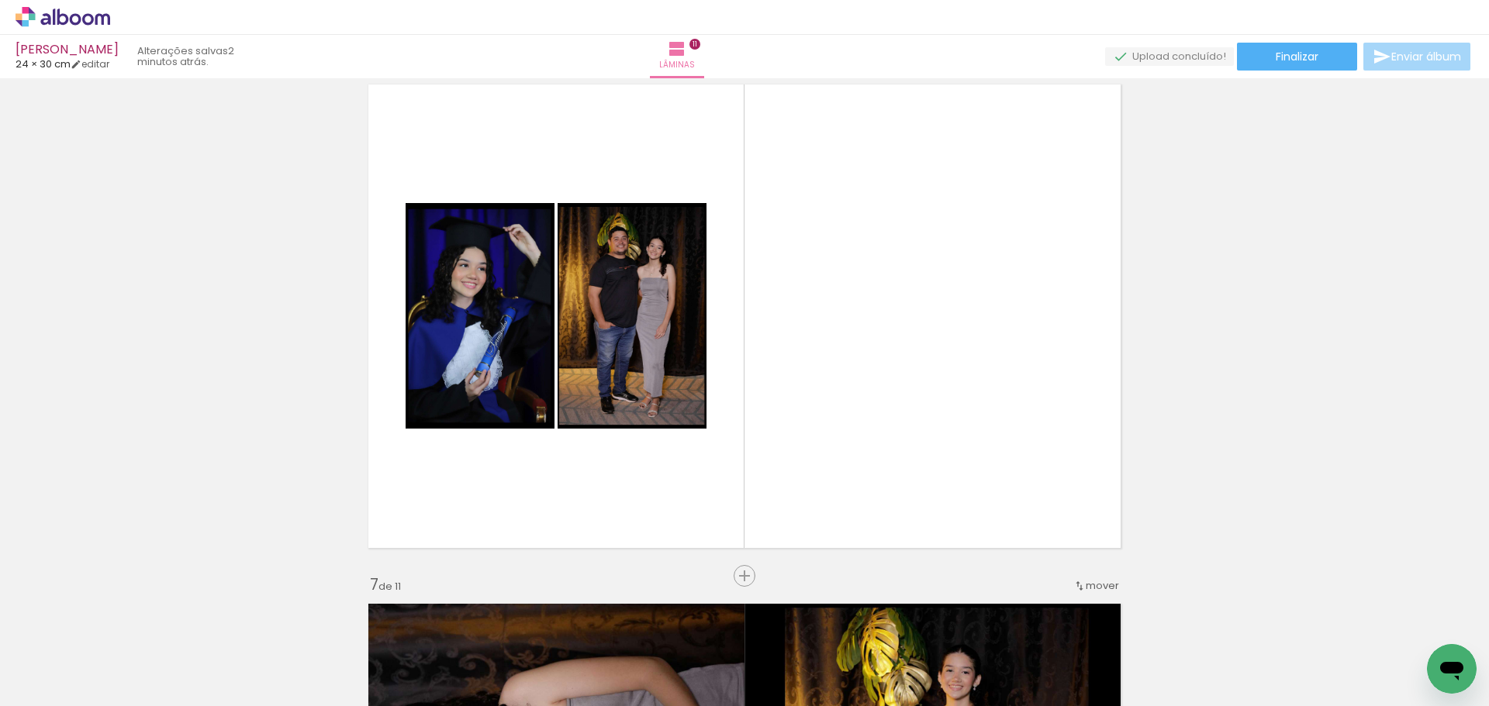
scroll to position [2672, 0]
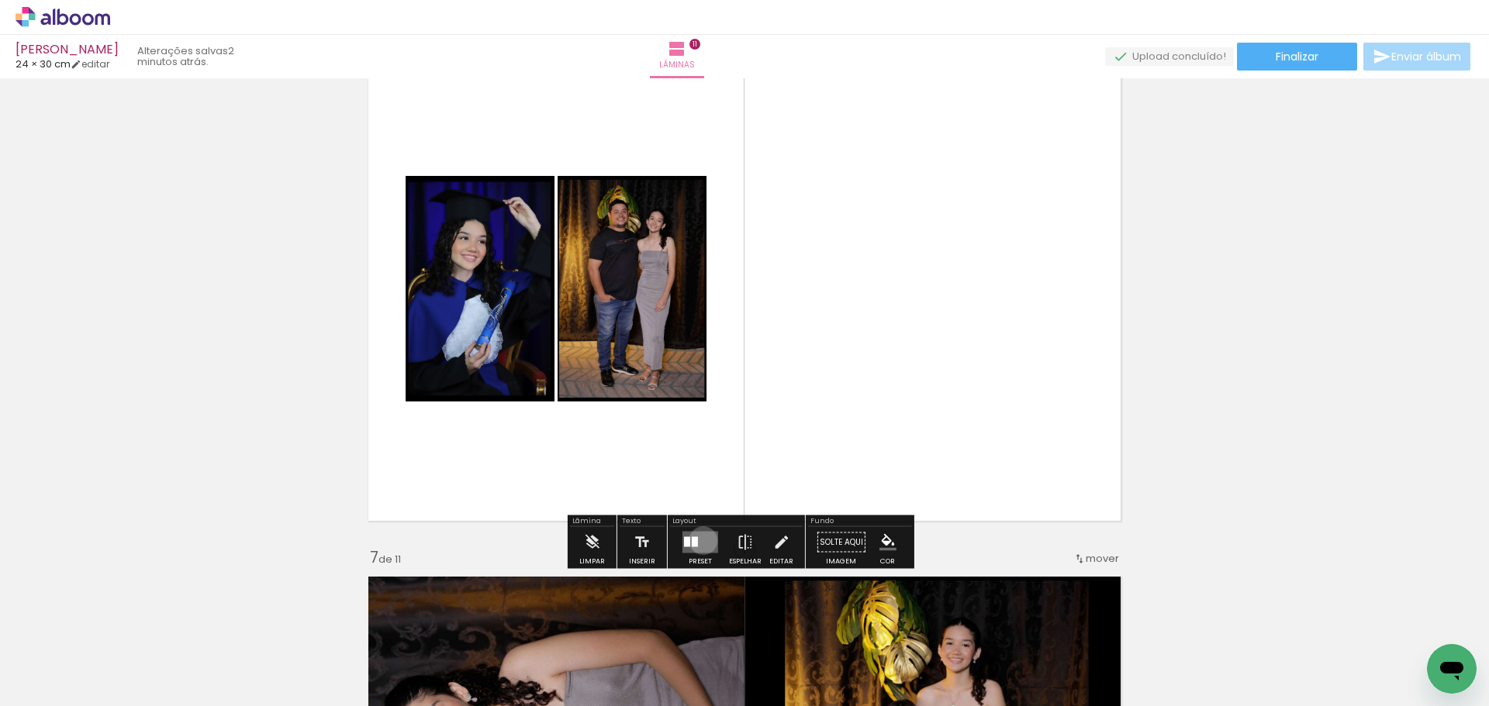
click at [699, 540] on quentale-layouter at bounding box center [700, 543] width 36 height 22
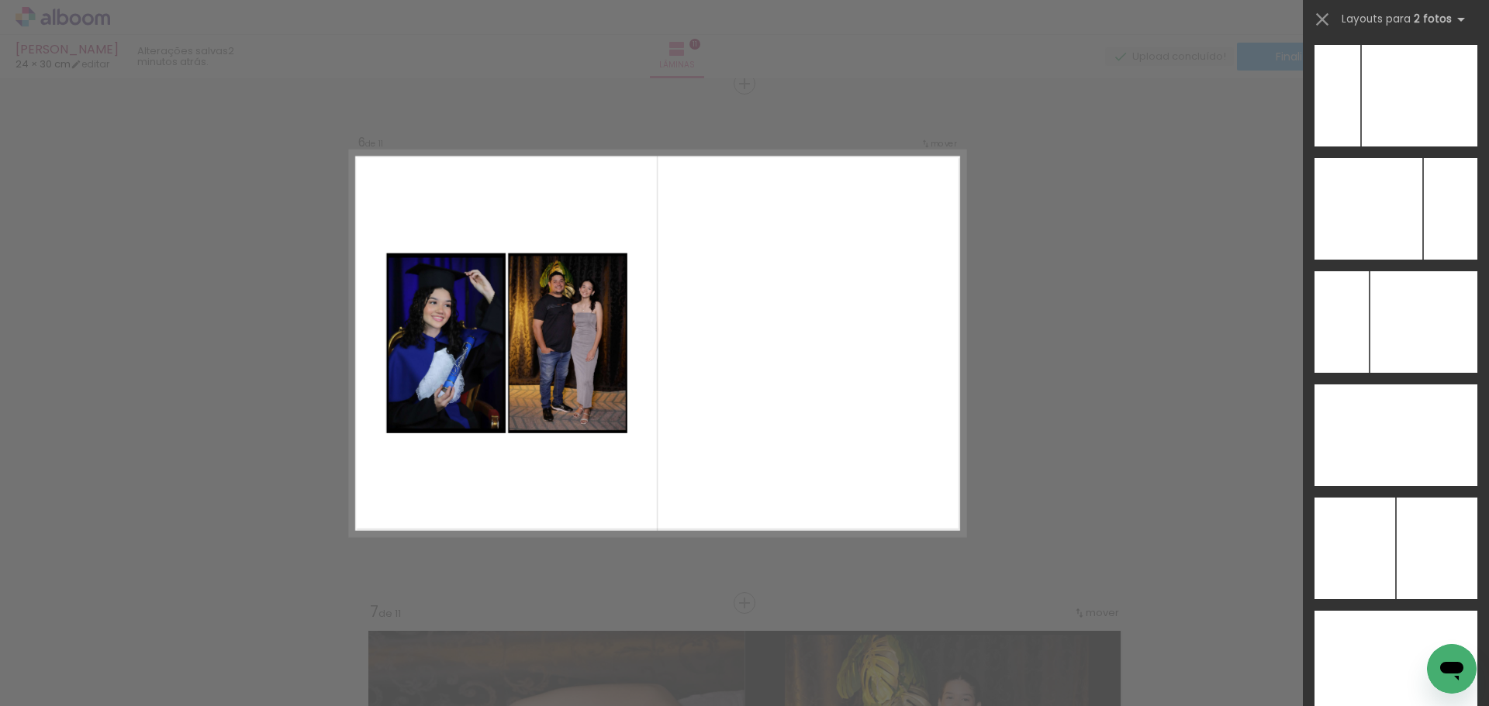
scroll to position [8292, 0]
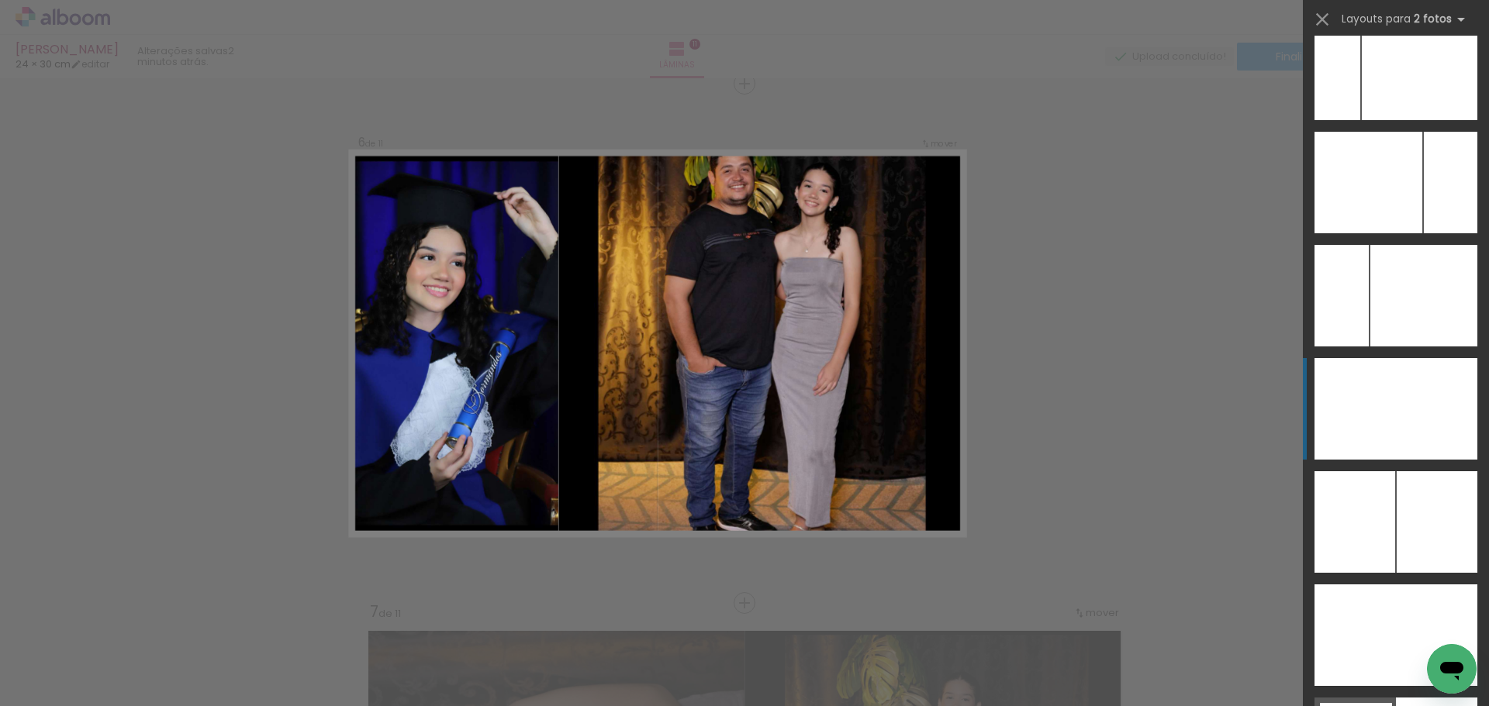
click at [1428, 395] on div at bounding box center [1422, 409] width 109 height 102
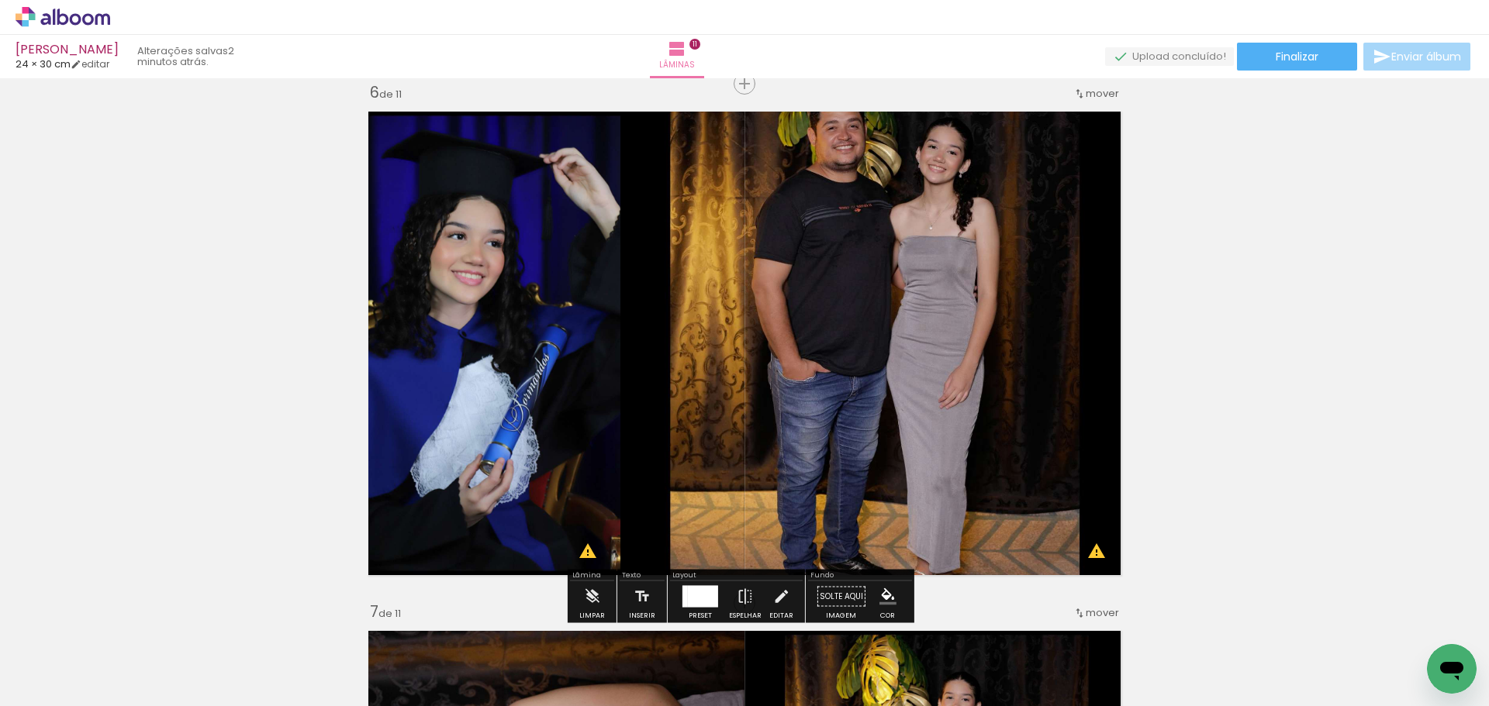
click at [688, 597] on div at bounding box center [703, 597] width 30 height 22
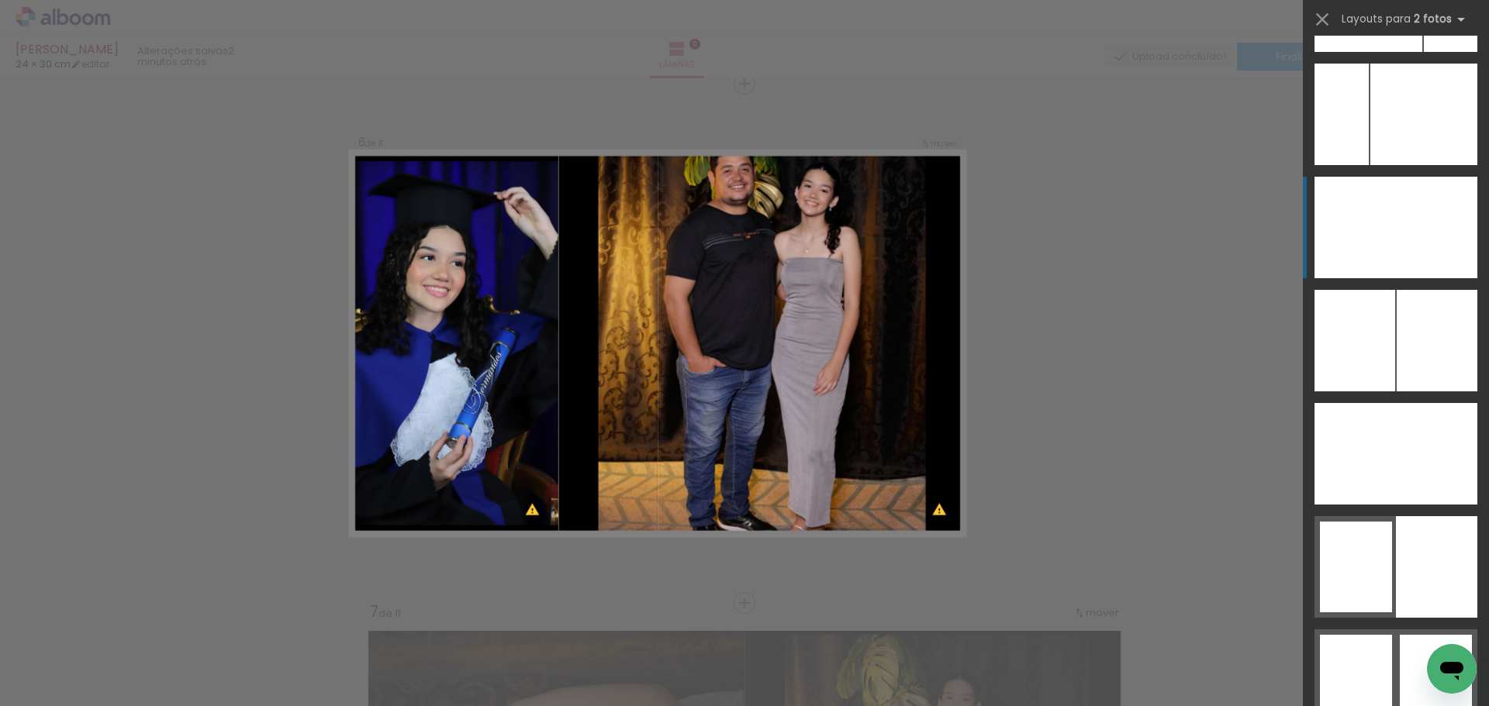
scroll to position [8369, 0]
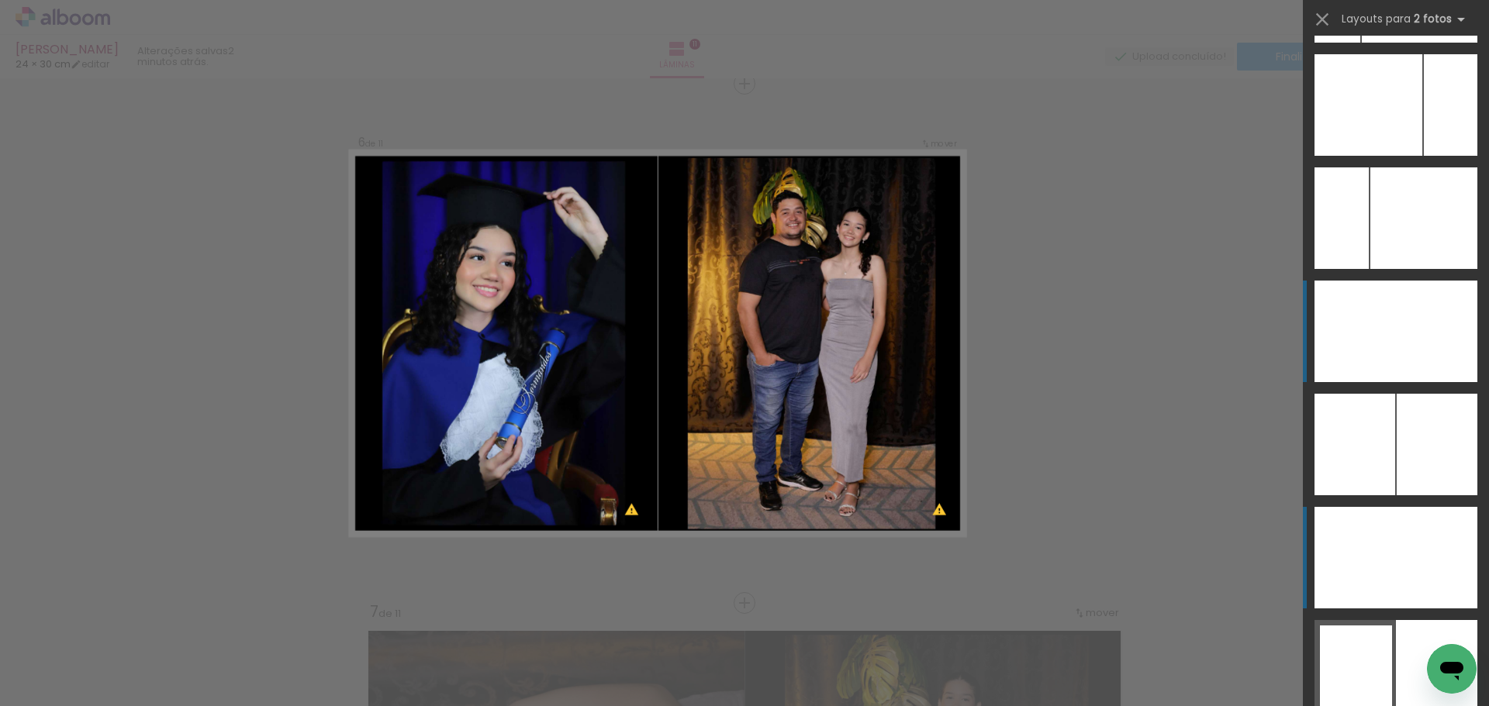
click at [1448, 568] on div at bounding box center [1435, 558] width 81 height 102
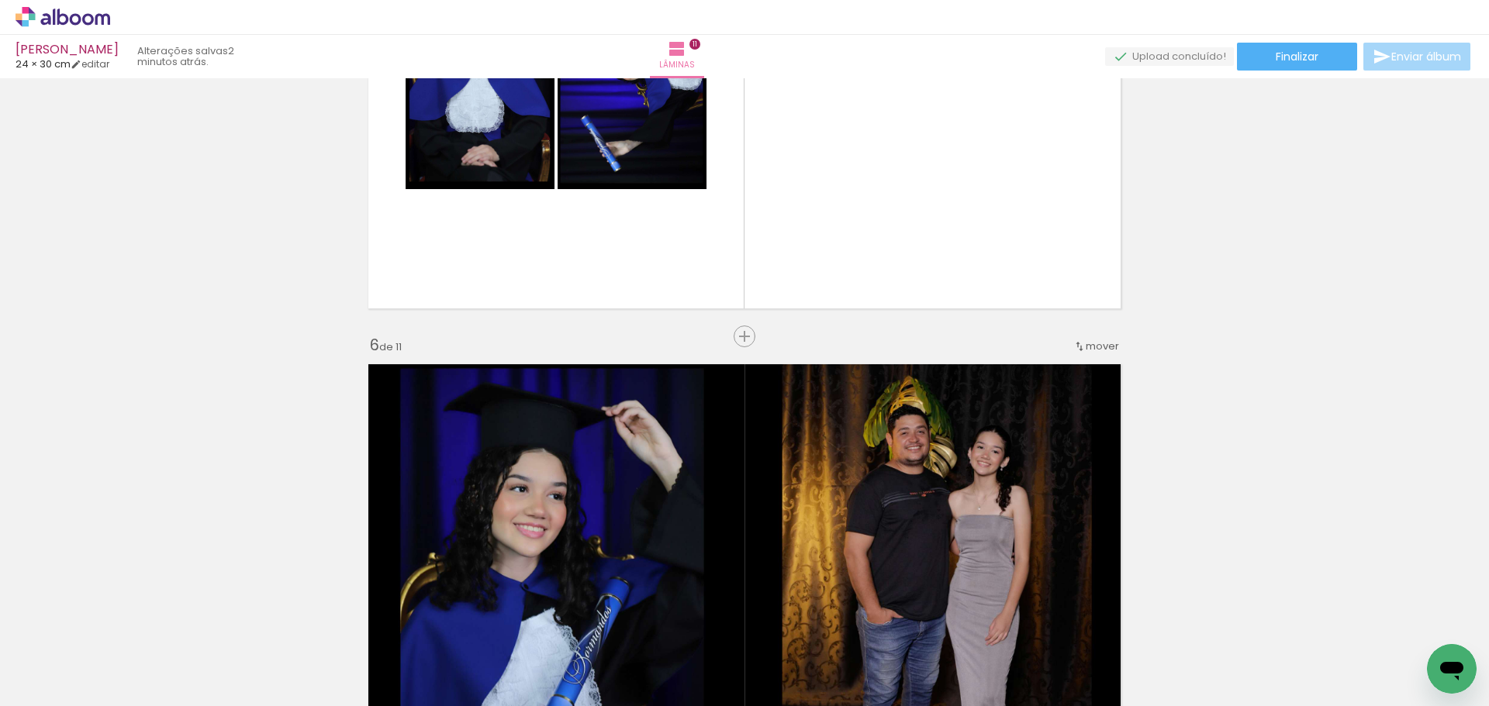
scroll to position [2152, 0]
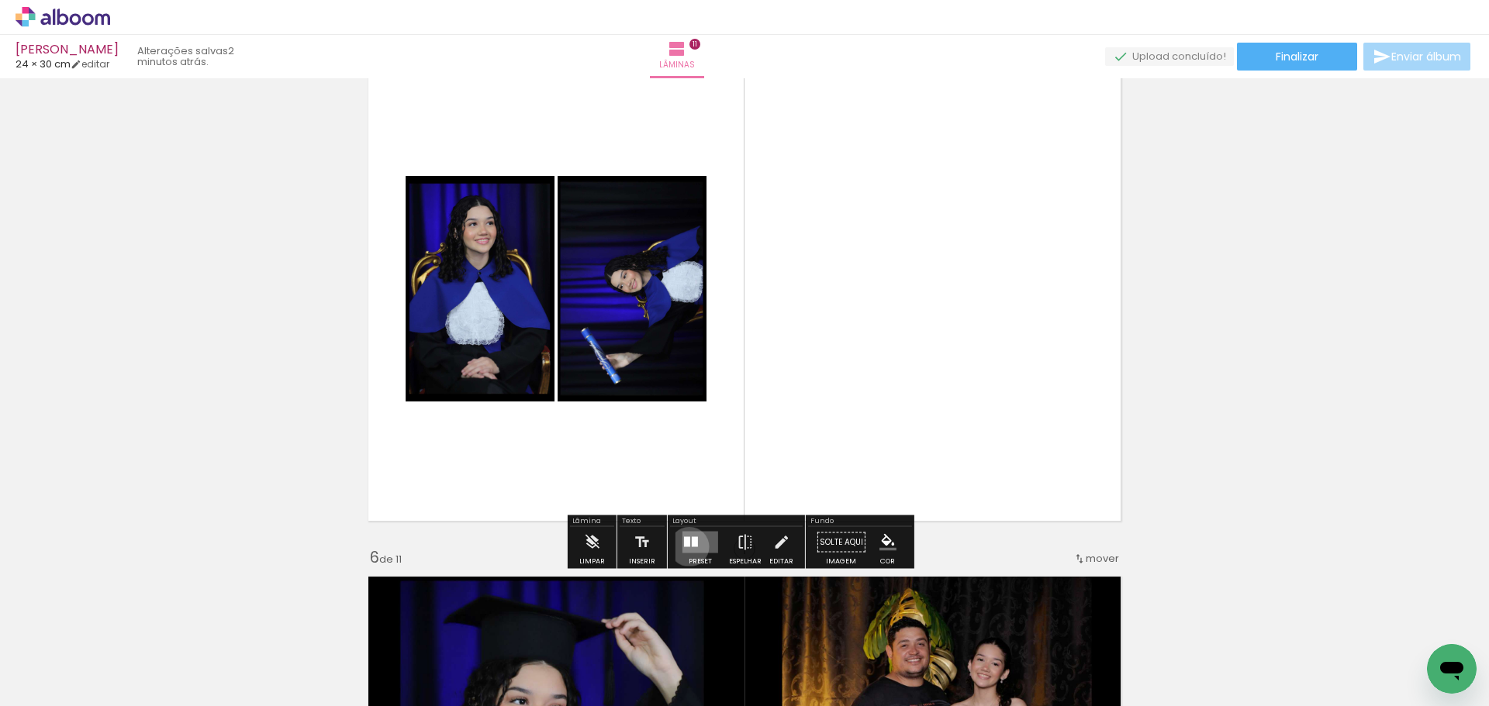
drag, startPoint x: 685, startPoint y: 547, endPoint x: 1180, endPoint y: 417, distance: 511.3
click at [688, 547] on quentale-layouter at bounding box center [700, 543] width 36 height 22
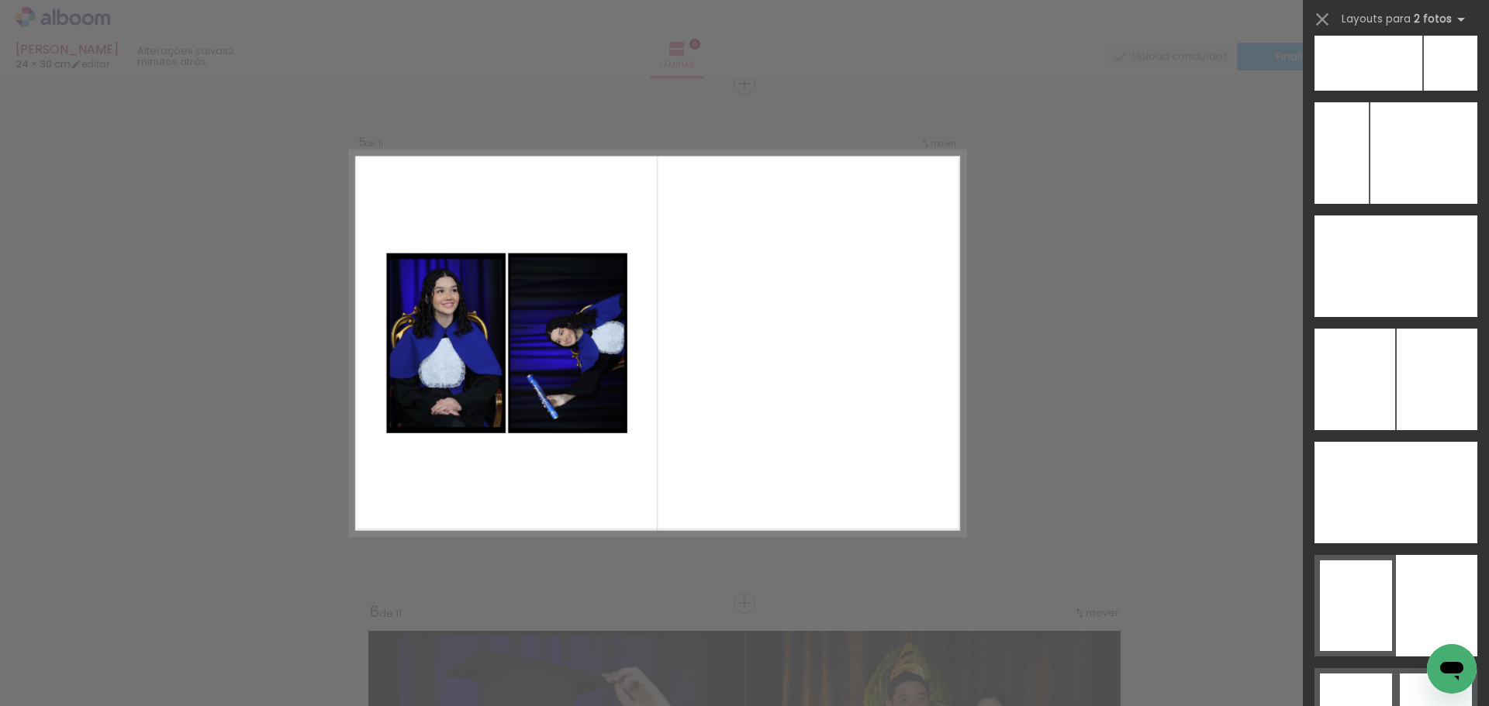
scroll to position [8447, 0]
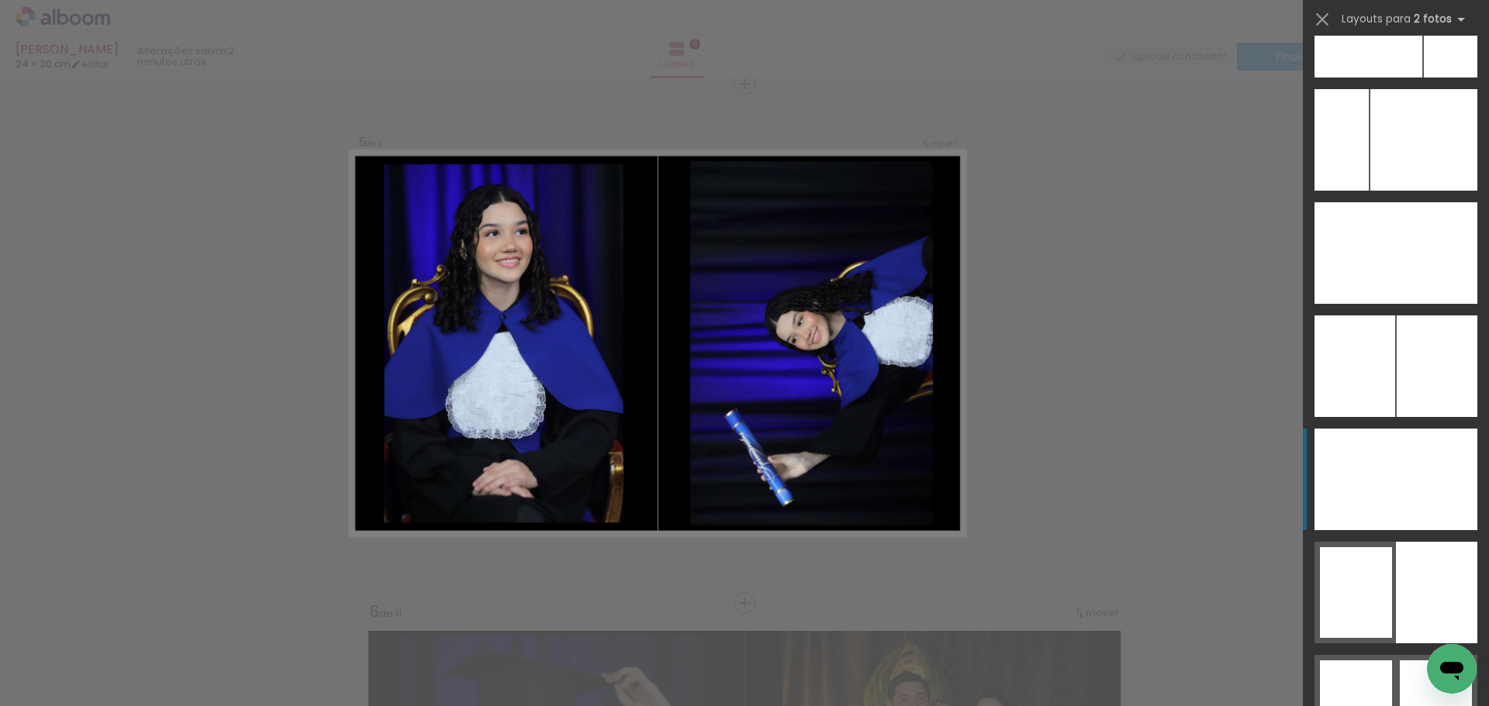
click at [1447, 477] on div at bounding box center [1435, 480] width 81 height 102
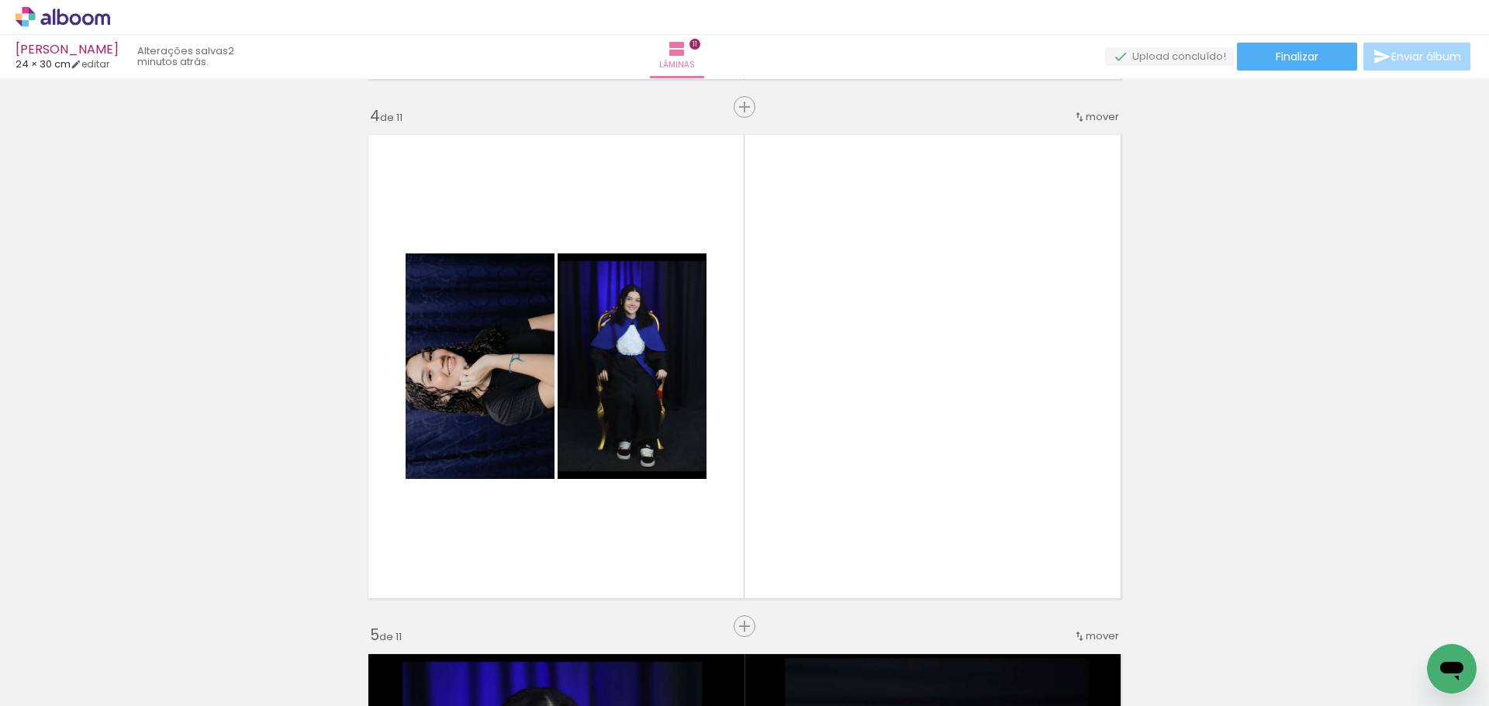
scroll to position [1633, 0]
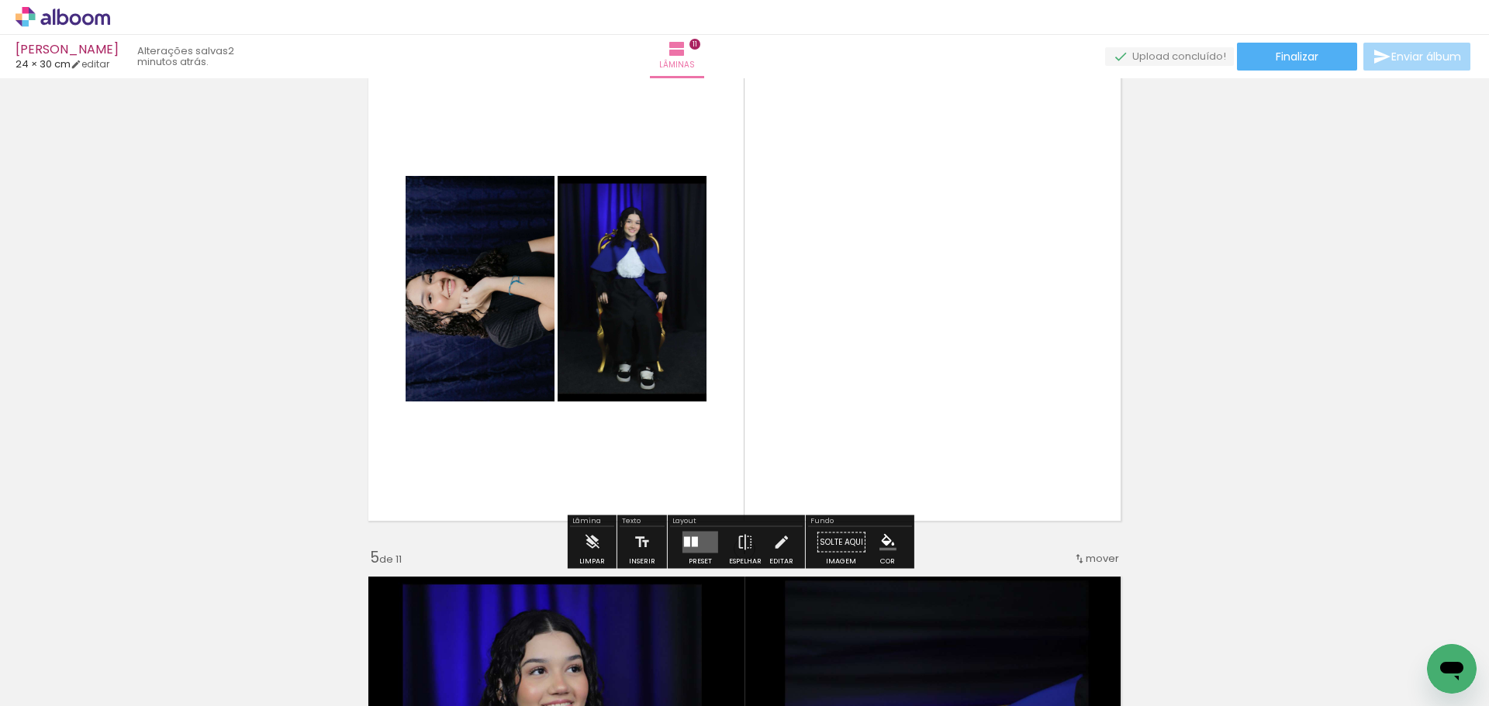
click at [711, 545] on quentale-layouter at bounding box center [700, 543] width 36 height 22
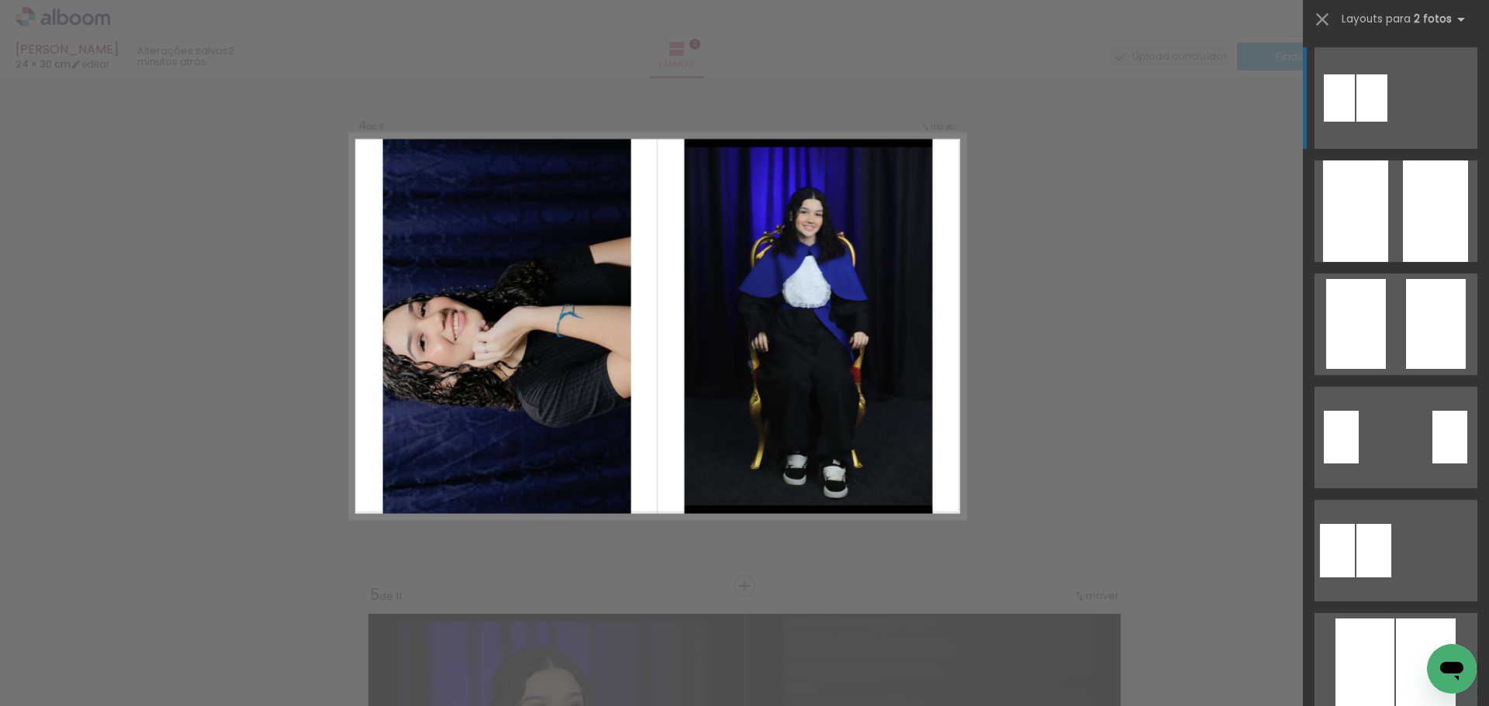
scroll to position [0, 0]
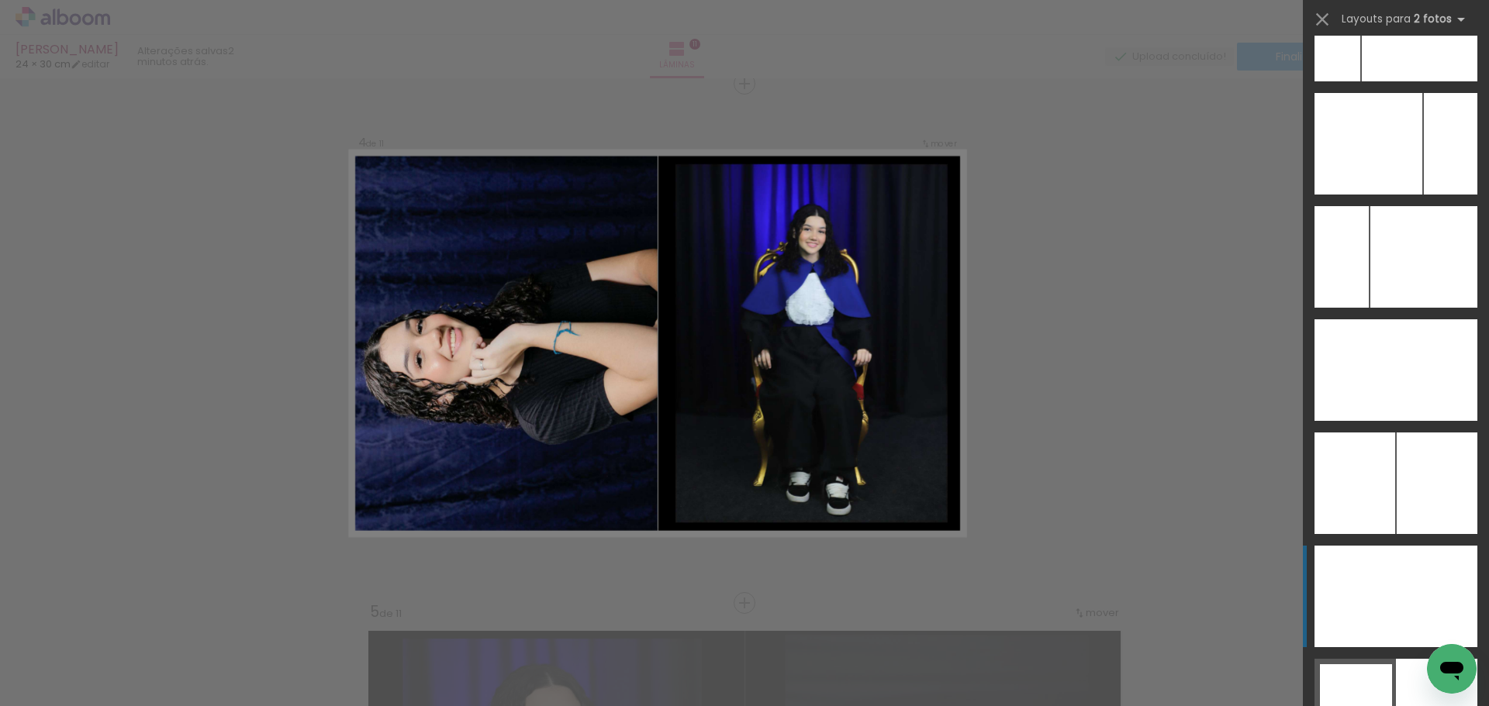
click at [1422, 583] on div at bounding box center [1435, 597] width 81 height 102
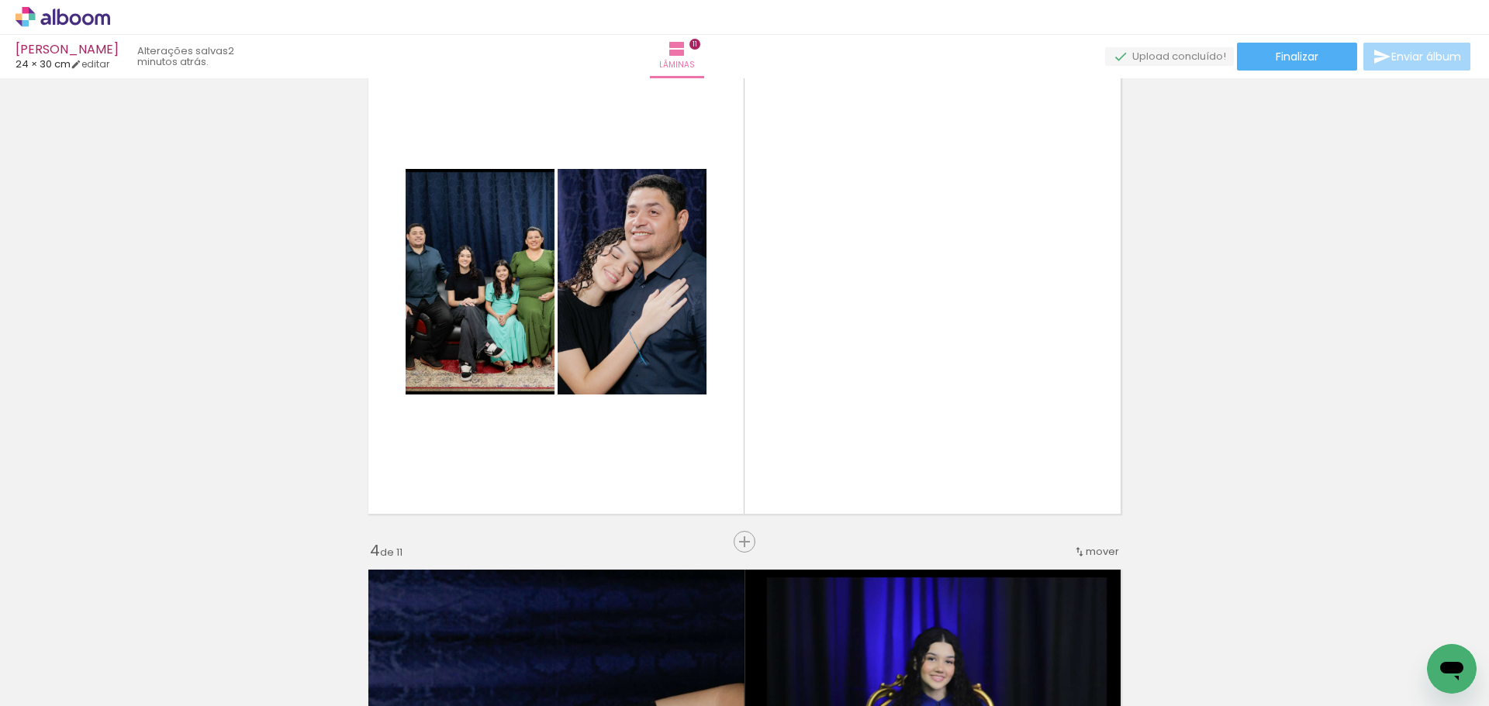
scroll to position [1113, 0]
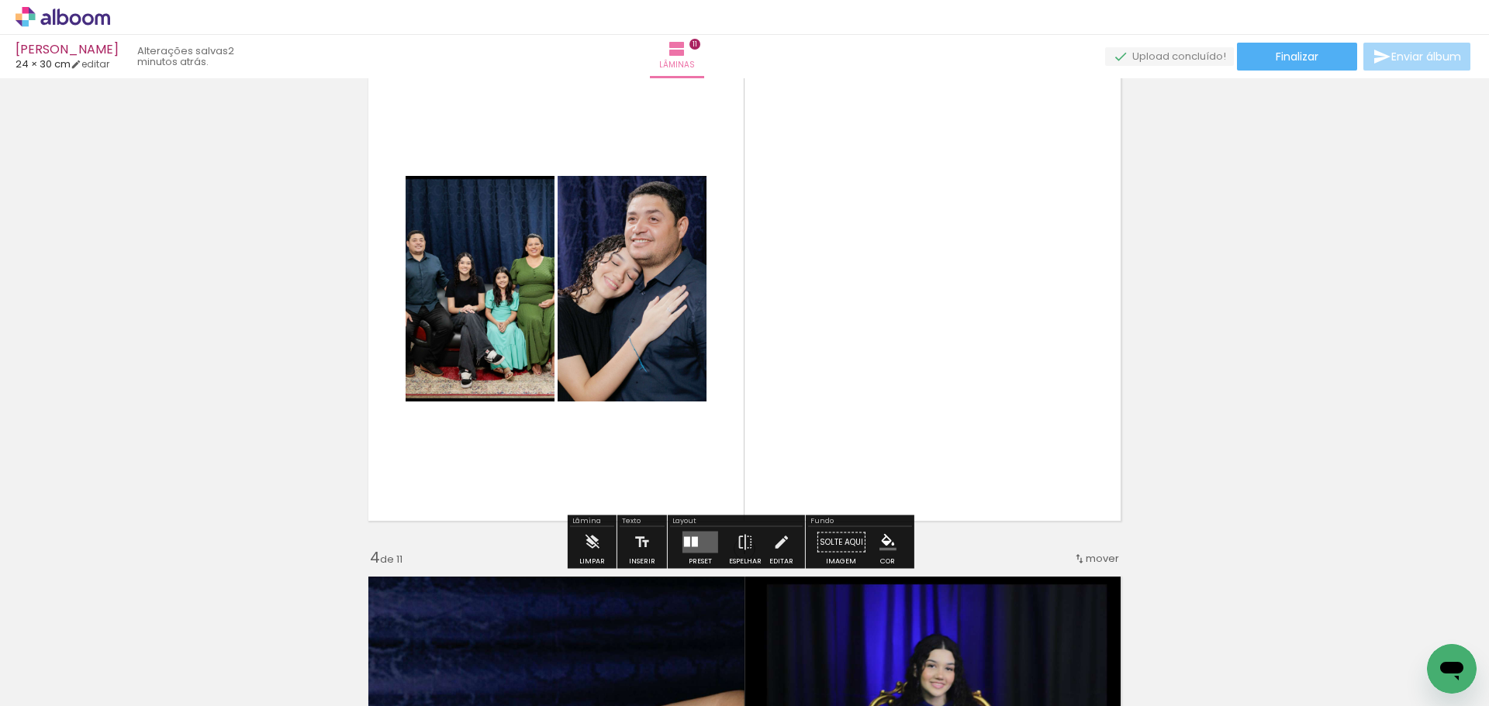
click at [702, 539] on quentale-layouter at bounding box center [700, 543] width 36 height 22
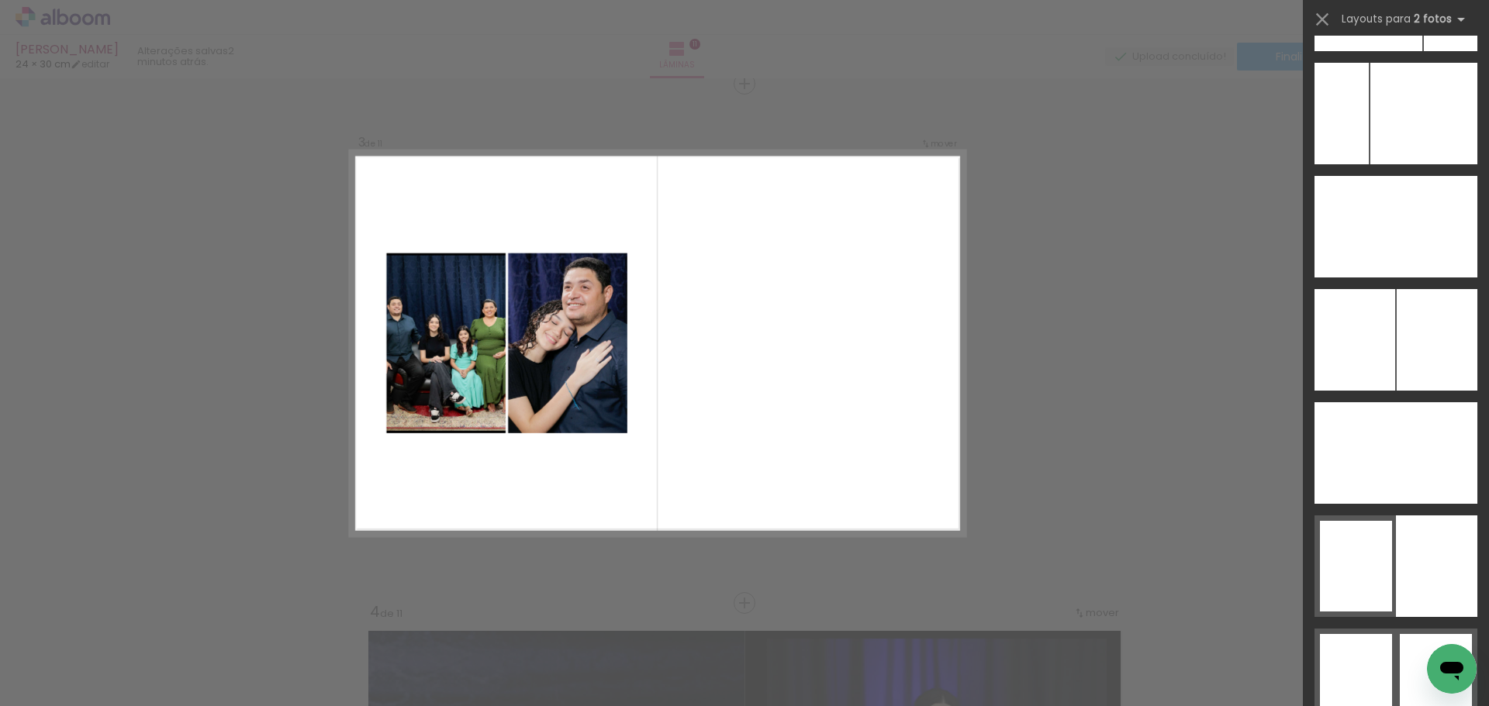
scroll to position [8538, 0]
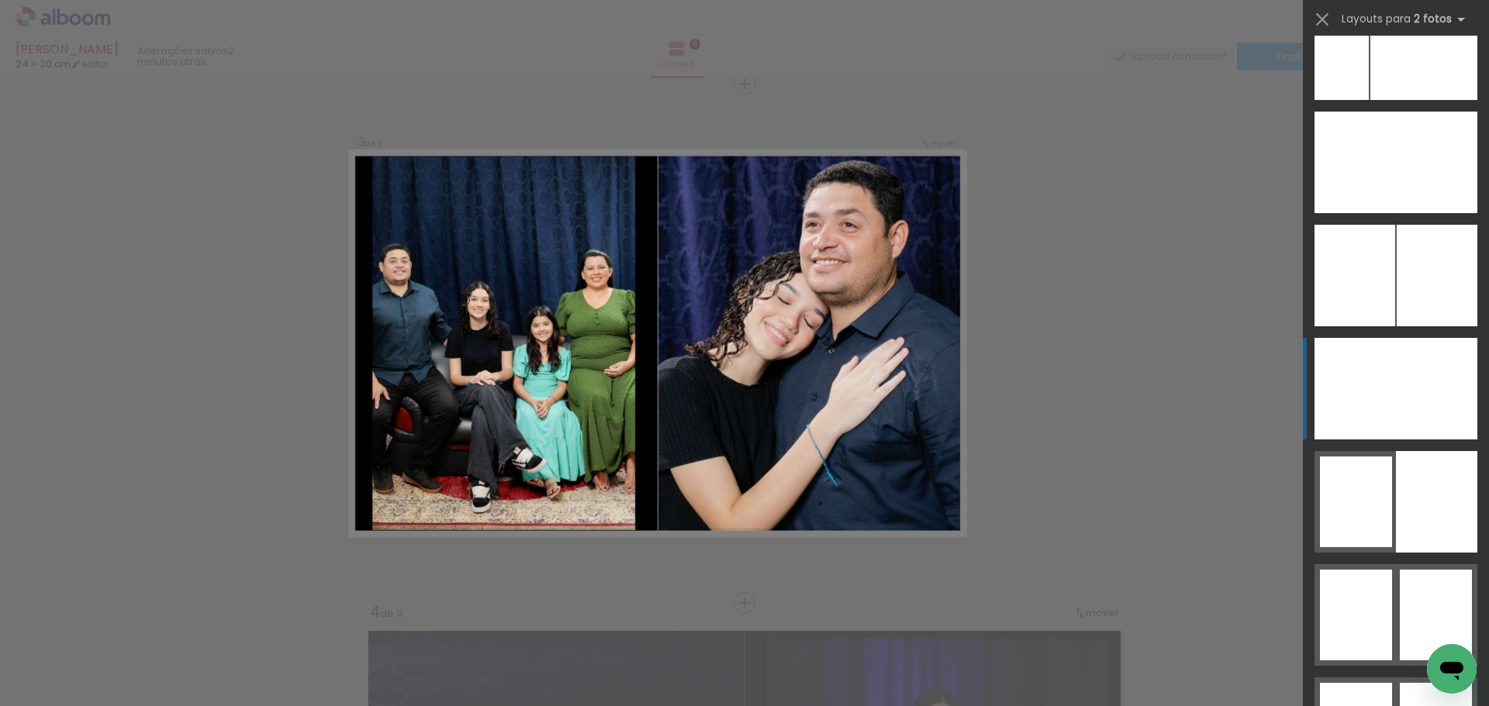
click at [1422, 397] on div at bounding box center [1435, 389] width 81 height 102
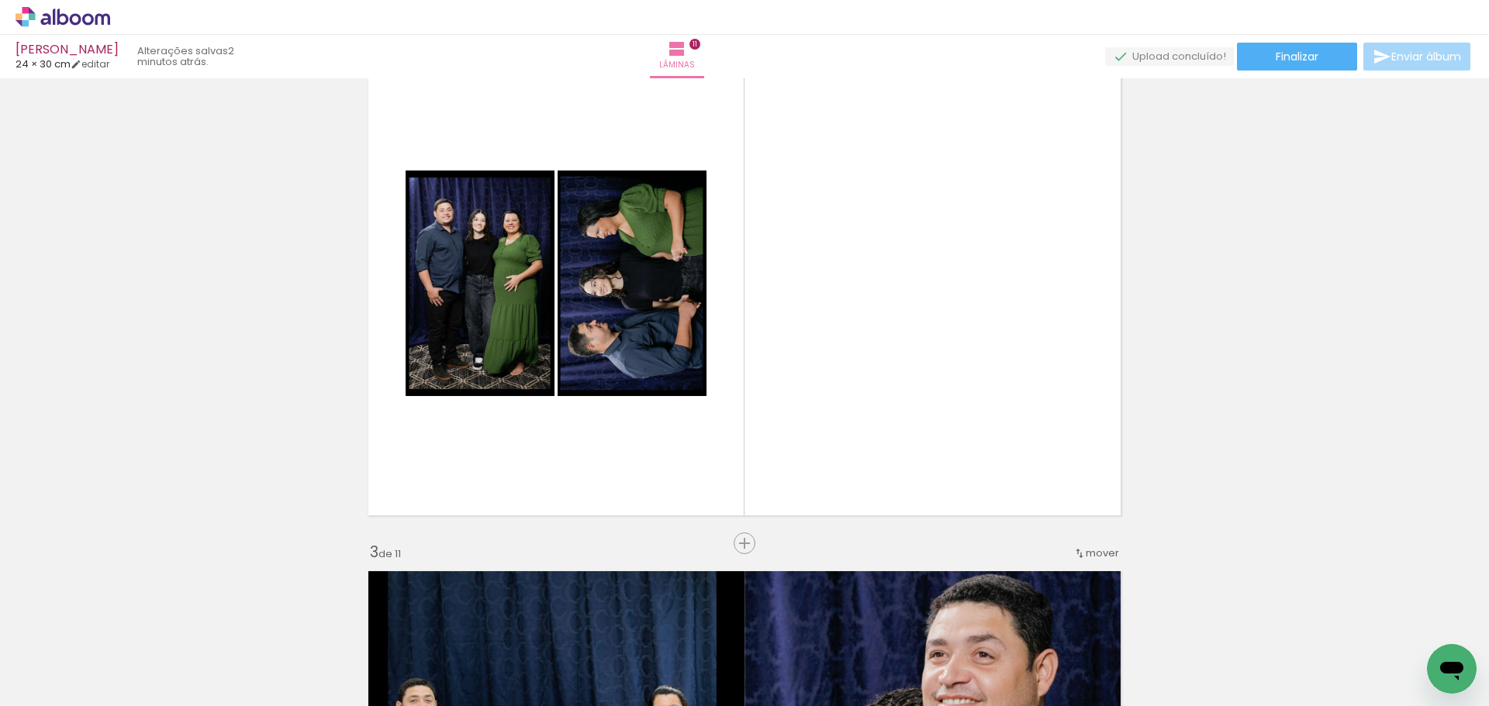
scroll to position [594, 0]
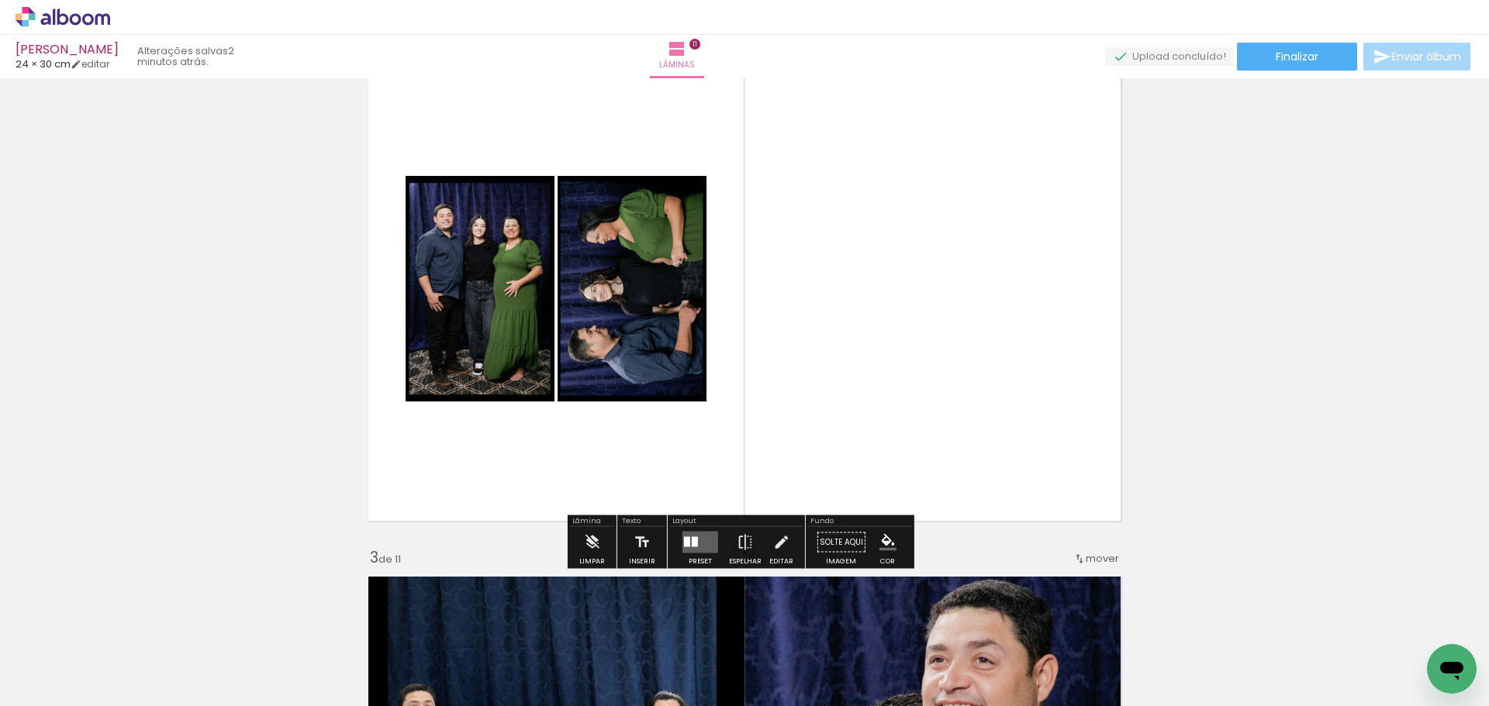
click at [694, 540] on div at bounding box center [695, 542] width 6 height 10
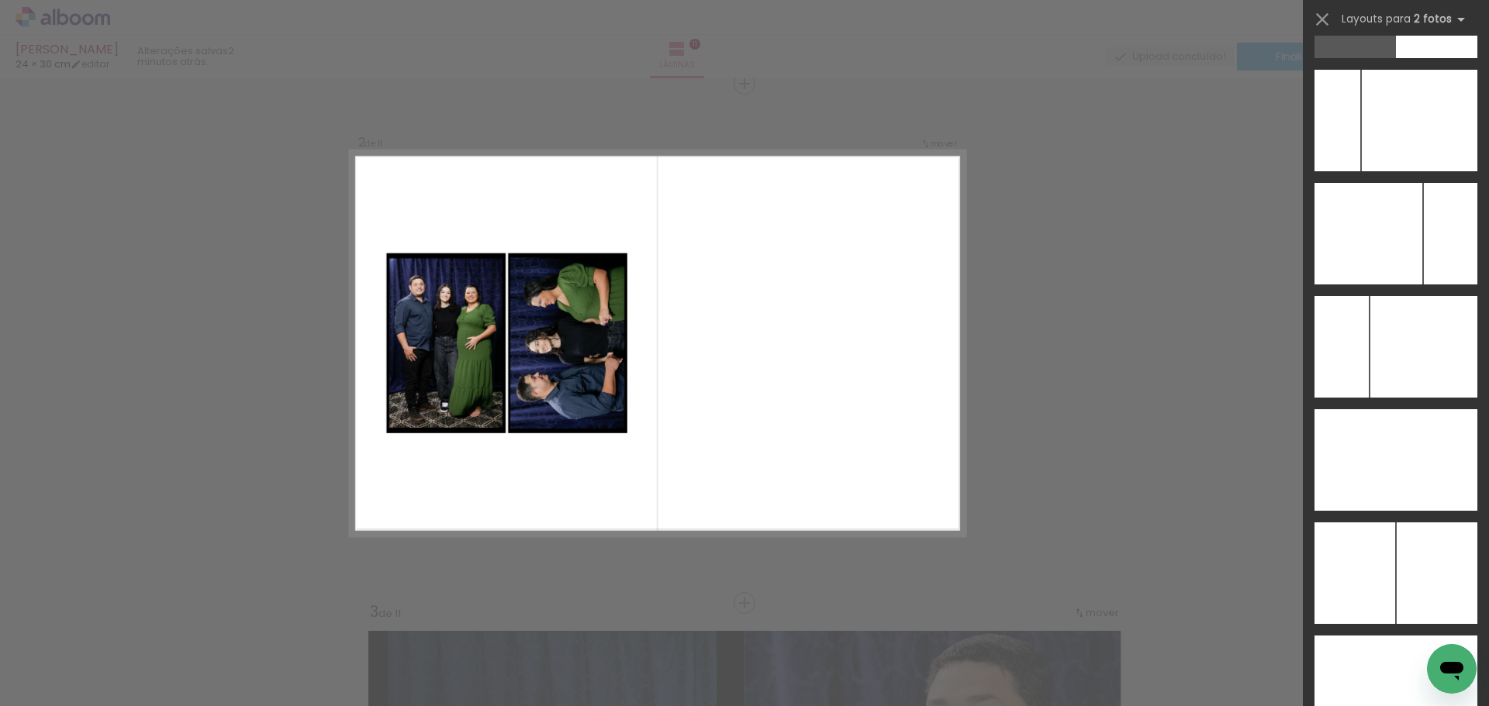
scroll to position [8292, 0]
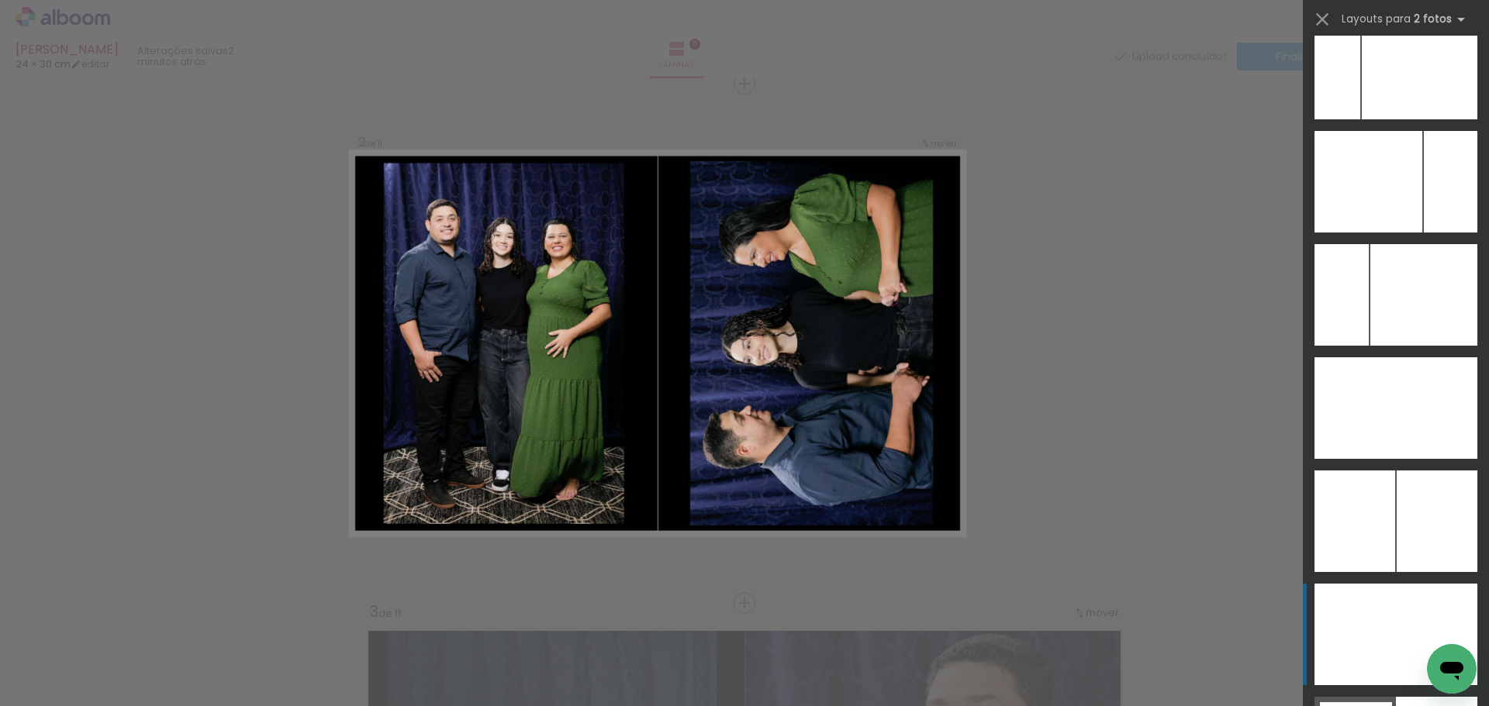
click at [1397, 606] on div at bounding box center [1435, 635] width 81 height 102
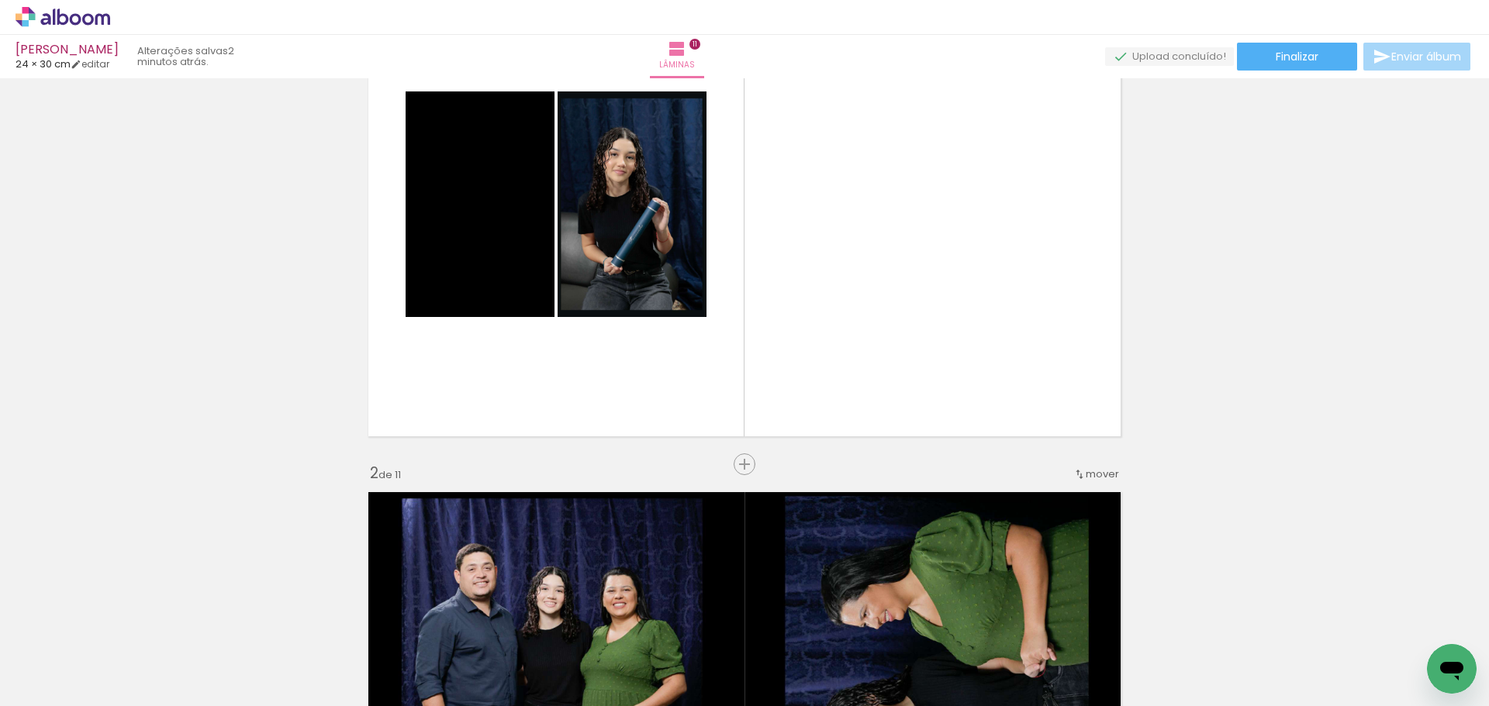
scroll to position [74, 0]
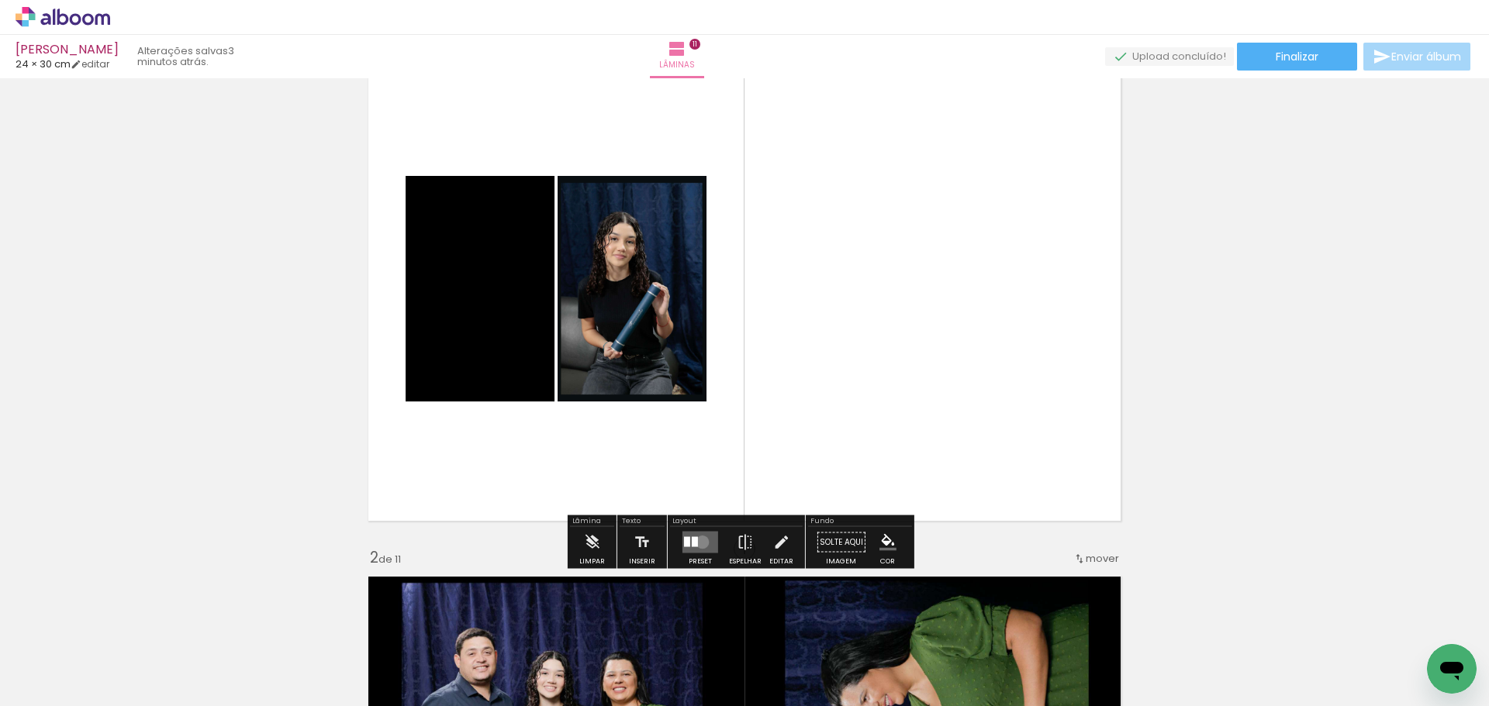
click at [699, 542] on quentale-layouter at bounding box center [700, 543] width 36 height 22
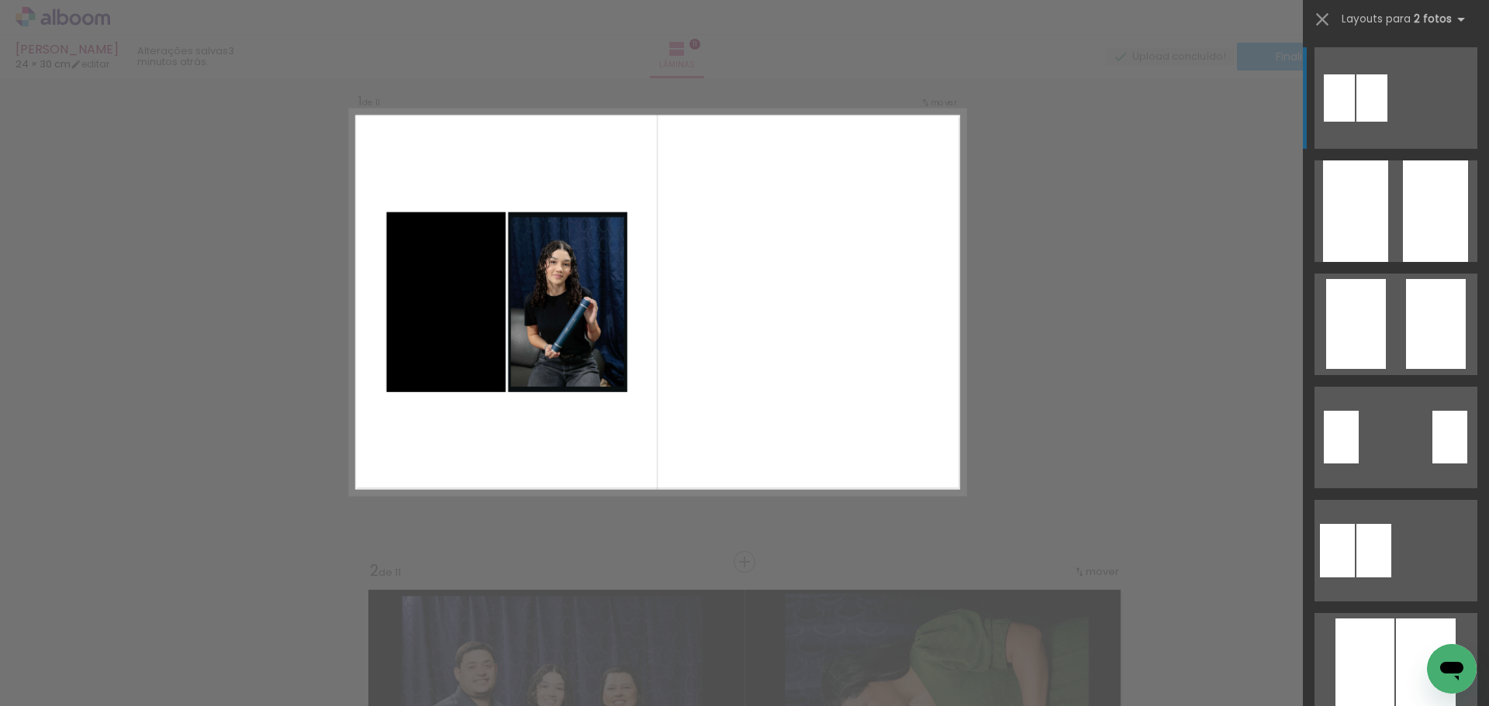
scroll to position [21, 0]
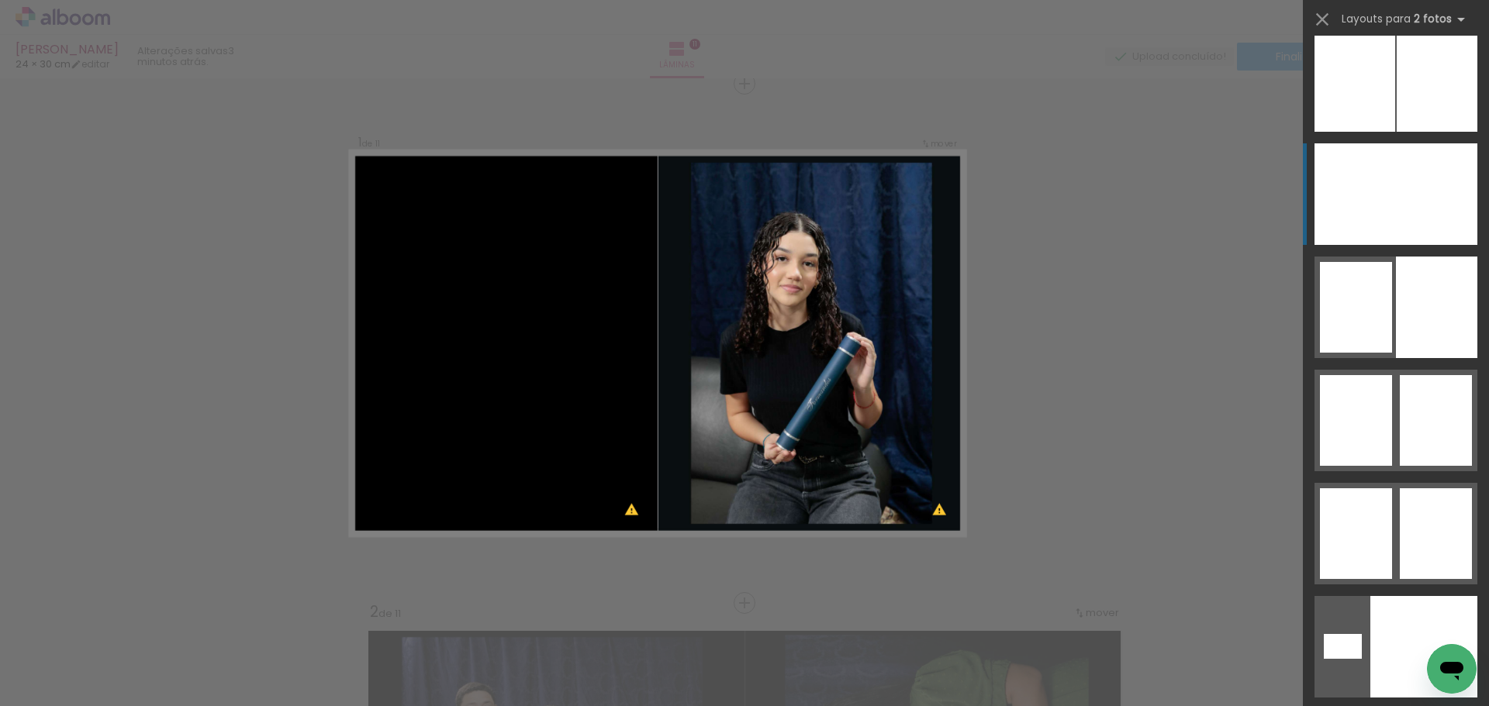
click at [1432, 206] on div at bounding box center [1435, 194] width 81 height 102
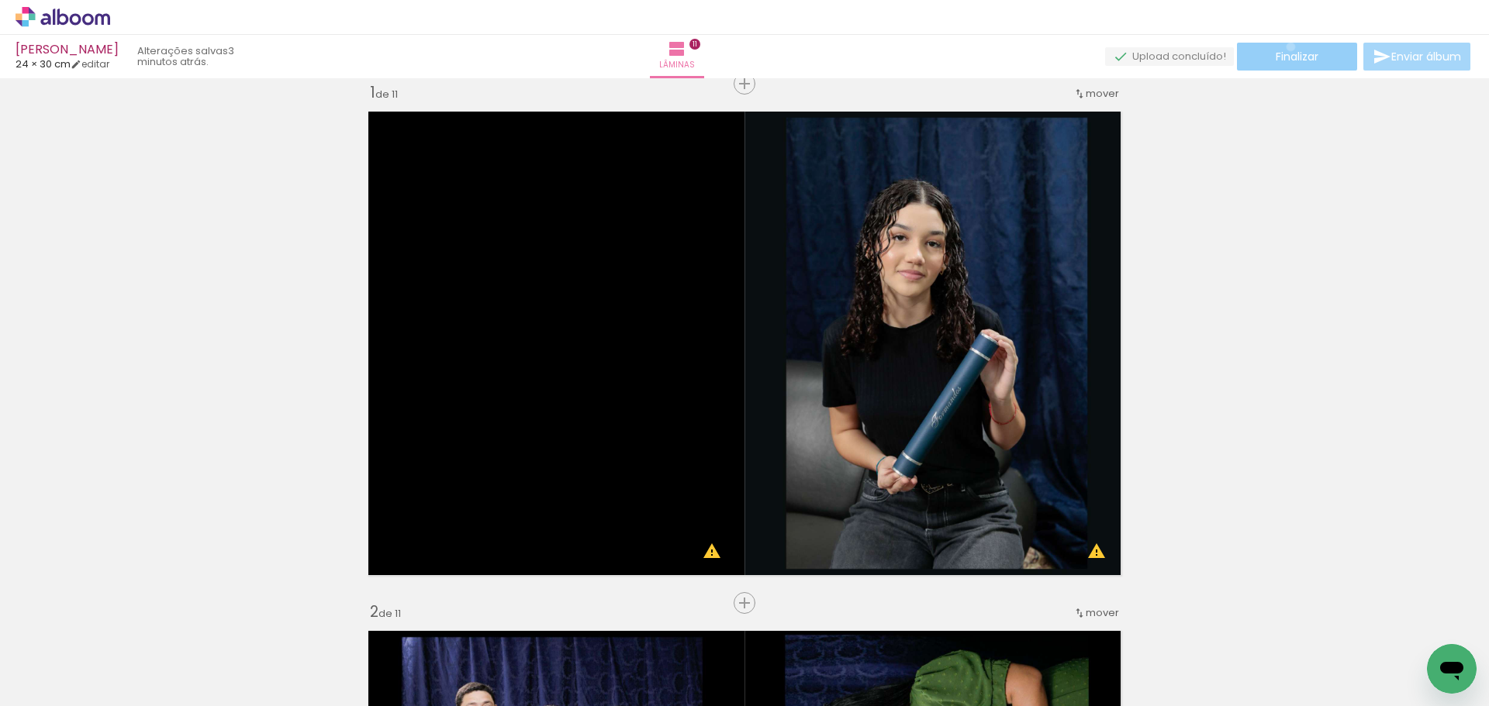
click at [1285, 47] on paper-button "Finalizar" at bounding box center [1297, 57] width 120 height 28
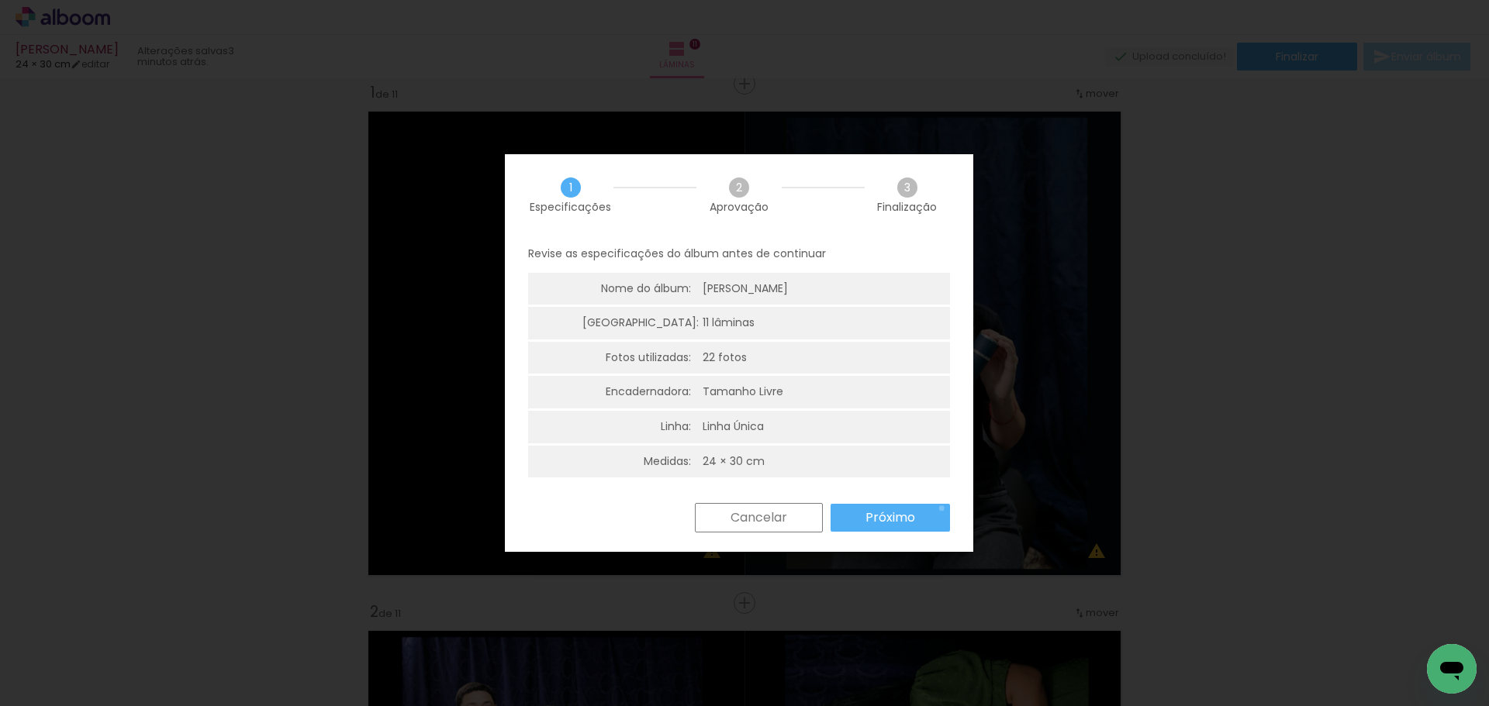
click at [941, 509] on paper-button "Próximo" at bounding box center [889, 518] width 119 height 28
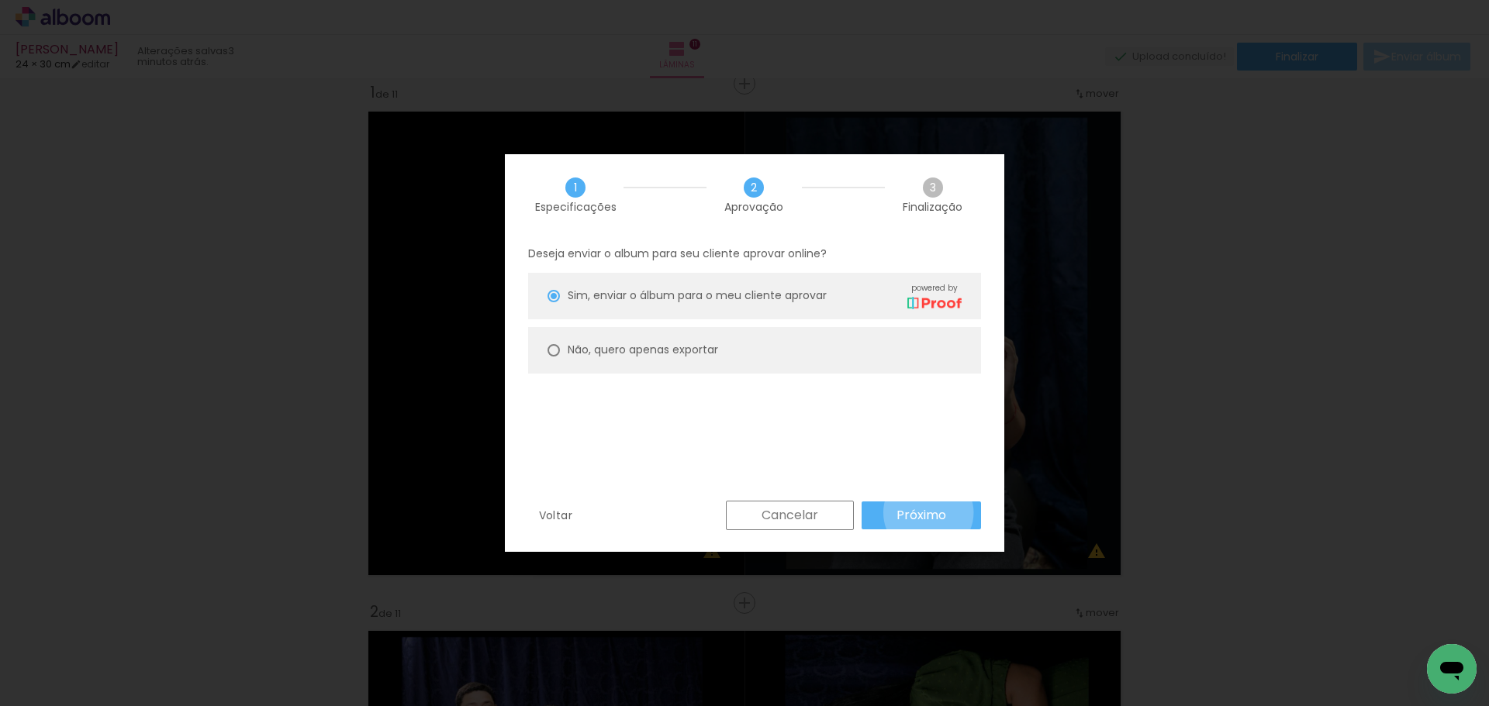
click at [0, 0] on slot "Próximo" at bounding box center [0, 0] width 0 height 0
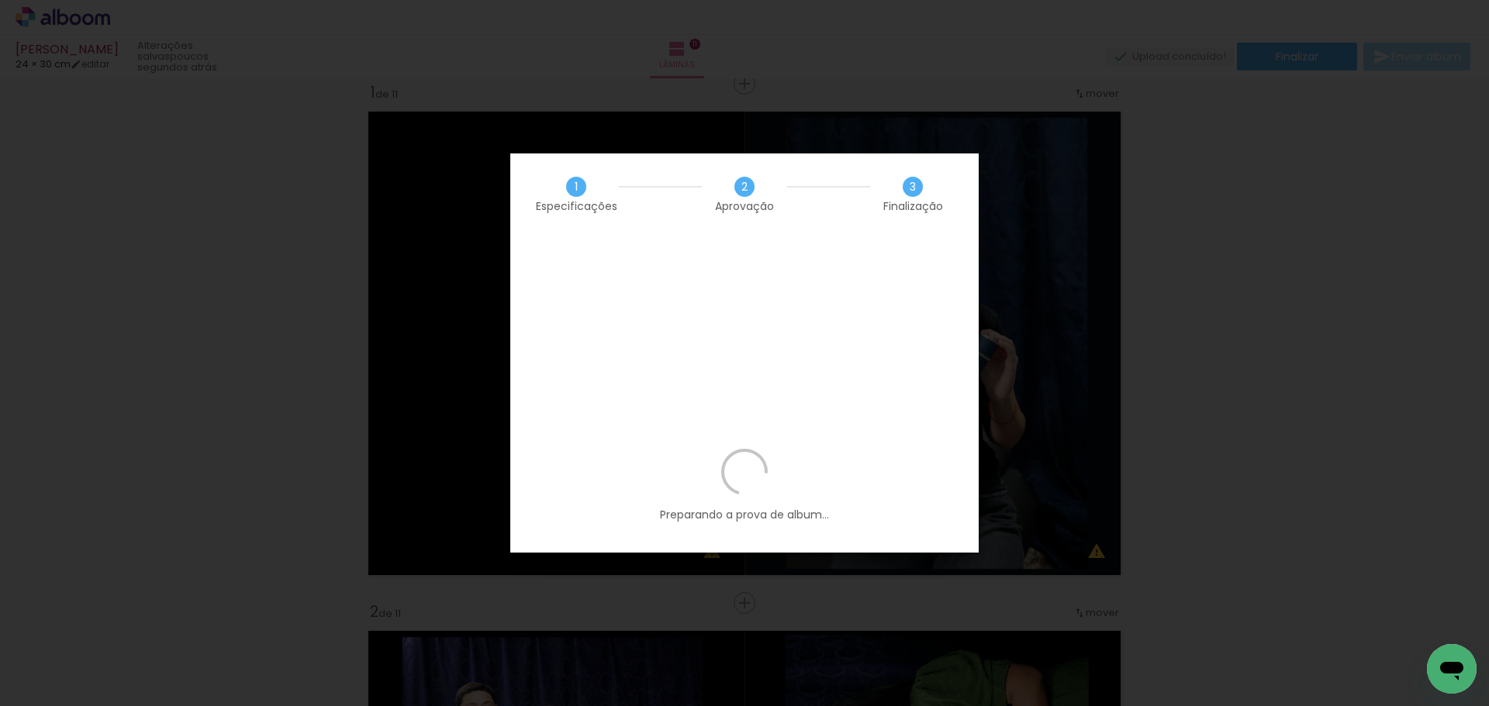
scroll to position [0, 554]
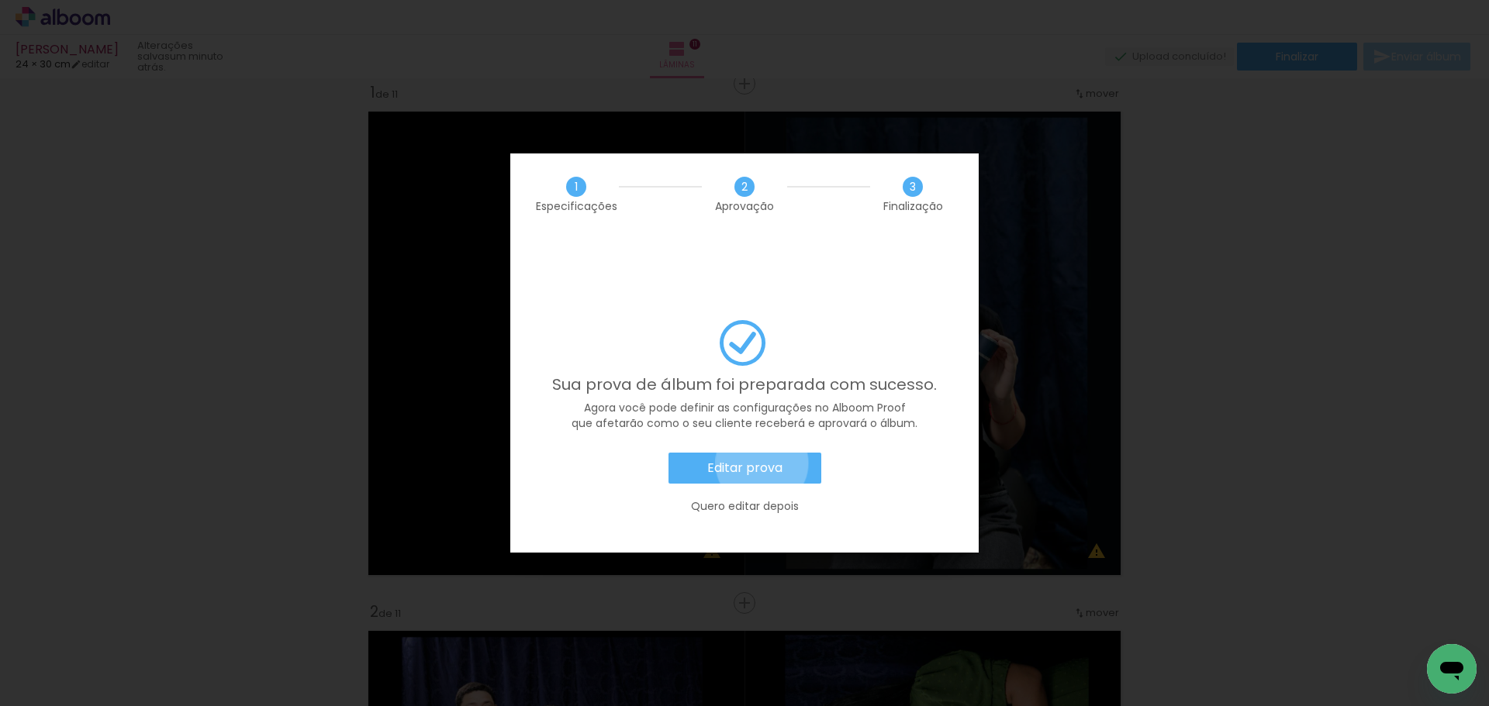
click at [0, 0] on slot "Editar prova" at bounding box center [0, 0] width 0 height 0
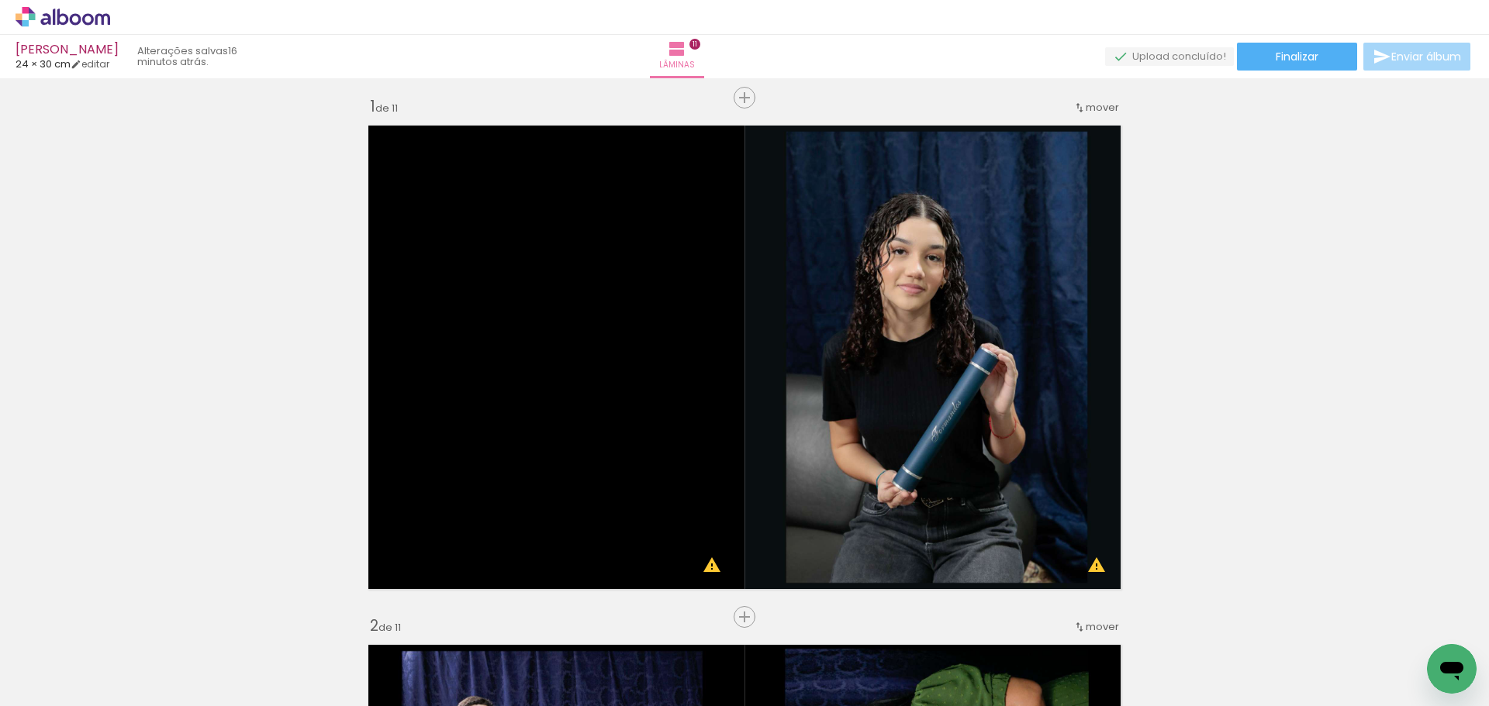
scroll to position [0, 0]
